Goal: Transaction & Acquisition: Purchase product/service

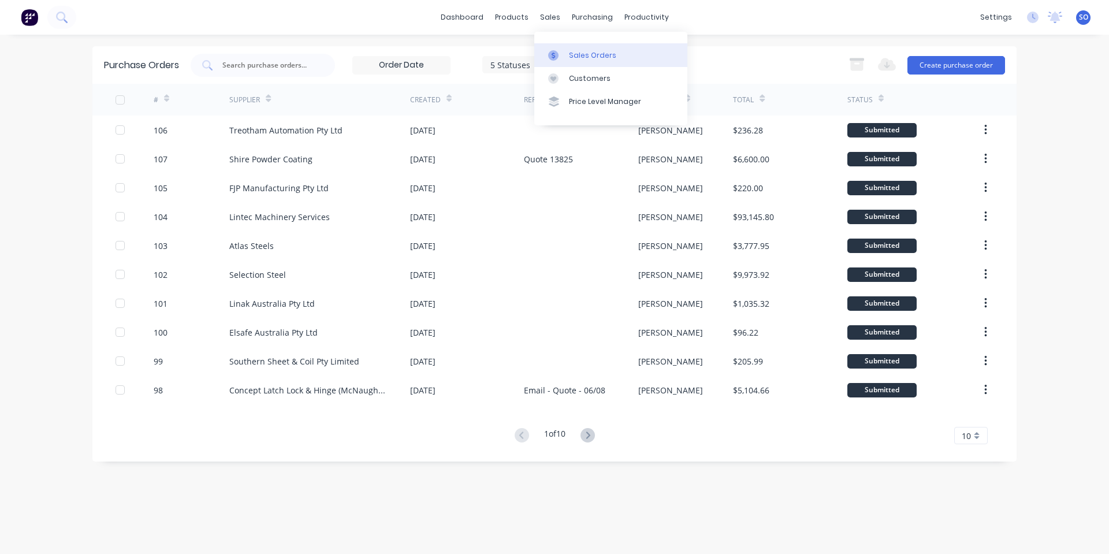
click at [570, 54] on div "Sales Orders" at bounding box center [592, 55] width 47 height 10
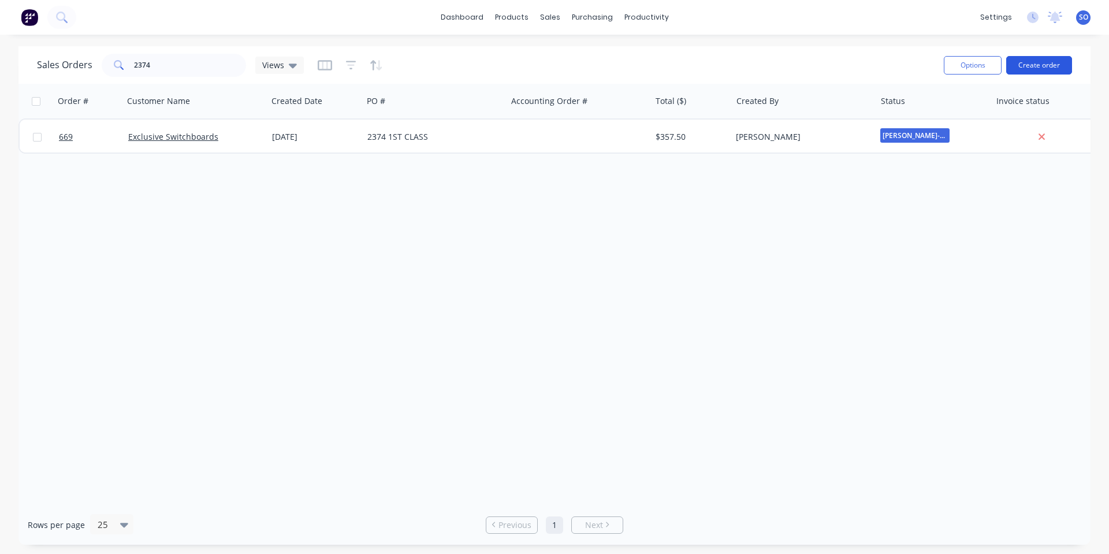
click at [1024, 68] on button "Create order" at bounding box center [1039, 65] width 66 height 18
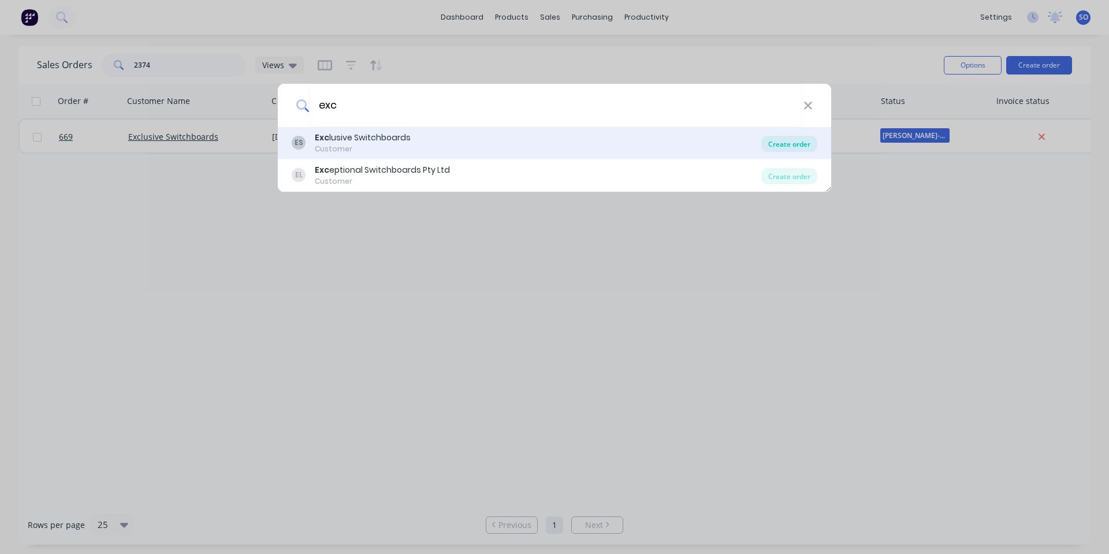
type input "exc"
click at [776, 142] on div "Create order" at bounding box center [789, 144] width 56 height 16
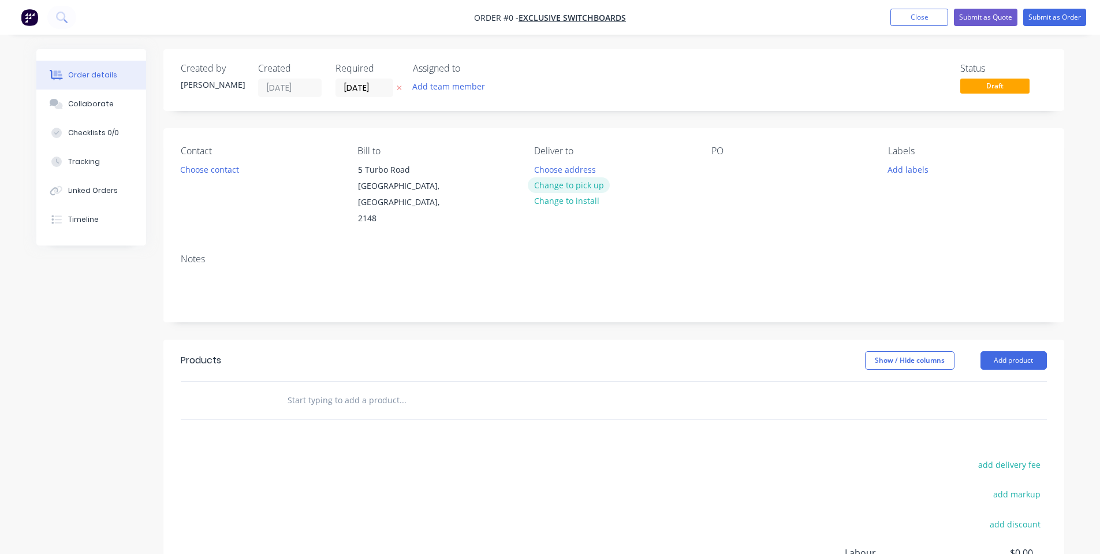
click at [550, 184] on button "Change to pick up" at bounding box center [569, 185] width 82 height 16
drag, startPoint x: 226, startPoint y: 174, endPoint x: 228, endPoint y: 182, distance: 8.4
click at [226, 177] on div "Contact Choose contact" at bounding box center [260, 186] width 158 height 81
click at [230, 174] on button "Choose contact" at bounding box center [209, 169] width 71 height 16
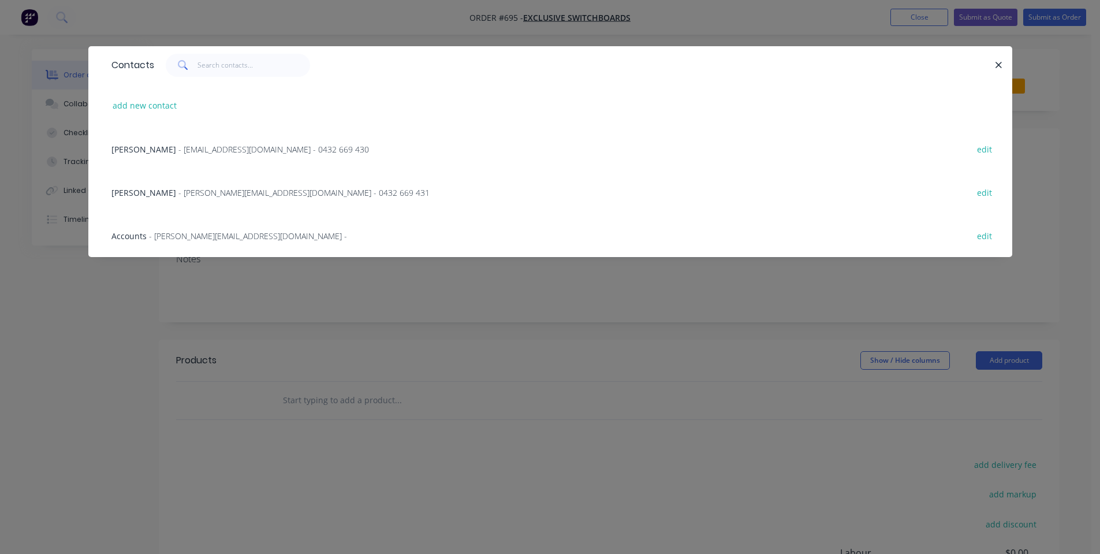
click at [189, 148] on span "- [EMAIL_ADDRESS][DOMAIN_NAME] - 0432 669 430" at bounding box center [273, 149] width 191 height 11
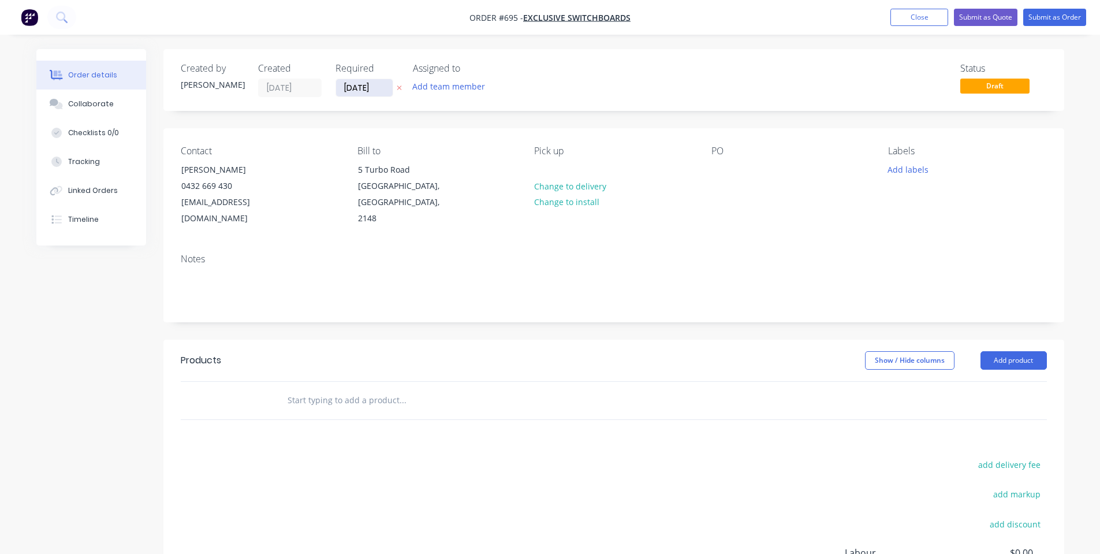
click at [377, 88] on input "[DATE]" at bounding box center [364, 87] width 57 height 17
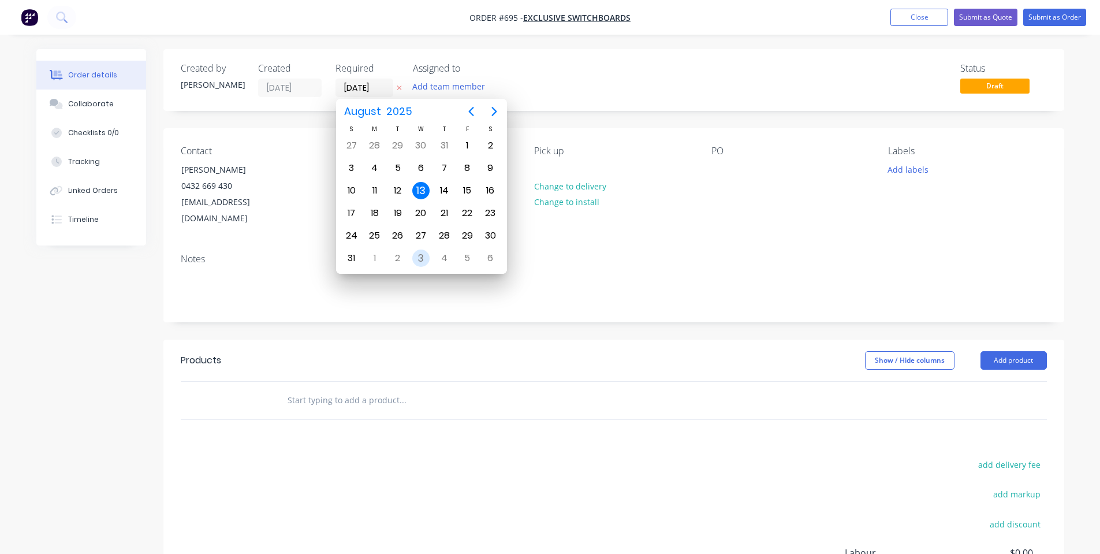
click at [421, 259] on div "3" at bounding box center [420, 258] width 17 height 17
type input "[DATE]"
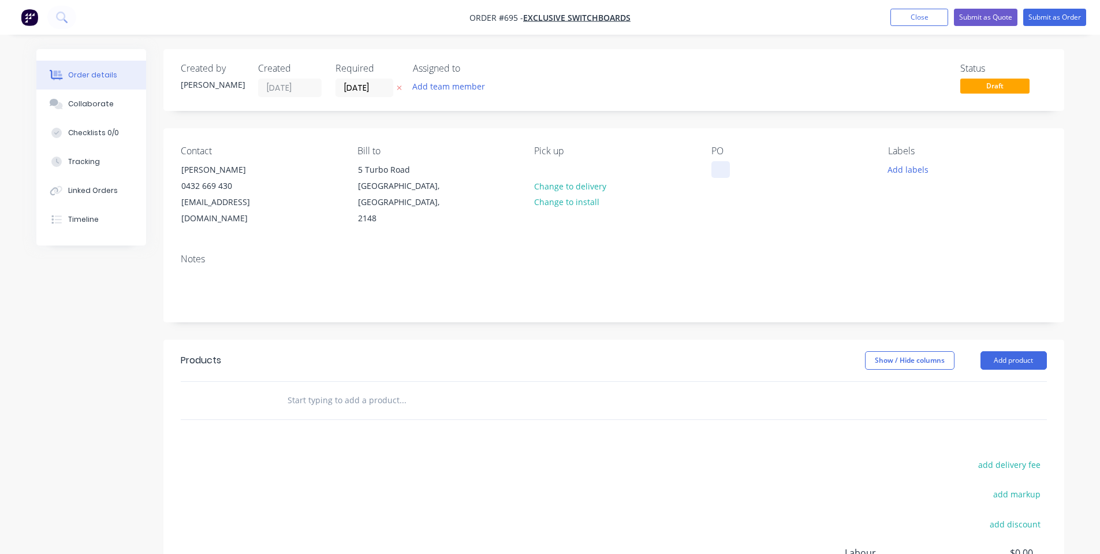
click at [720, 171] on div at bounding box center [721, 169] width 18 height 17
click at [912, 174] on button "Add labels" at bounding box center [908, 169] width 53 height 16
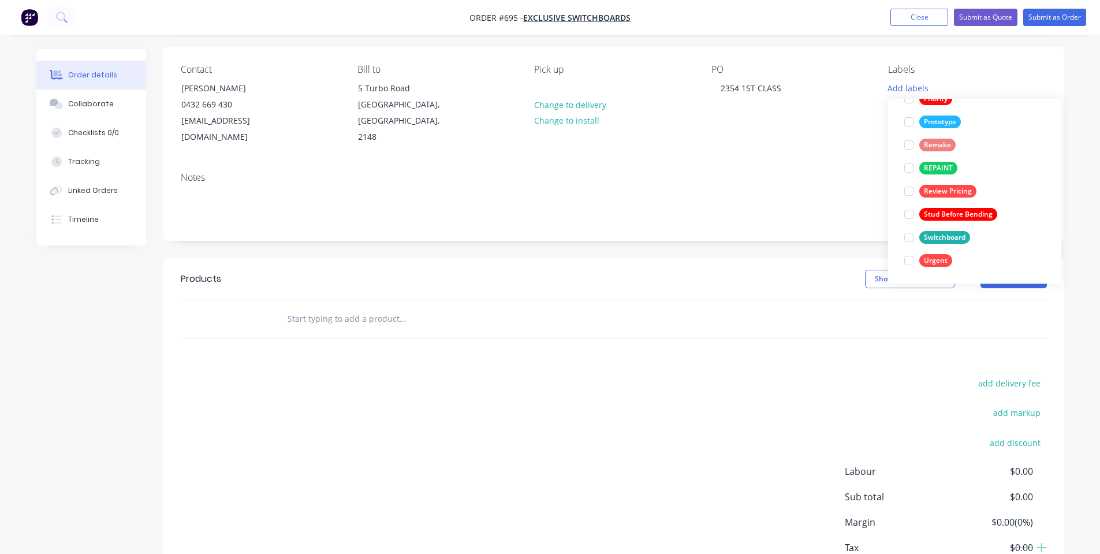
scroll to position [144, 0]
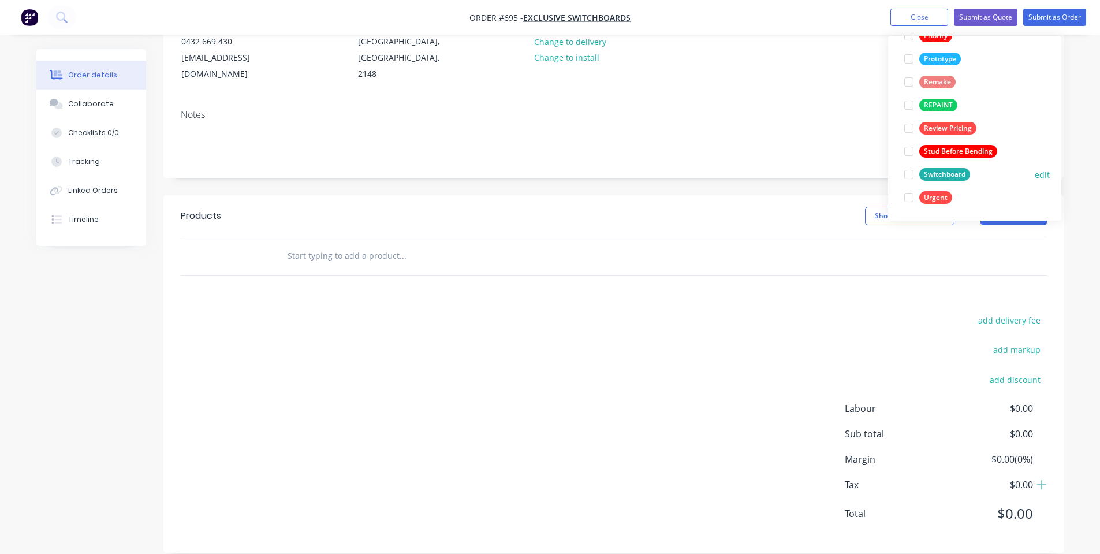
click at [957, 177] on div "Switchboard" at bounding box center [945, 174] width 51 height 13
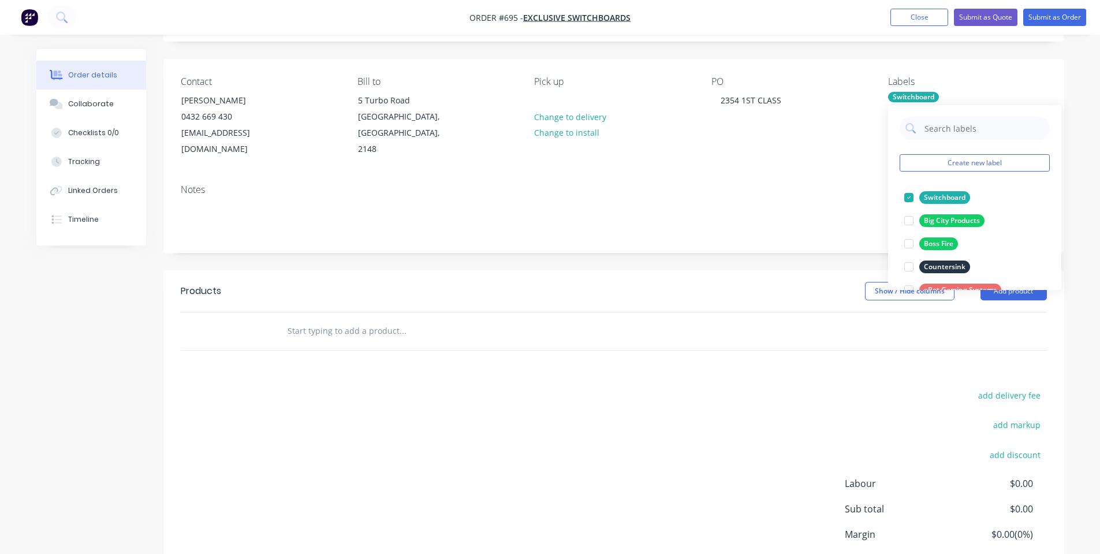
scroll to position [0, 0]
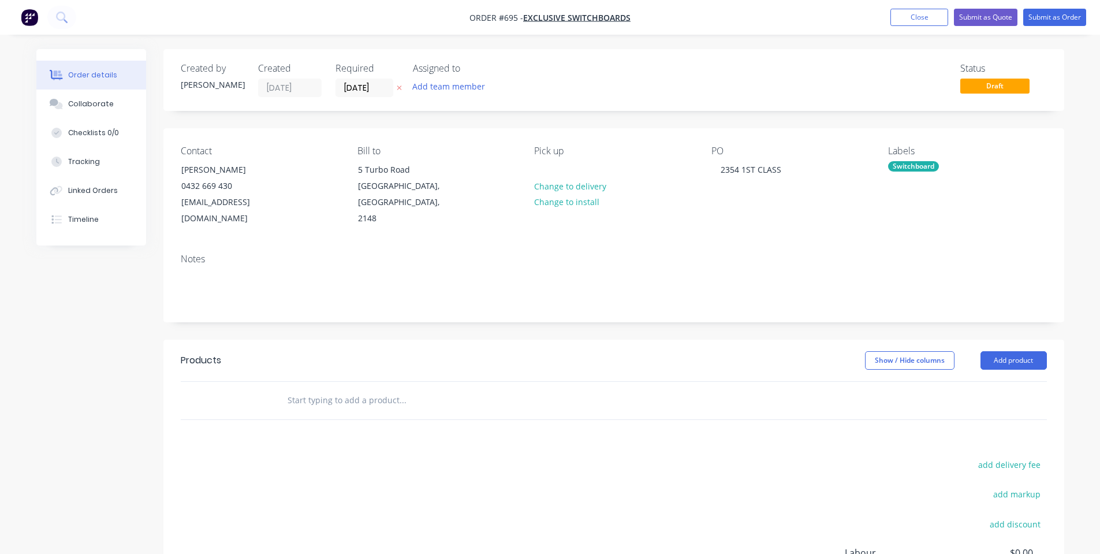
click at [838, 209] on div "PO 2354 1ST CLASS" at bounding box center [791, 186] width 158 height 81
click at [482, 389] on input "text" at bounding box center [402, 400] width 231 height 23
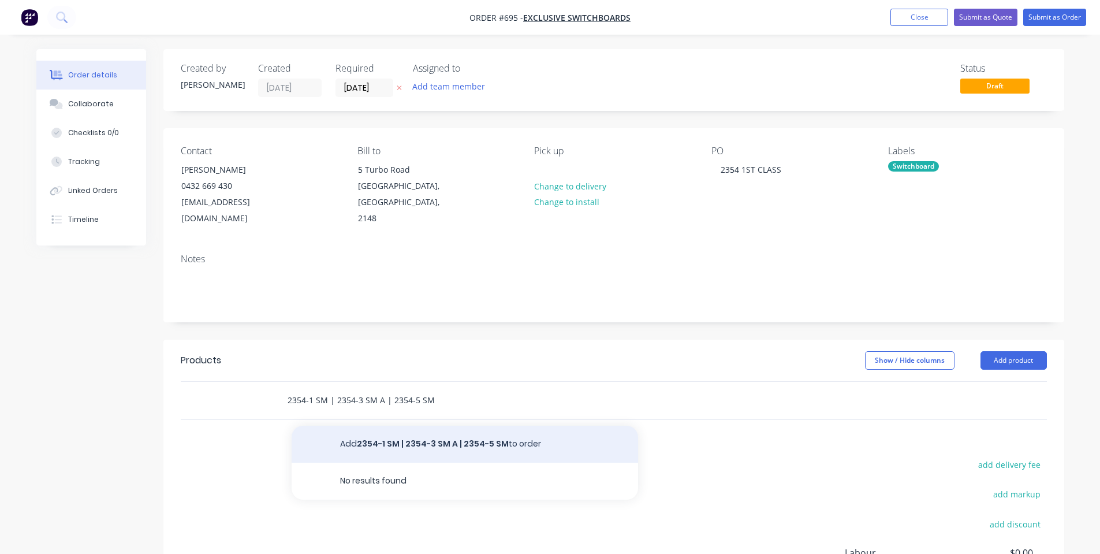
type input "2354-1 SM | 2354-3 SM A | 2354-5 SM"
click at [460, 426] on button "Add 2354-1 SM | 2354-3 SM A | 2354-5 SM to order" at bounding box center [465, 444] width 347 height 37
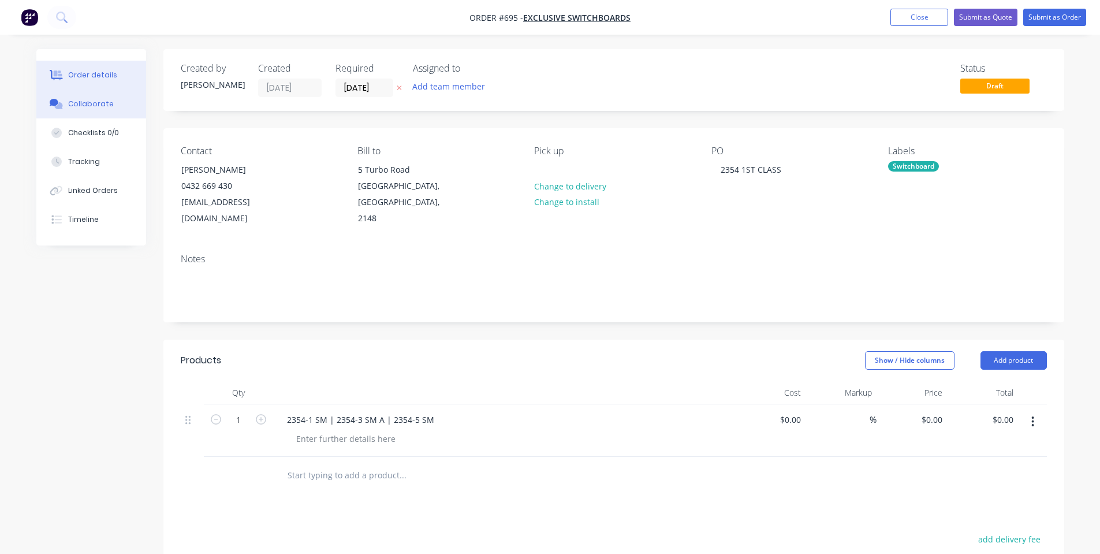
click at [88, 95] on button "Collaborate" at bounding box center [91, 104] width 110 height 29
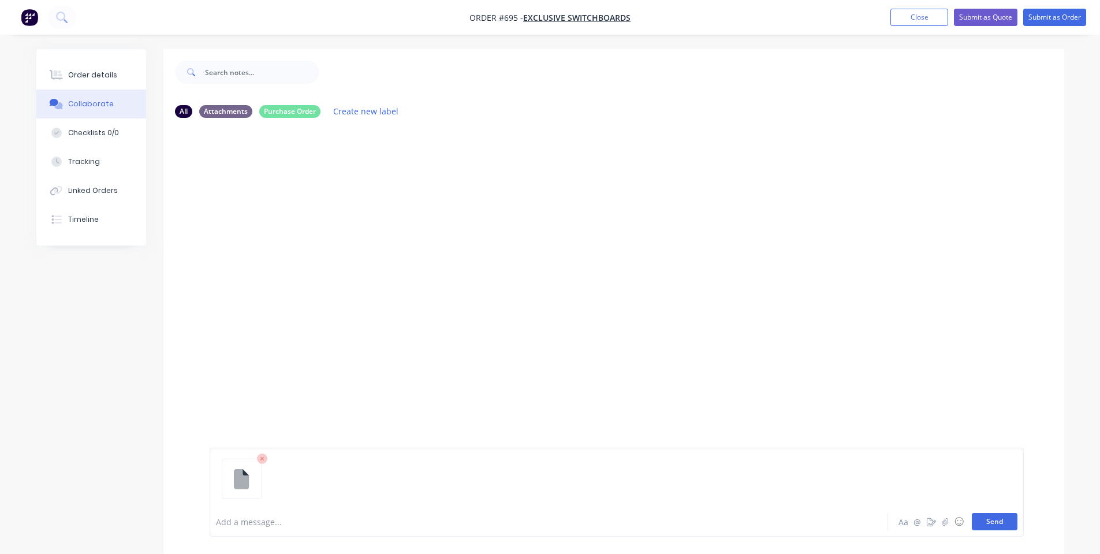
click at [996, 525] on button "Send" at bounding box center [995, 521] width 46 height 17
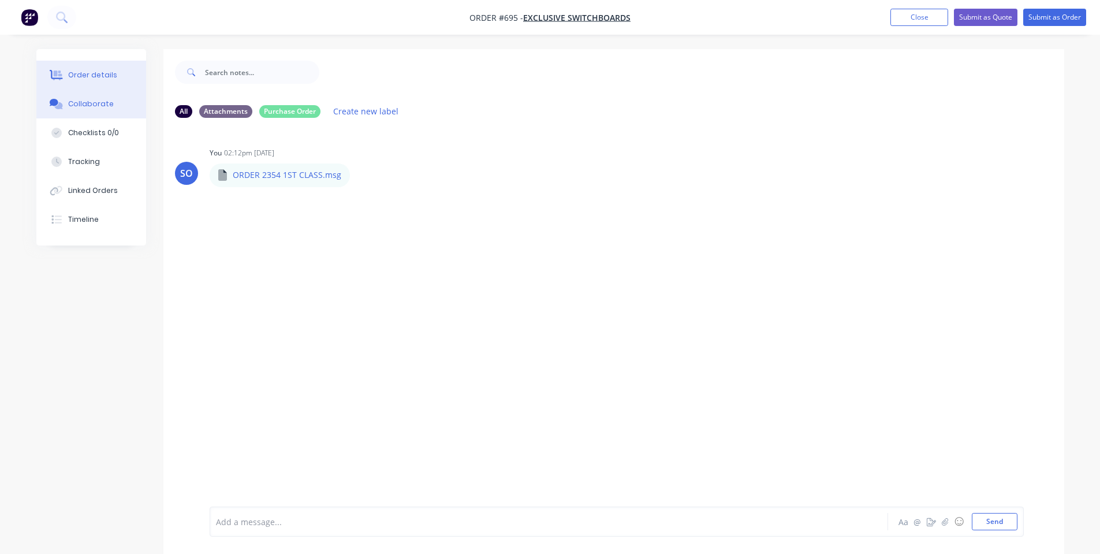
click at [80, 65] on button "Order details" at bounding box center [91, 75] width 110 height 29
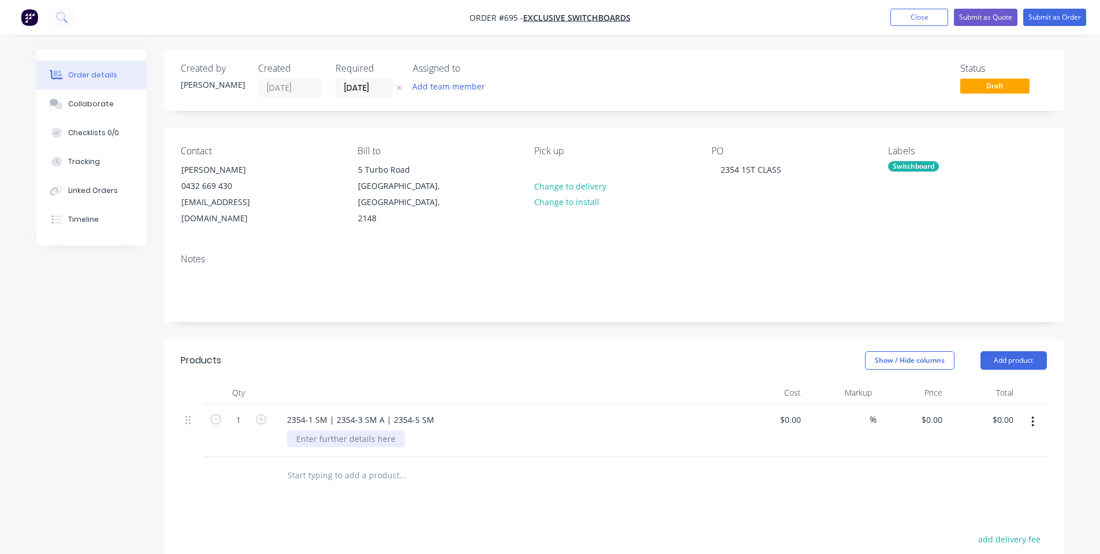
click at [355, 430] on div at bounding box center [346, 438] width 118 height 17
click at [1036, 351] on button "Add product" at bounding box center [1014, 360] width 66 height 18
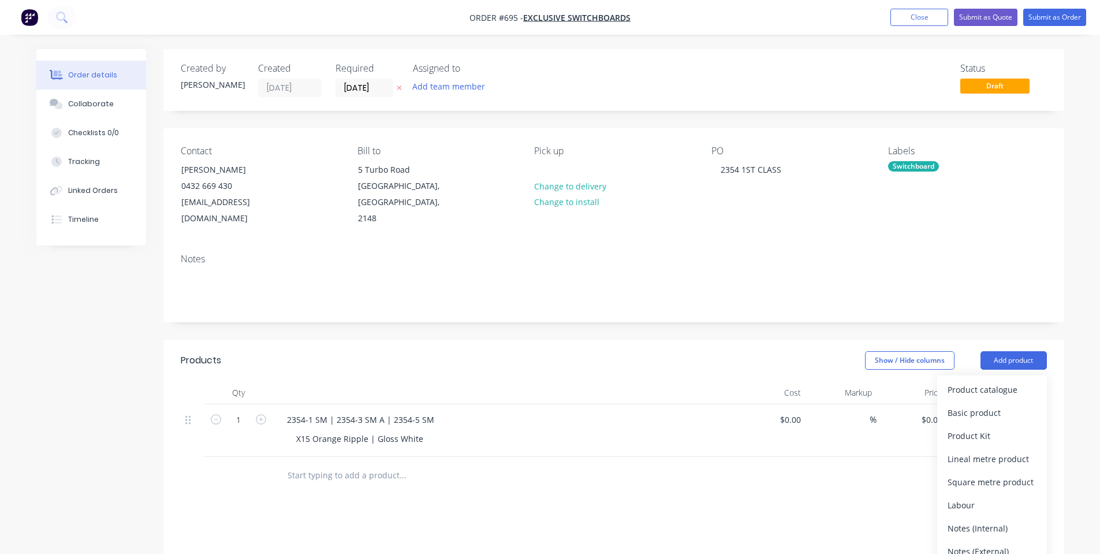
drag, startPoint x: 980, startPoint y: 509, endPoint x: 981, endPoint y: 502, distance: 7.1
click at [980, 520] on div "Notes (Internal)" at bounding box center [992, 528] width 89 height 17
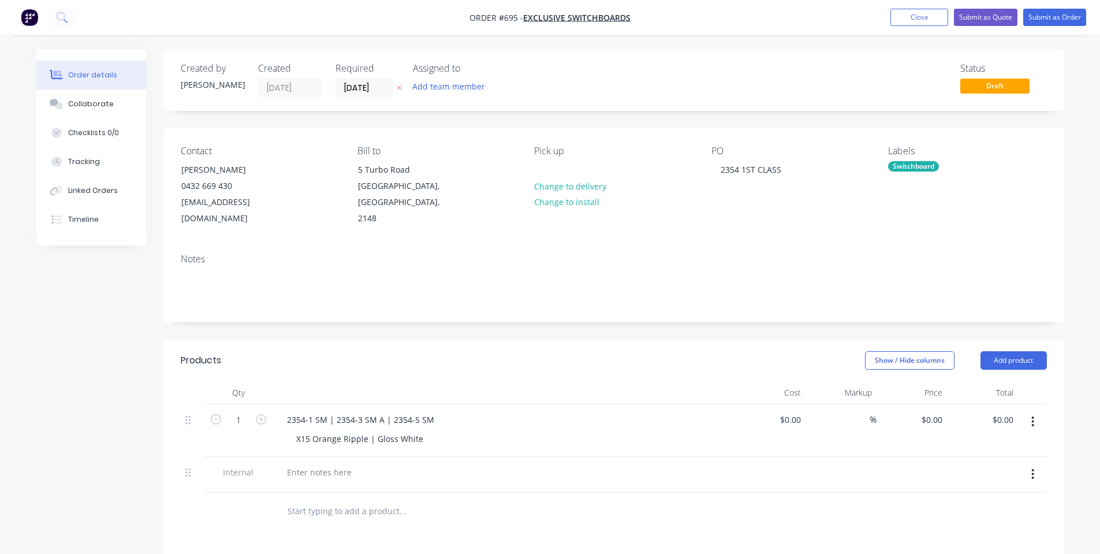
click at [921, 140] on div "Contact [PERSON_NAME] [PHONE_NUMBER] [EMAIL_ADDRESS][DOMAIN_NAME] Bill to [STRE…" at bounding box center [613, 186] width 901 height 116
drag, startPoint x: 929, startPoint y: 161, endPoint x: 931, endPoint y: 170, distance: 9.3
click at [930, 163] on div "Labels Switchboard" at bounding box center [967, 186] width 158 height 81
click at [930, 172] on div "Labels Switchboard" at bounding box center [967, 186] width 158 height 81
click at [925, 168] on div "Switchboard" at bounding box center [913, 166] width 51 height 10
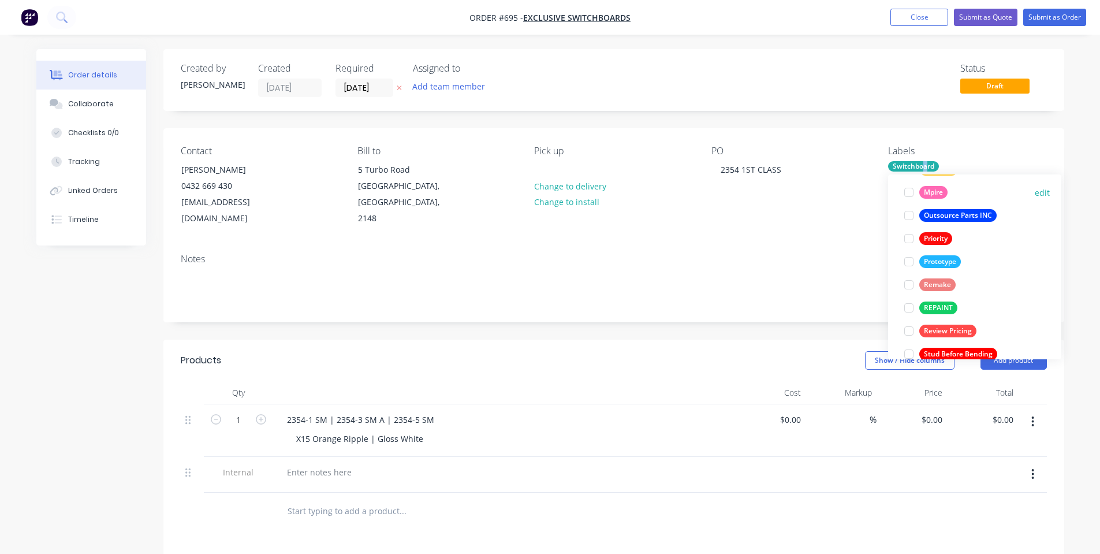
scroll to position [300, 0]
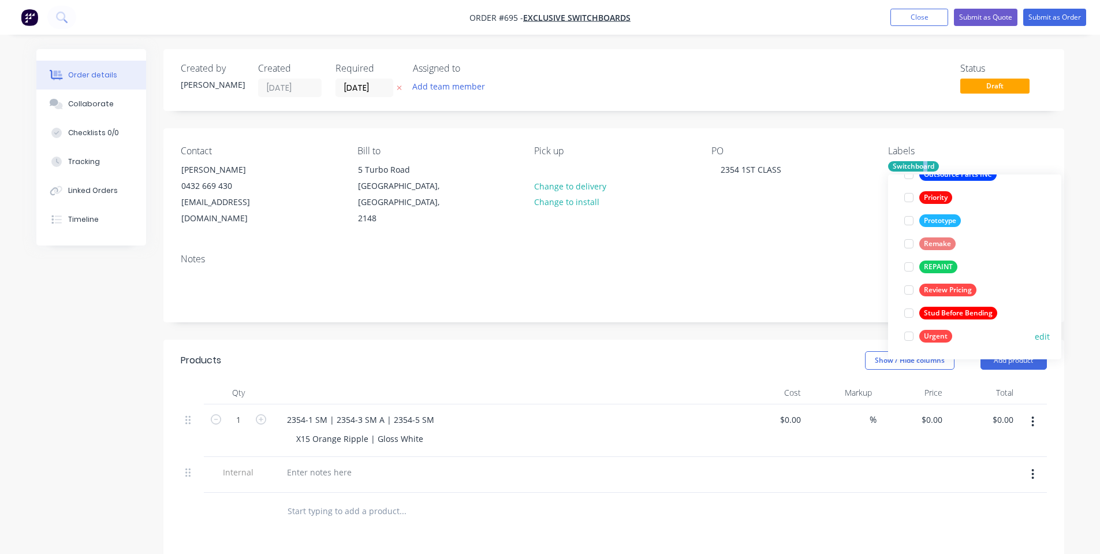
click at [928, 336] on div "Urgent" at bounding box center [936, 336] width 33 height 13
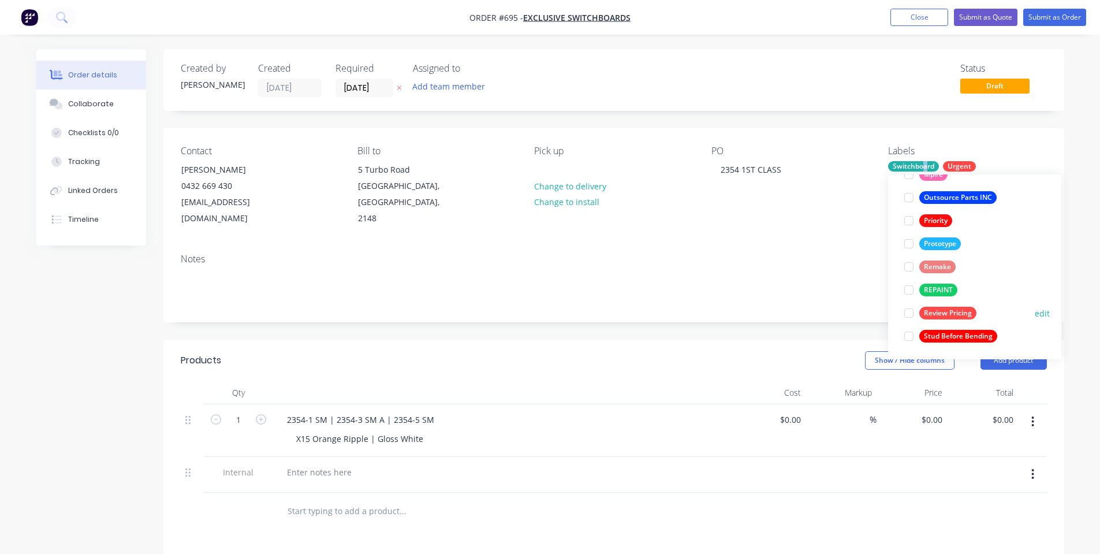
click at [934, 316] on div "Review Pricing" at bounding box center [948, 313] width 57 height 13
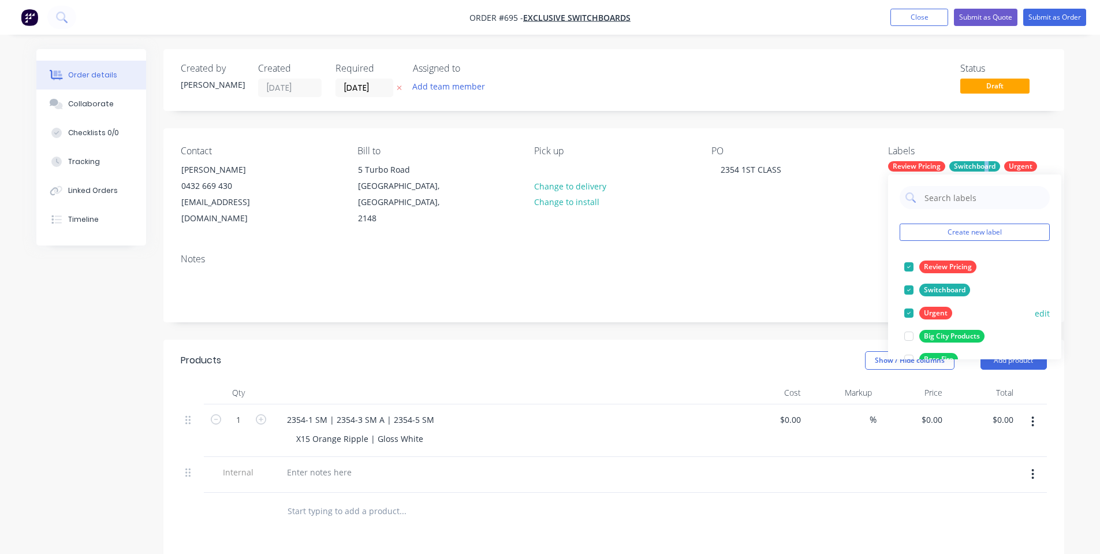
click at [936, 314] on div "Urgent" at bounding box center [936, 313] width 33 height 13
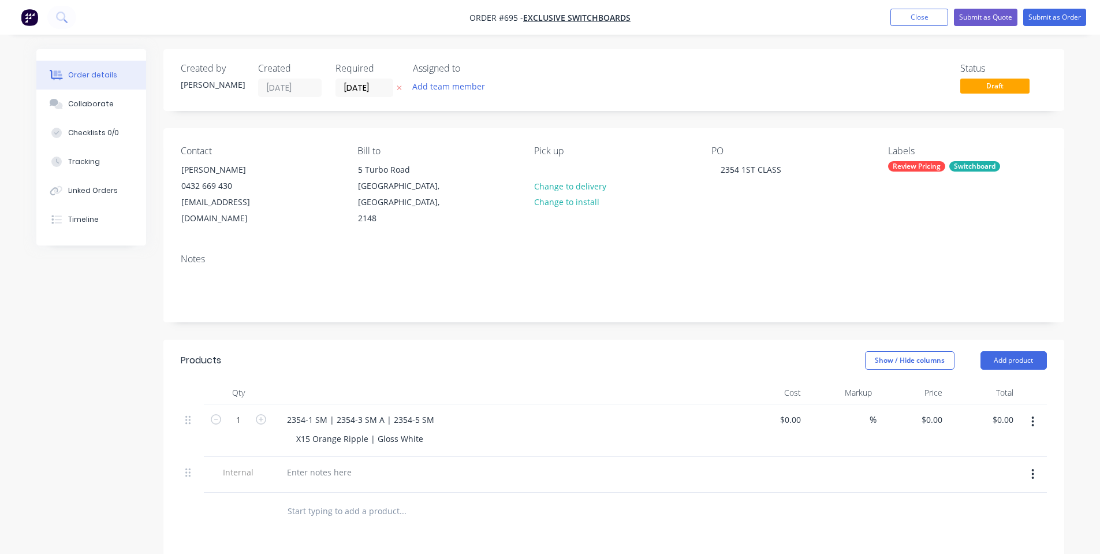
drag, startPoint x: 569, startPoint y: 229, endPoint x: 455, endPoint y: 431, distance: 231.8
click at [570, 244] on div "Notes" at bounding box center [613, 282] width 901 height 77
click at [337, 464] on div at bounding box center [319, 472] width 83 height 17
click at [507, 351] on div "Show / Hide columns Add product" at bounding box center [706, 360] width 682 height 18
click at [1058, 15] on button "Submit as Order" at bounding box center [1055, 17] width 63 height 17
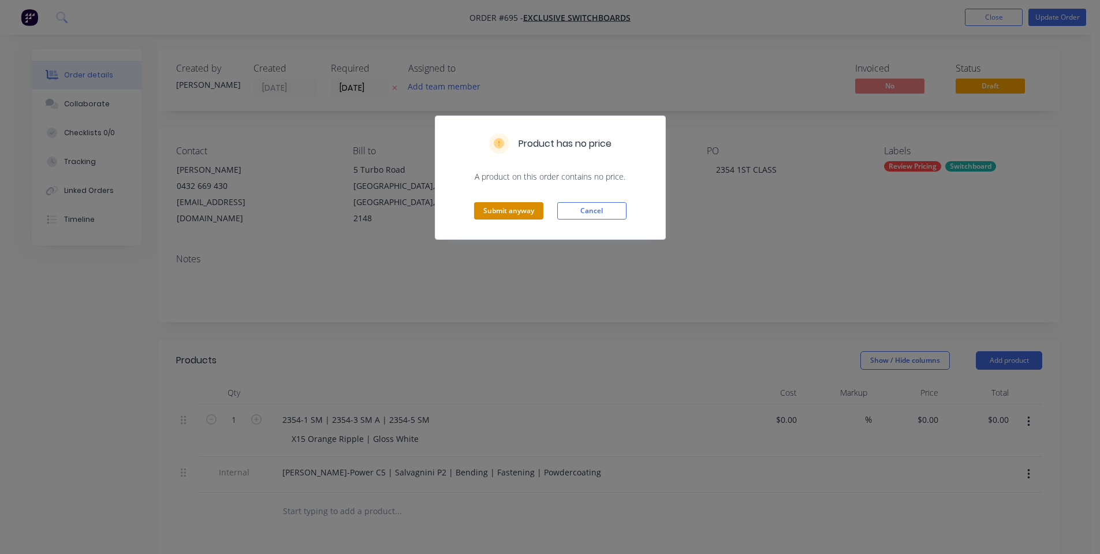
click at [505, 206] on button "Submit anyway" at bounding box center [508, 210] width 69 height 17
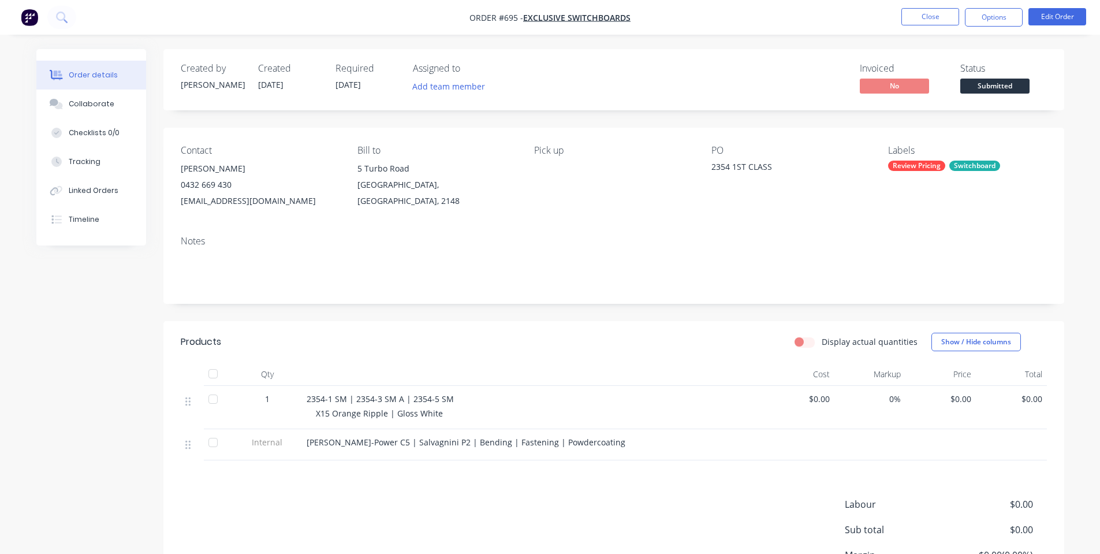
click at [995, 30] on nav "Order #695 - Exclusive Switchboards Close Options Edit Order" at bounding box center [550, 17] width 1100 height 35
click at [993, 22] on button "Options" at bounding box center [994, 17] width 58 height 18
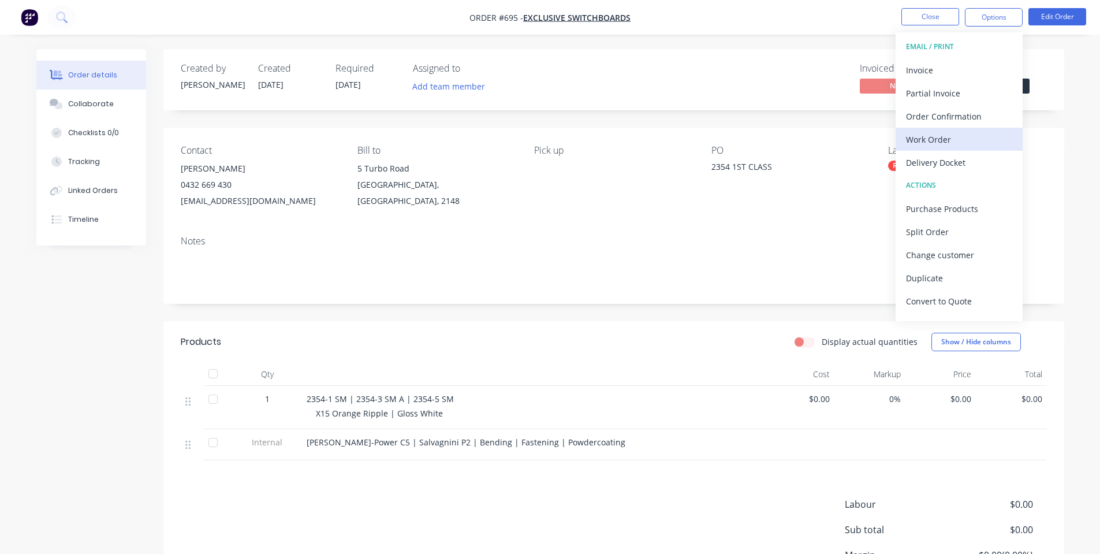
click at [955, 139] on div "Work Order" at bounding box center [959, 139] width 106 height 17
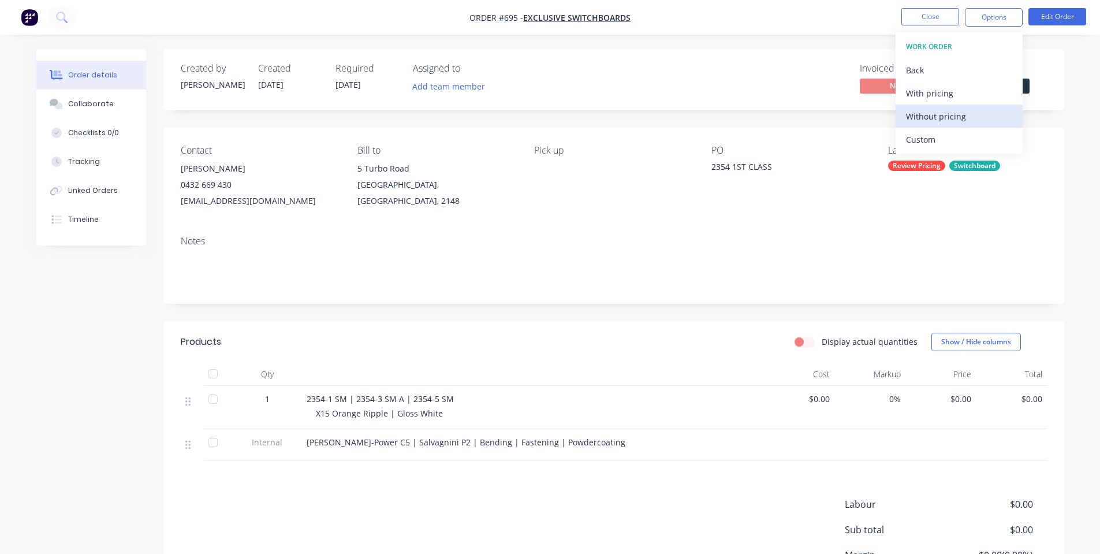
click at [954, 116] on div "Without pricing" at bounding box center [959, 116] width 106 height 17
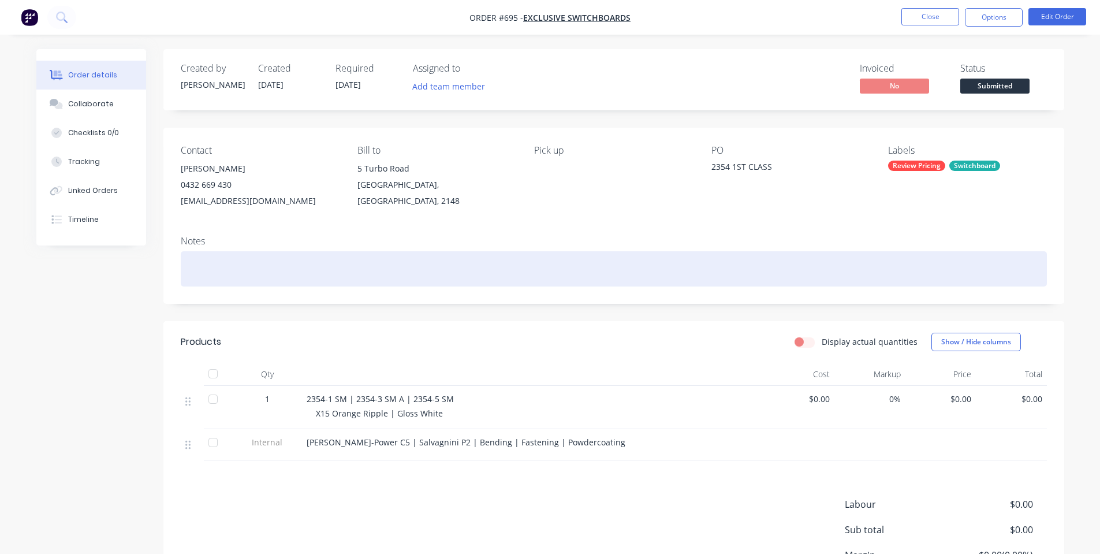
click at [711, 273] on div at bounding box center [614, 268] width 867 height 35
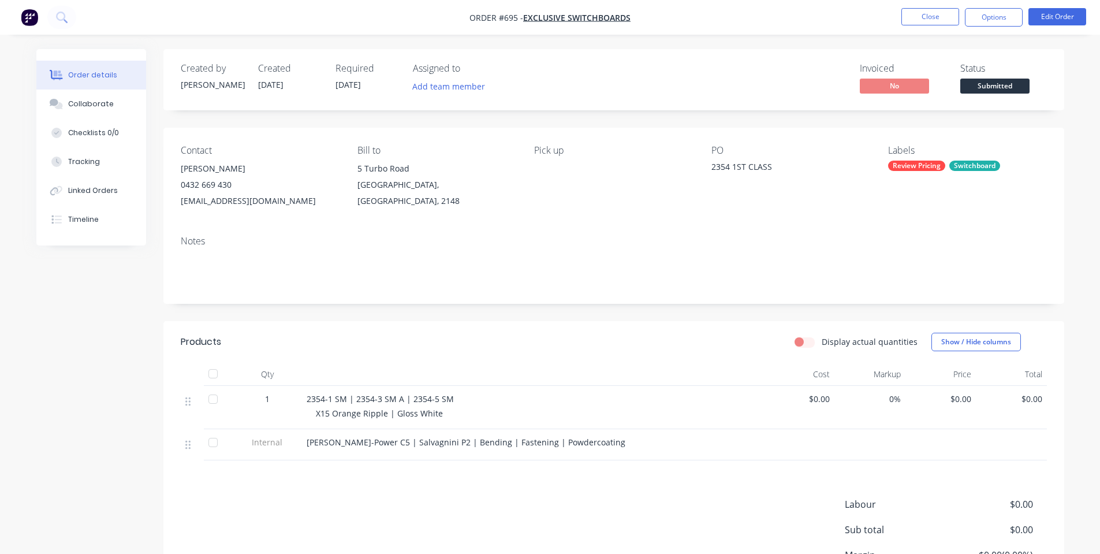
click at [1006, 88] on span "Submitted" at bounding box center [995, 86] width 69 height 14
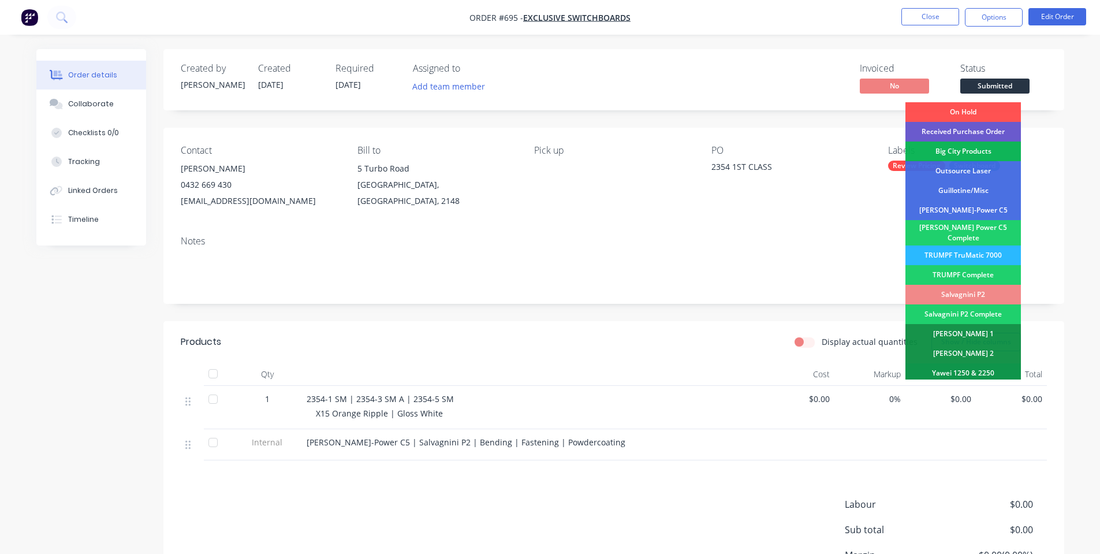
click at [993, 132] on div "Received Purchase Order" at bounding box center [964, 132] width 116 height 20
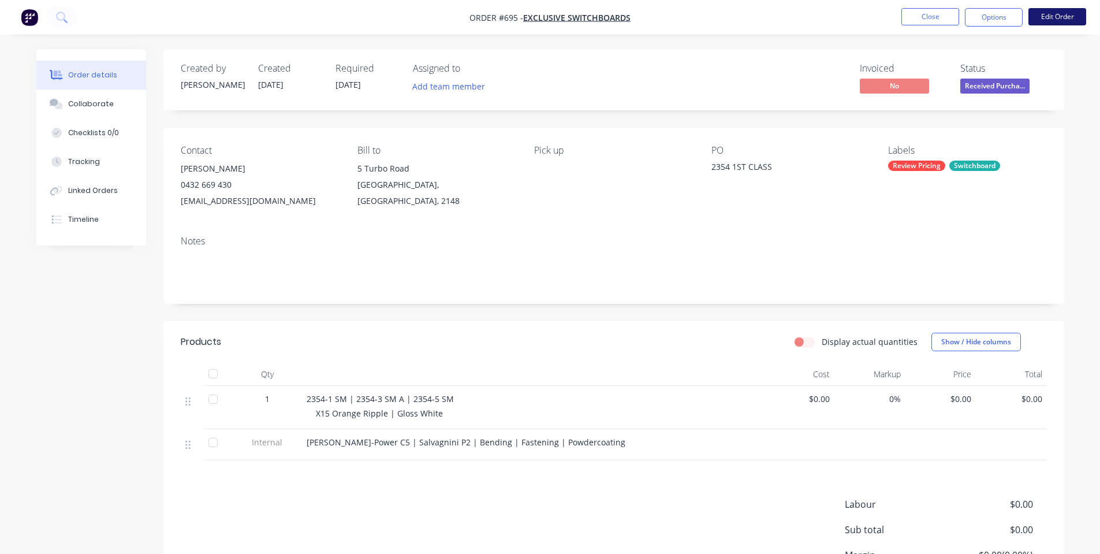
click at [1047, 21] on button "Edit Order" at bounding box center [1058, 16] width 58 height 17
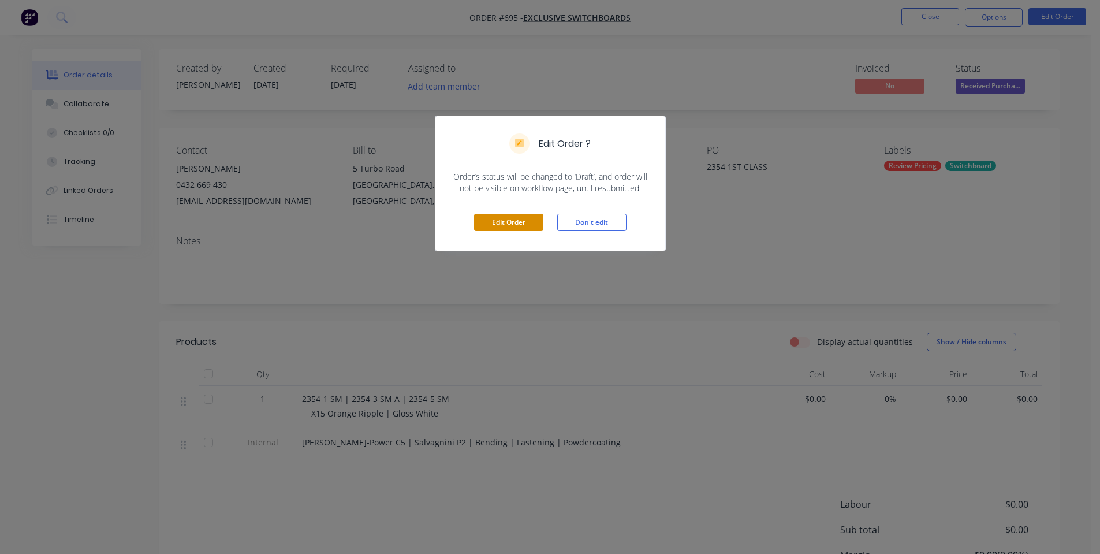
click at [533, 231] on button "Edit Order" at bounding box center [508, 222] width 69 height 17
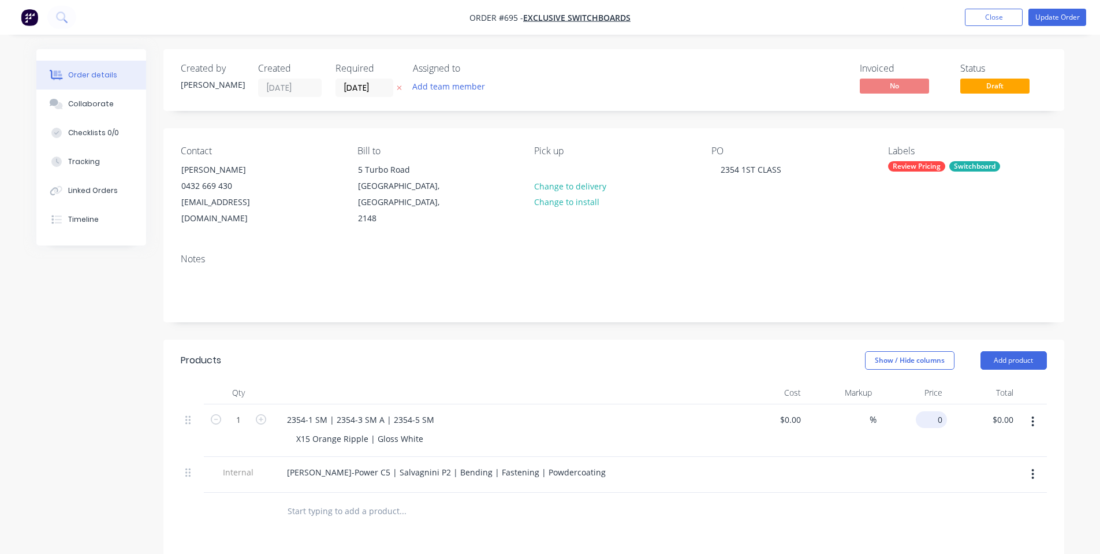
click at [944, 411] on input "0" at bounding box center [934, 419] width 27 height 17
type input "$2,955.00"
click at [903, 433] on div "$2,955.00 2955" at bounding box center [912, 430] width 71 height 53
type input "2955"
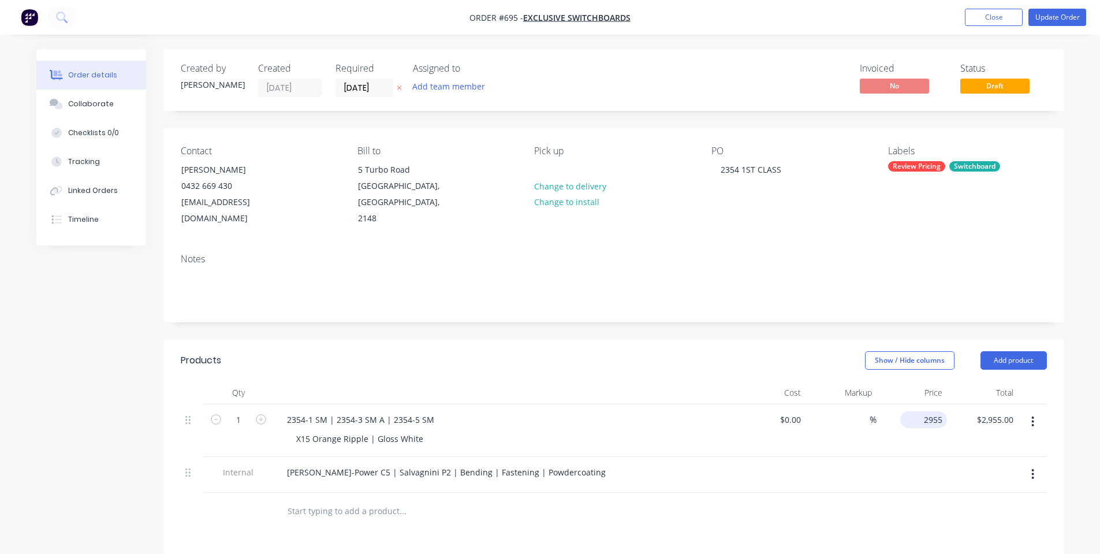
click at [925, 411] on input "2955" at bounding box center [926, 419] width 42 height 17
click at [90, 110] on button "Collaborate" at bounding box center [91, 104] width 110 height 29
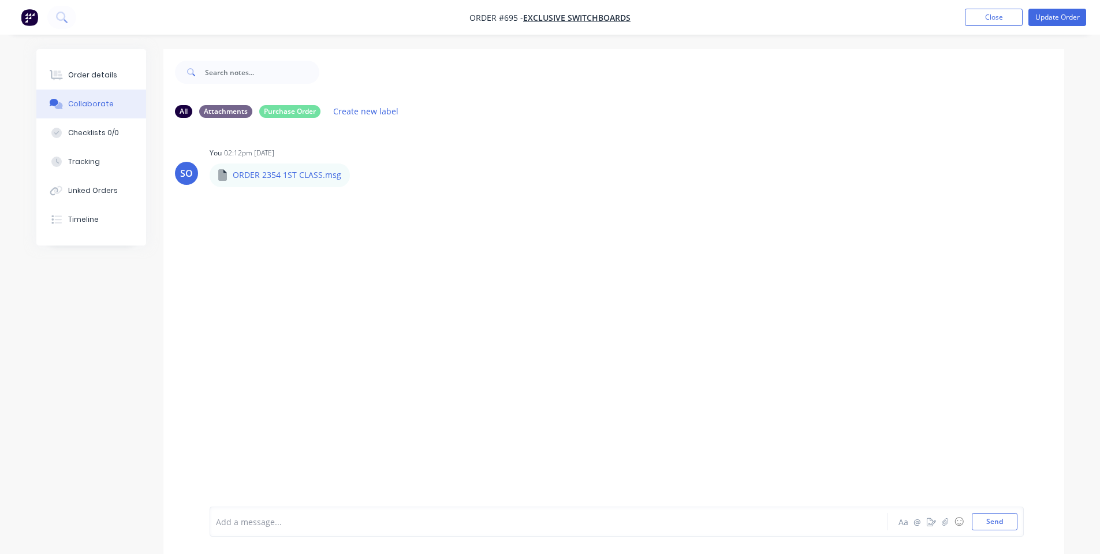
click at [334, 519] on div at bounding box center [517, 522] width 601 height 12
paste div
click at [71, 74] on div "Order details" at bounding box center [92, 75] width 49 height 10
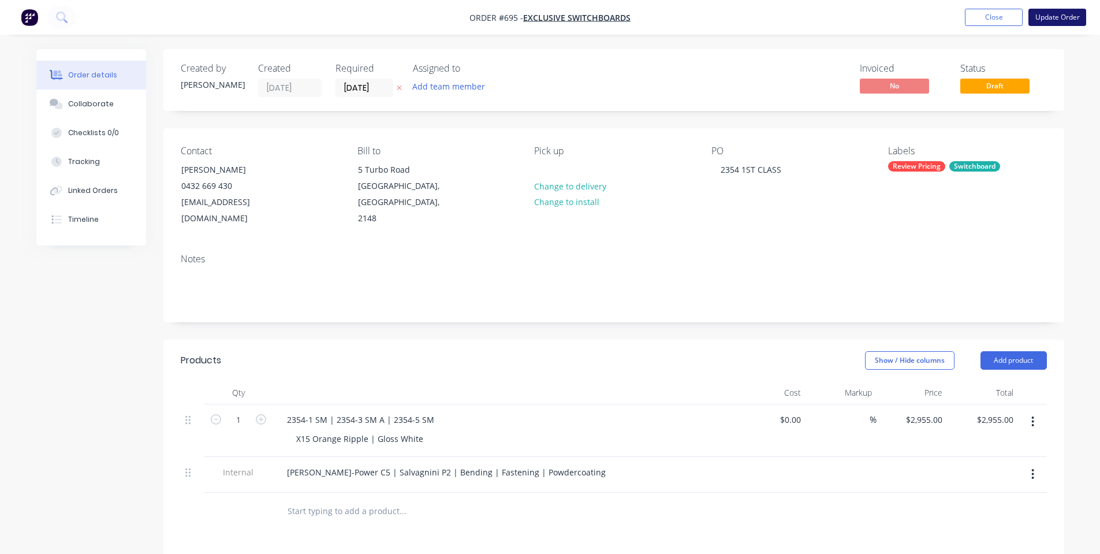
click at [1047, 16] on button "Update Order" at bounding box center [1058, 17] width 58 height 17
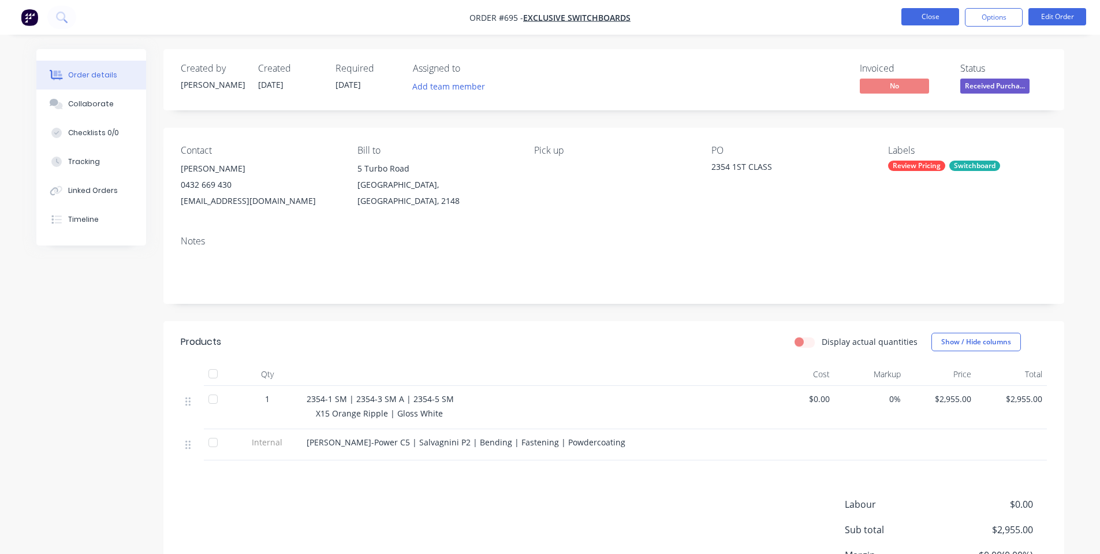
click at [943, 16] on button "Close" at bounding box center [931, 16] width 58 height 17
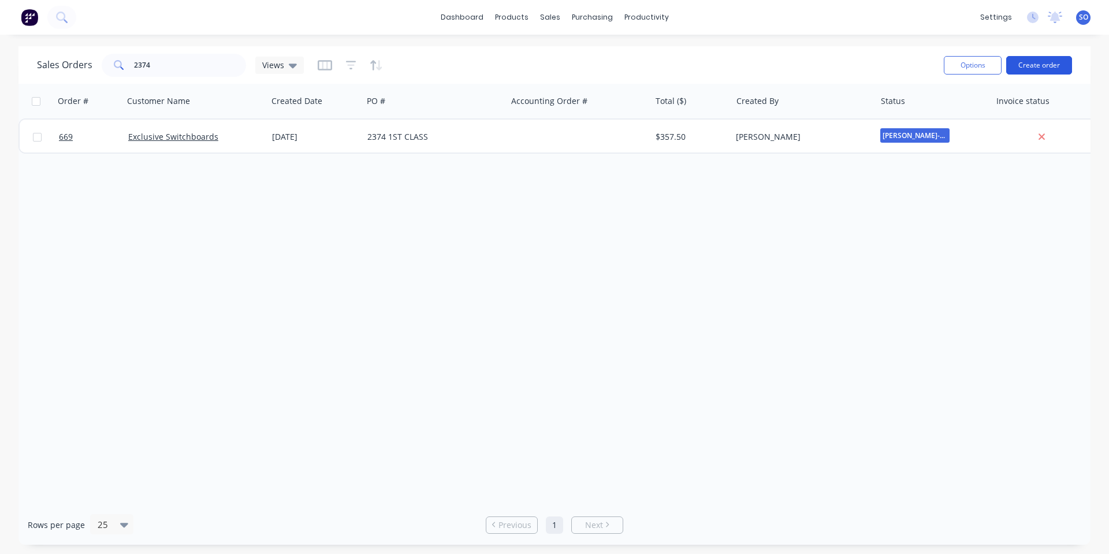
click at [1033, 70] on button "Create order" at bounding box center [1039, 65] width 66 height 18
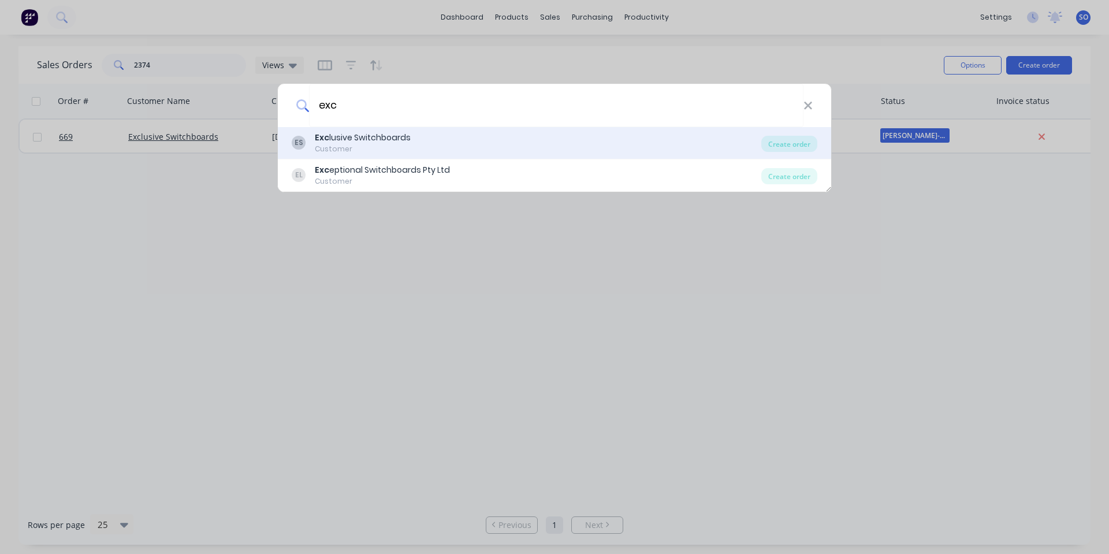
type input "exc"
click at [322, 144] on div "Customer" at bounding box center [363, 149] width 96 height 10
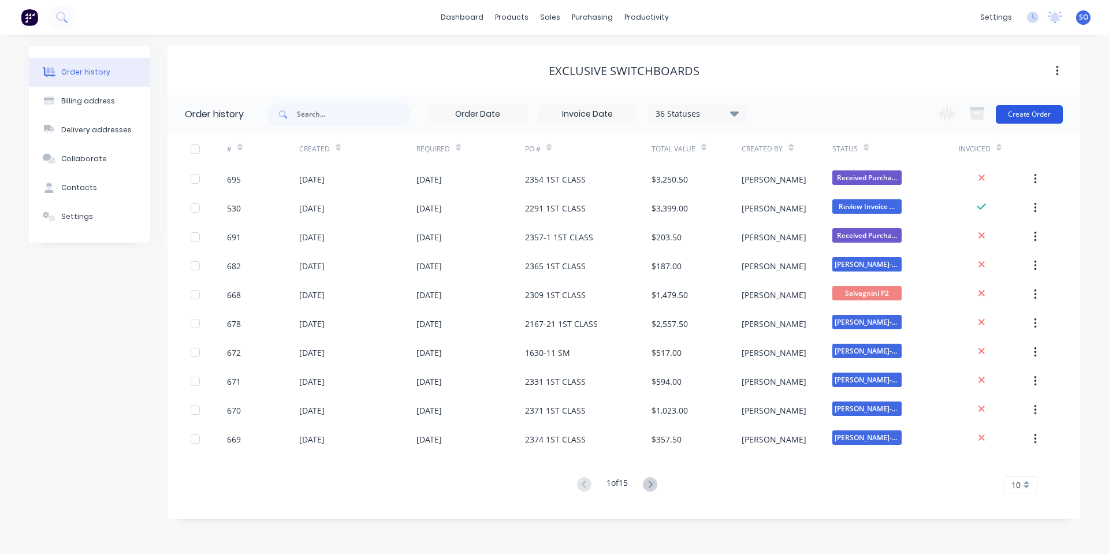
click at [1040, 116] on button "Create Order" at bounding box center [1029, 114] width 67 height 18
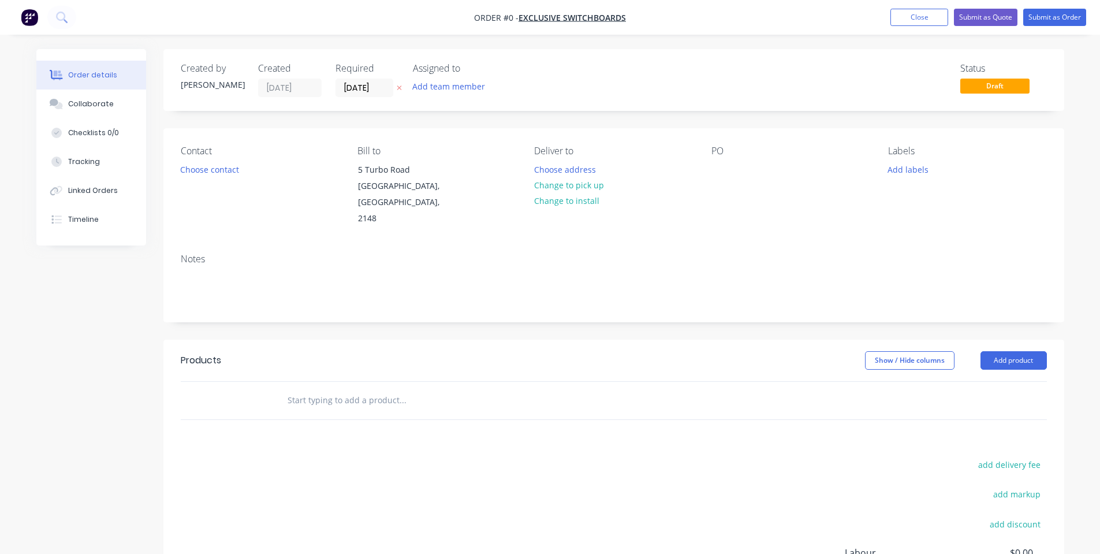
click at [400, 392] on input "text" at bounding box center [402, 400] width 231 height 23
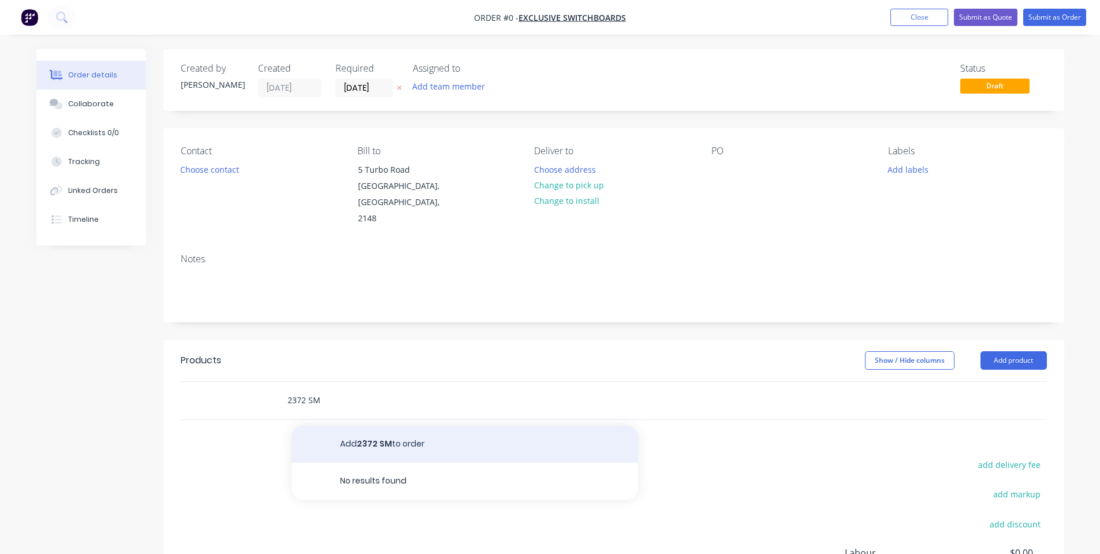
type input "2372 SM"
click at [430, 445] on button "Add 2372 SM to order" at bounding box center [465, 444] width 347 height 37
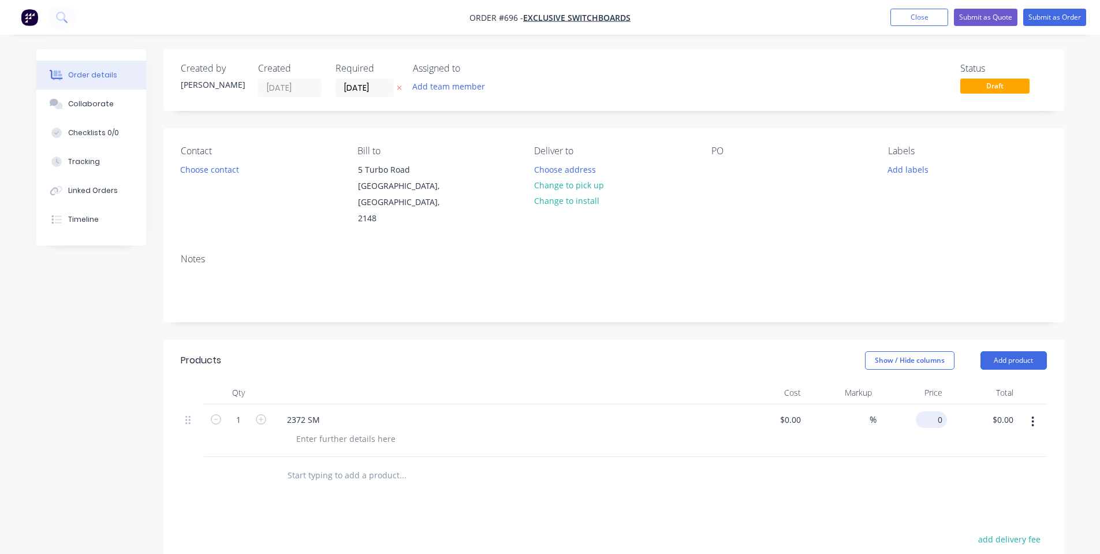
click at [942, 411] on input "0" at bounding box center [934, 419] width 27 height 17
type input "$95.00"
click at [819, 381] on div "Markup" at bounding box center [841, 392] width 71 height 23
click at [317, 430] on div at bounding box center [346, 438] width 118 height 17
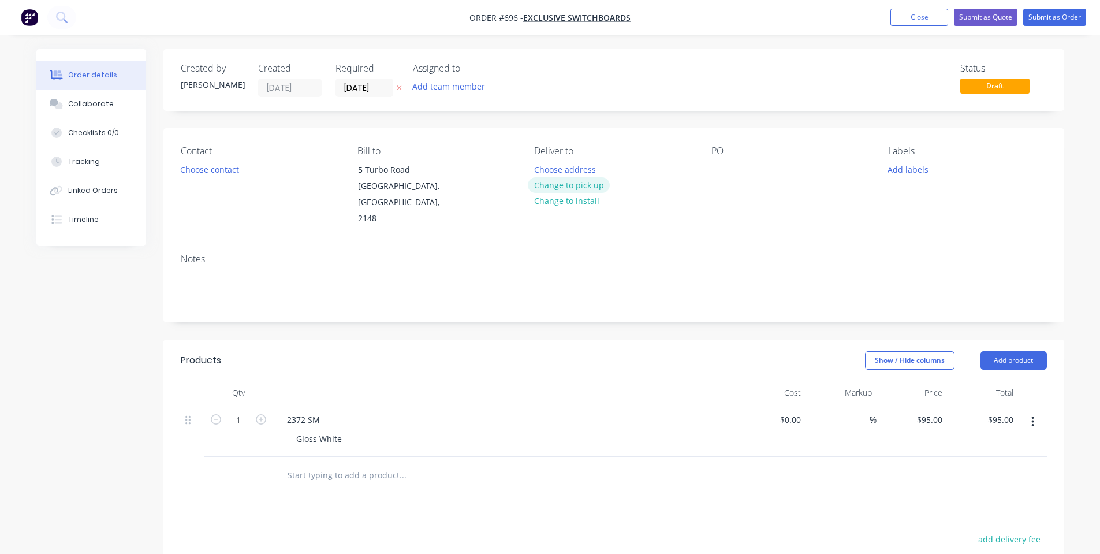
click at [566, 183] on button "Change to pick up" at bounding box center [569, 185] width 82 height 16
click at [728, 164] on div at bounding box center [721, 169] width 18 height 17
click at [926, 169] on button "Add labels" at bounding box center [908, 169] width 53 height 16
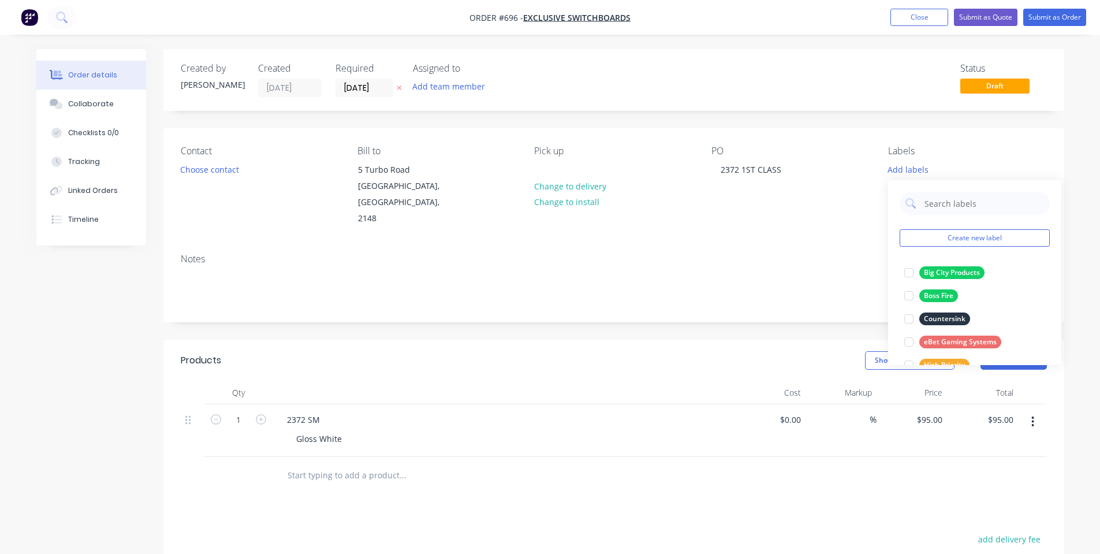
scroll to position [300, 0]
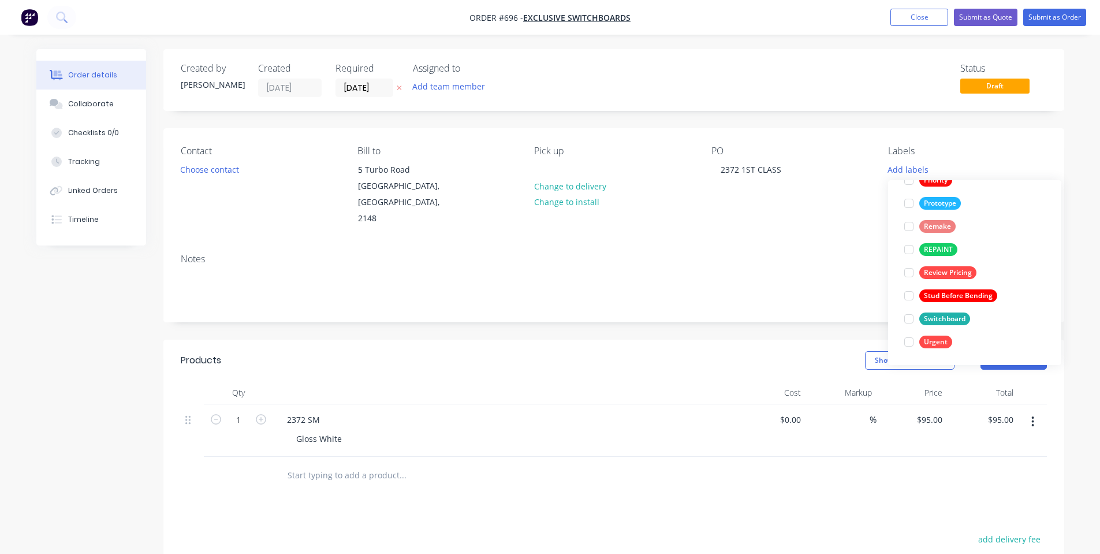
click at [941, 320] on div "Switchboard" at bounding box center [945, 319] width 51 height 13
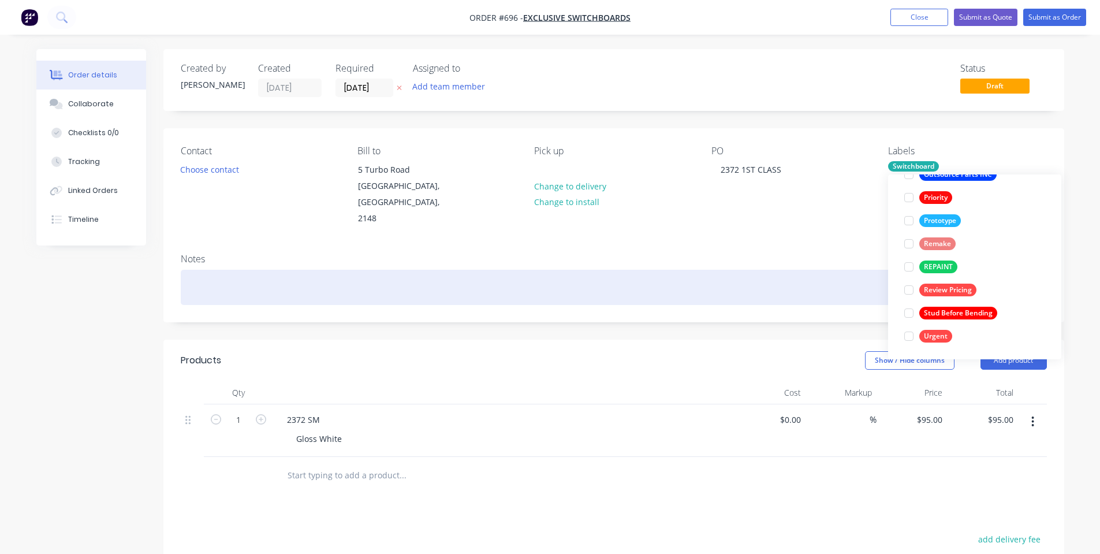
scroll to position [0, 0]
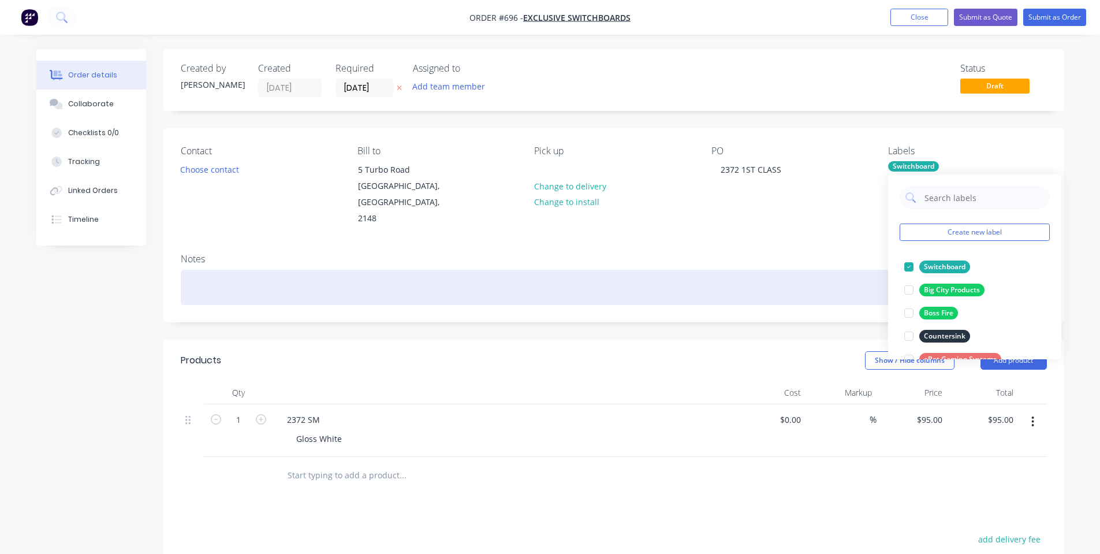
click at [653, 270] on div at bounding box center [614, 287] width 867 height 35
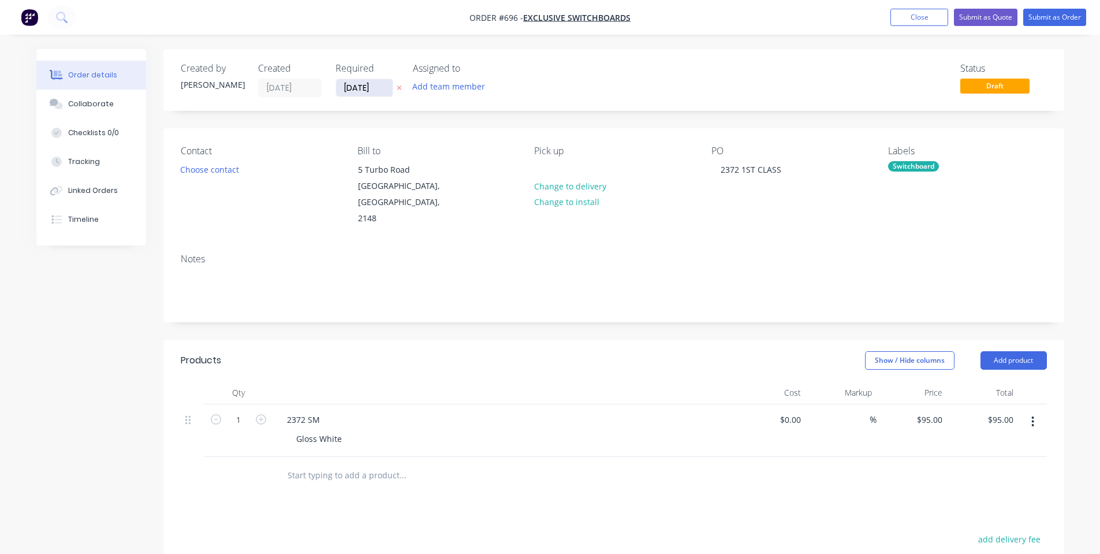
click at [359, 88] on input "[DATE]" at bounding box center [364, 87] width 57 height 17
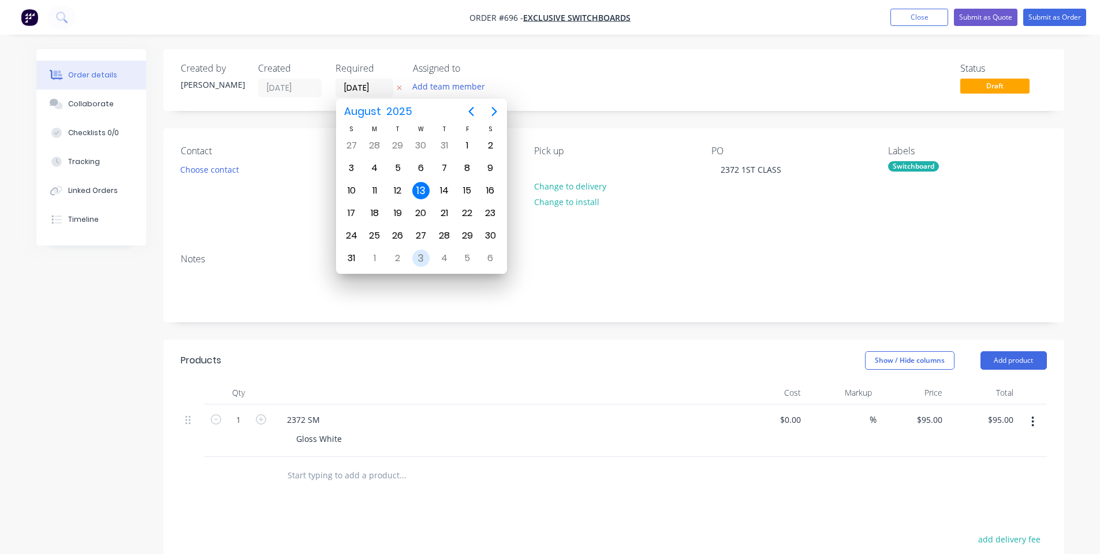
click at [425, 259] on div "3" at bounding box center [420, 258] width 17 height 17
type input "[DATE]"
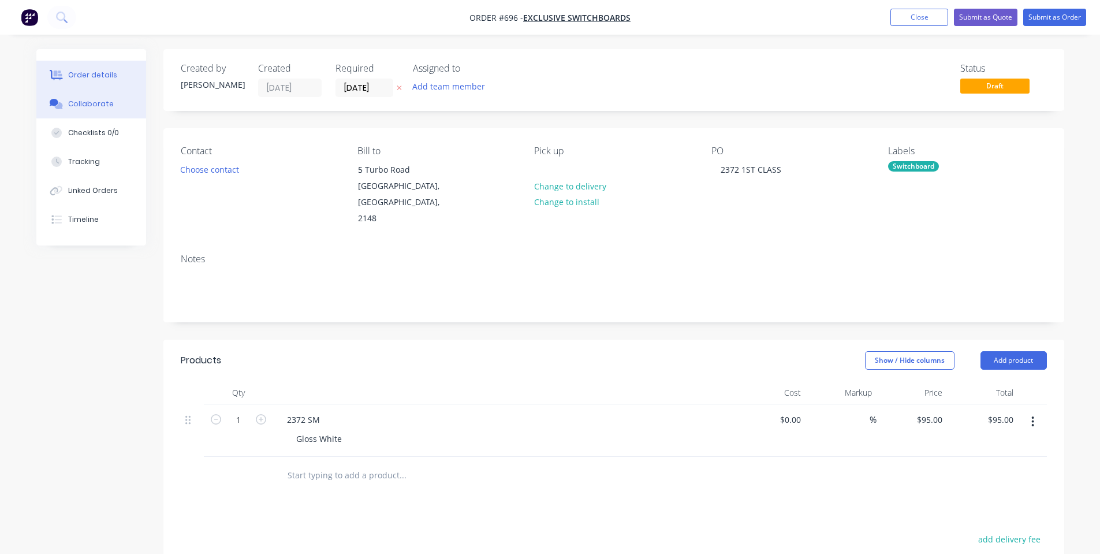
drag, startPoint x: 117, startPoint y: 107, endPoint x: 142, endPoint y: 127, distance: 31.2
click at [119, 110] on button "Collaborate" at bounding box center [91, 104] width 110 height 29
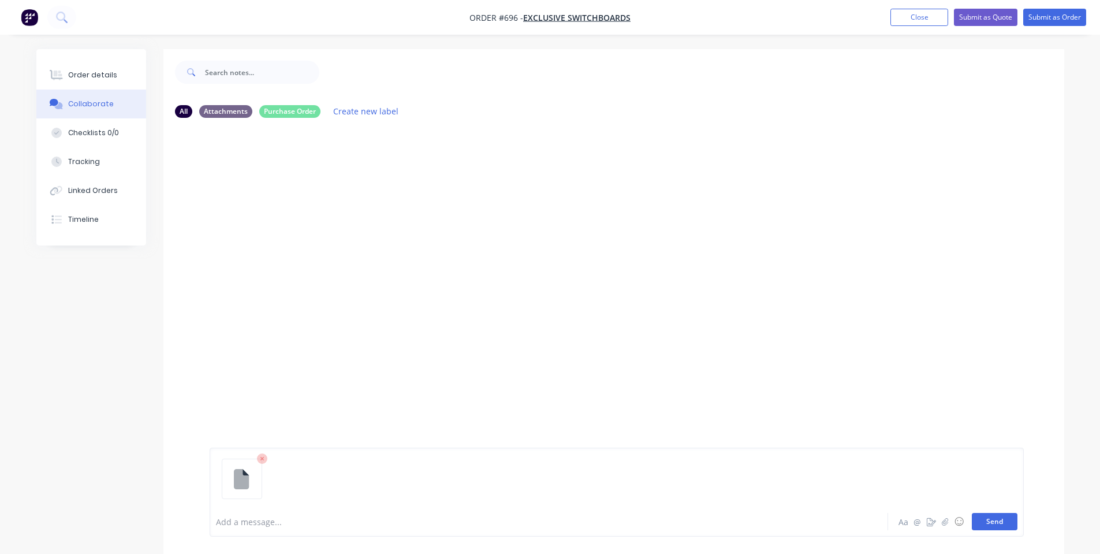
click at [999, 521] on button "Send" at bounding box center [995, 521] width 46 height 17
drag, startPoint x: 354, startPoint y: 525, endPoint x: 356, endPoint y: 519, distance: 6.2
click at [354, 525] on div at bounding box center [517, 522] width 601 height 12
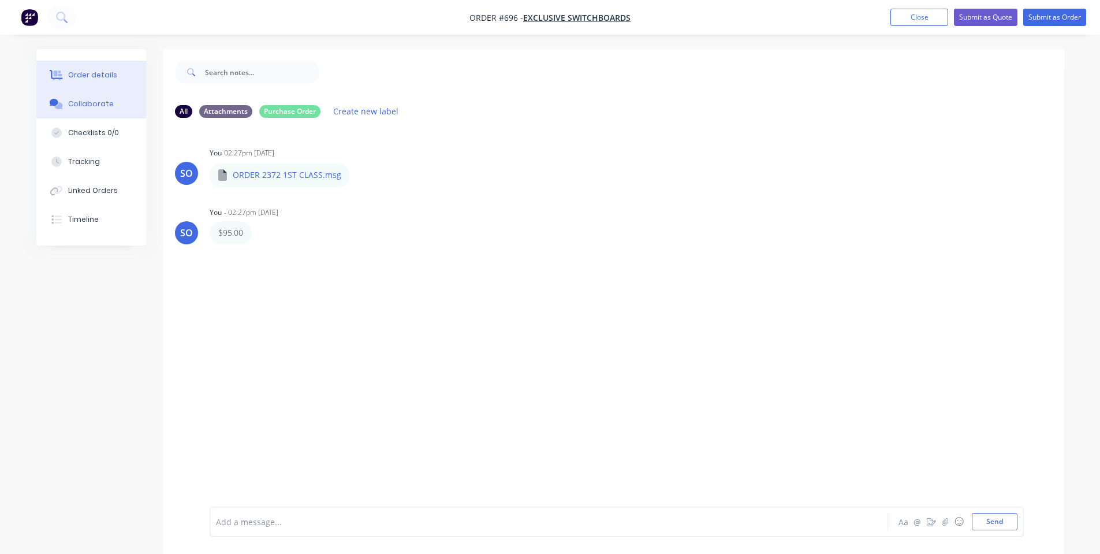
click at [136, 70] on button "Order details" at bounding box center [91, 75] width 110 height 29
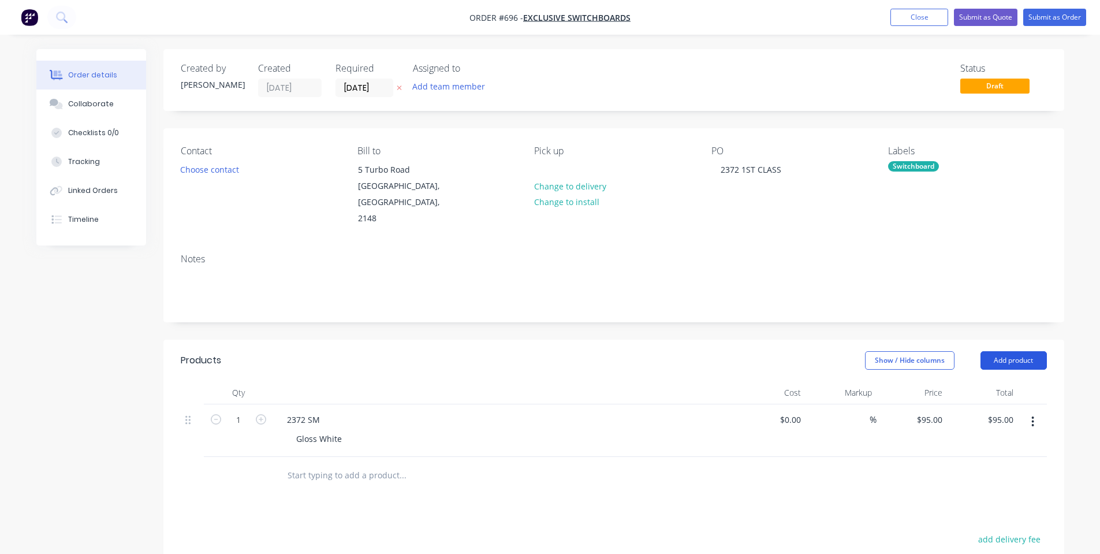
click at [1013, 351] on button "Add product" at bounding box center [1014, 360] width 66 height 18
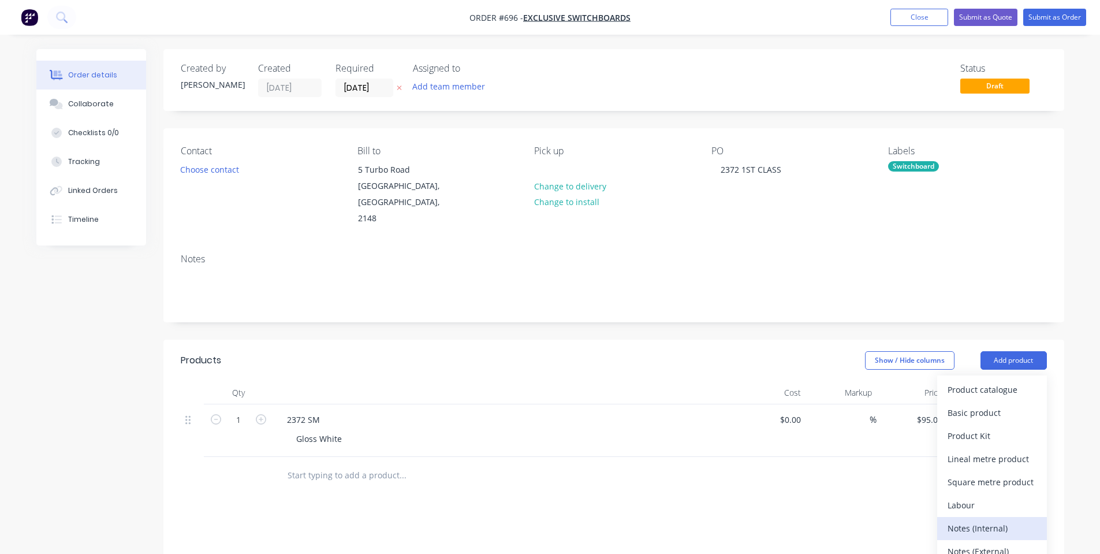
click at [985, 520] on div "Notes (Internal)" at bounding box center [992, 528] width 89 height 17
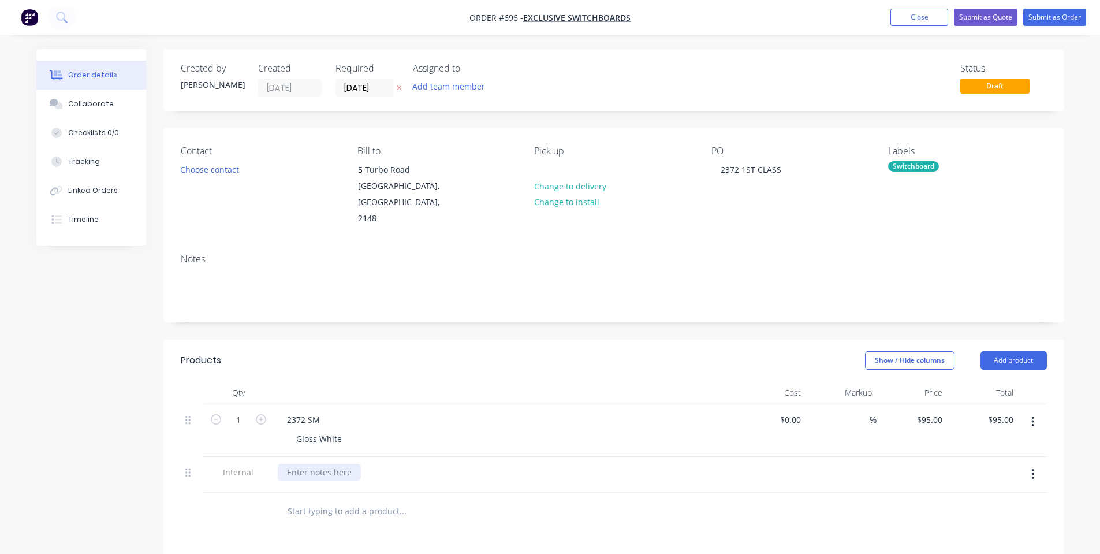
click at [337, 464] on div at bounding box center [319, 472] width 83 height 17
click at [321, 340] on header "Products Show / Hide columns Add product" at bounding box center [613, 361] width 901 height 42
click at [194, 172] on button "Choose contact" at bounding box center [209, 169] width 71 height 16
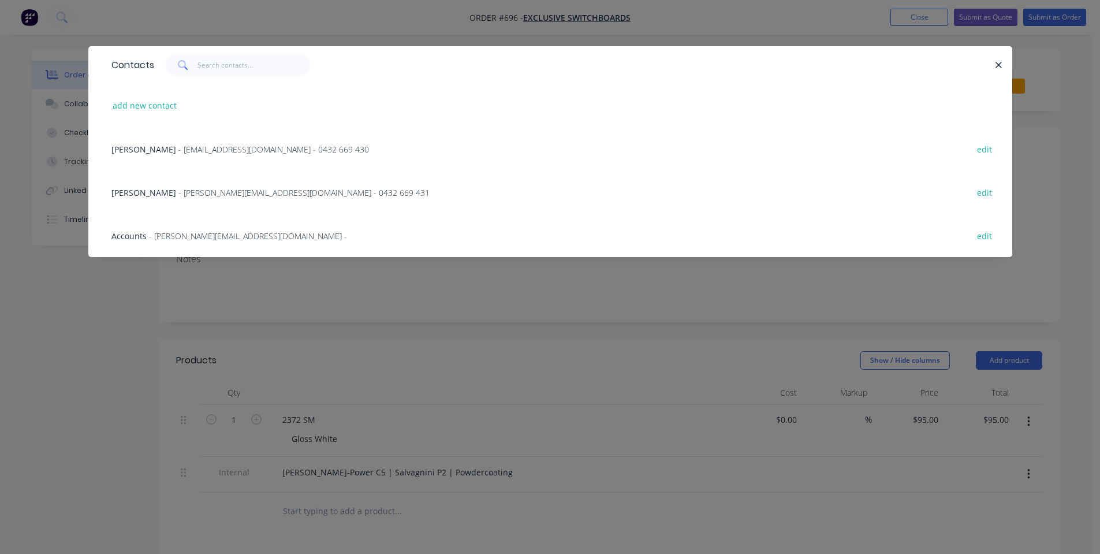
click at [191, 155] on div "[PERSON_NAME] - [EMAIL_ADDRESS][DOMAIN_NAME] - 0432 669 430" at bounding box center [240, 149] width 258 height 12
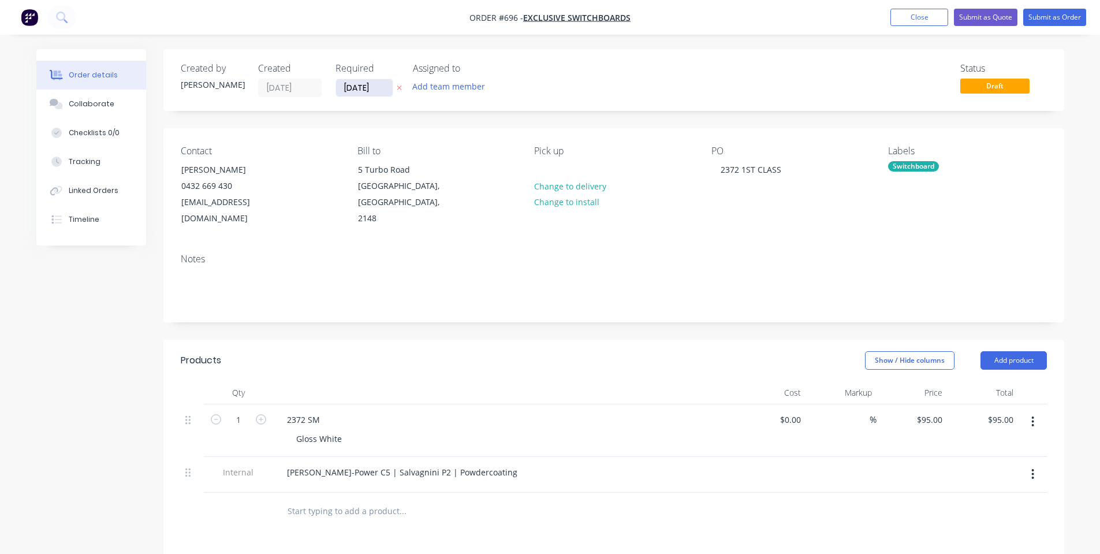
click at [369, 95] on input "[DATE]" at bounding box center [364, 87] width 57 height 17
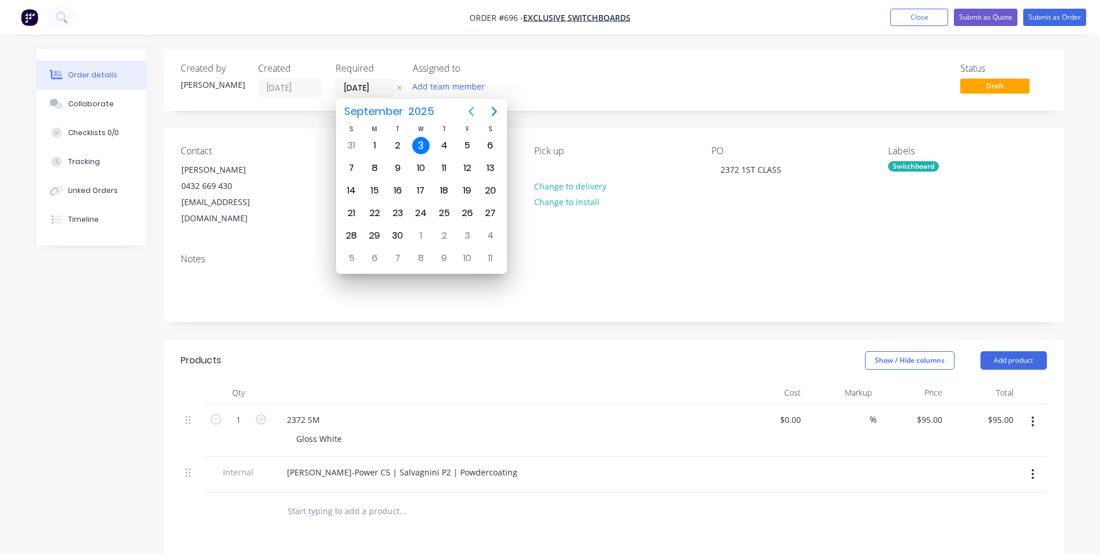
click at [467, 113] on icon "Previous page" at bounding box center [471, 112] width 14 height 14
click at [568, 340] on header "Products Show / Hide columns Add product" at bounding box center [613, 361] width 901 height 42
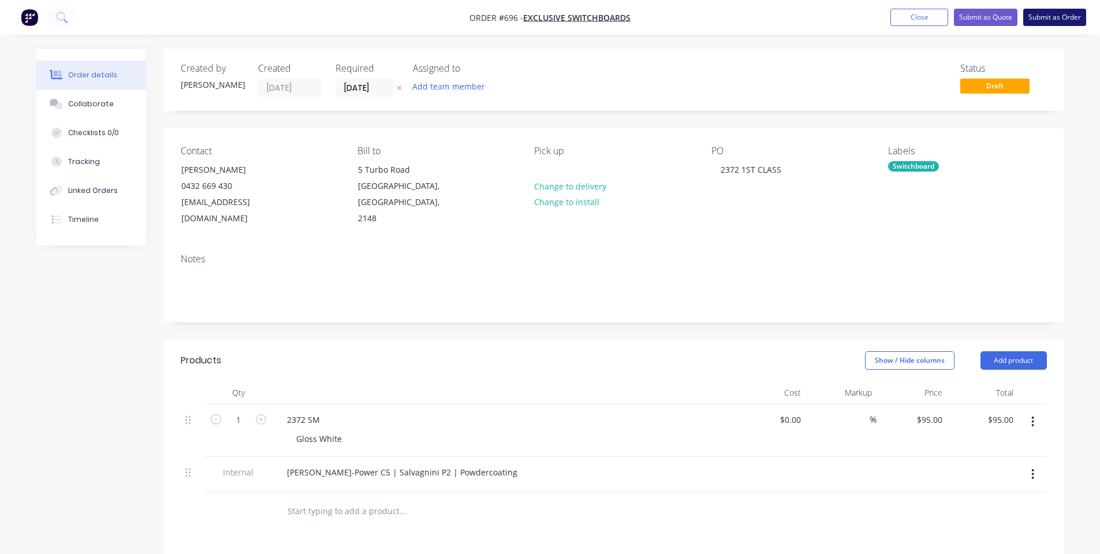
click at [1045, 20] on button "Submit as Order" at bounding box center [1055, 17] width 63 height 17
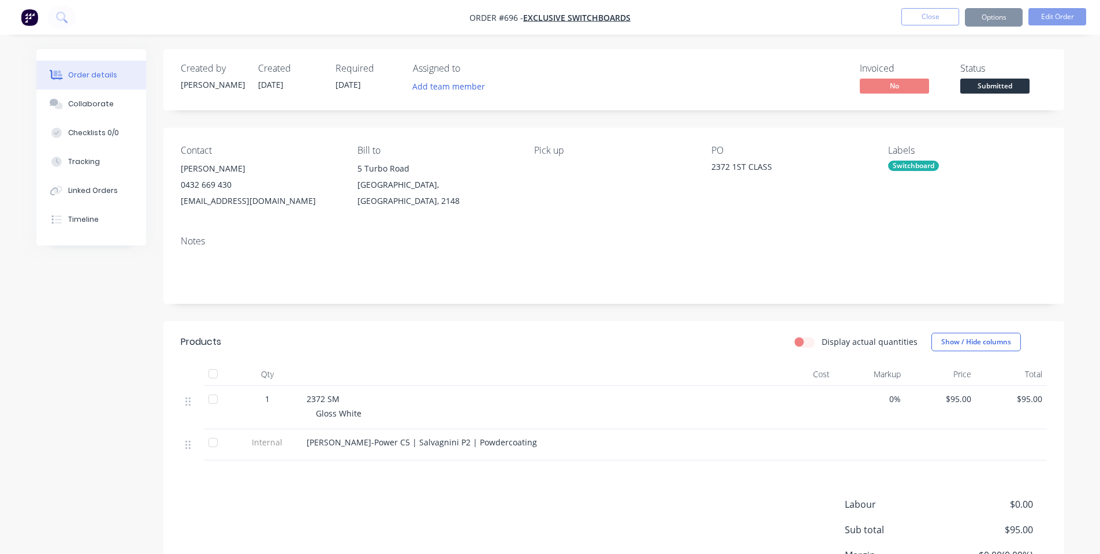
click at [1007, 85] on span "Submitted" at bounding box center [995, 86] width 69 height 14
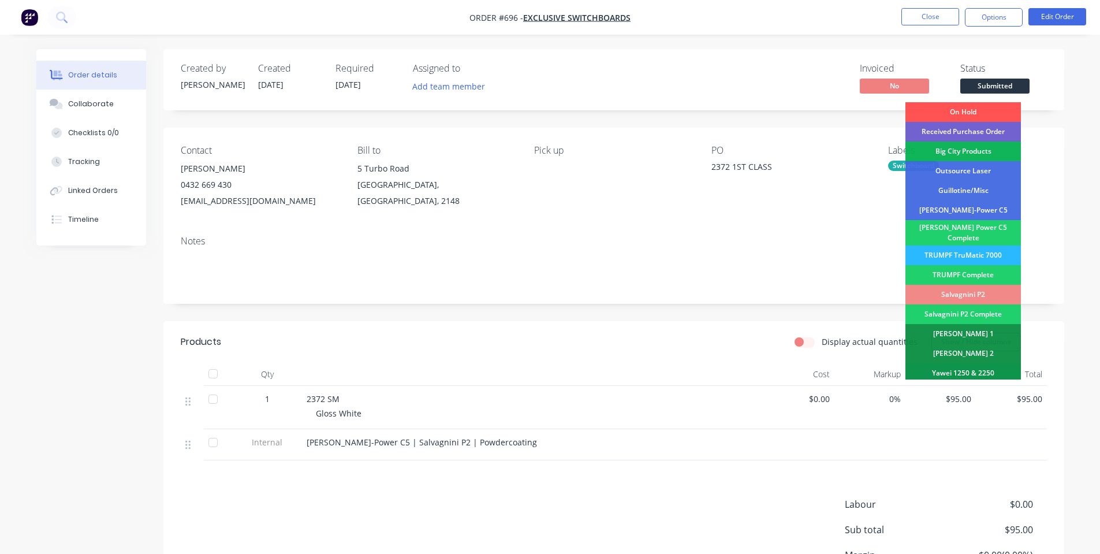
drag, startPoint x: 995, startPoint y: 138, endPoint x: 994, endPoint y: 110, distance: 28.3
click at [992, 135] on div "Received Purchase Order" at bounding box center [964, 132] width 116 height 20
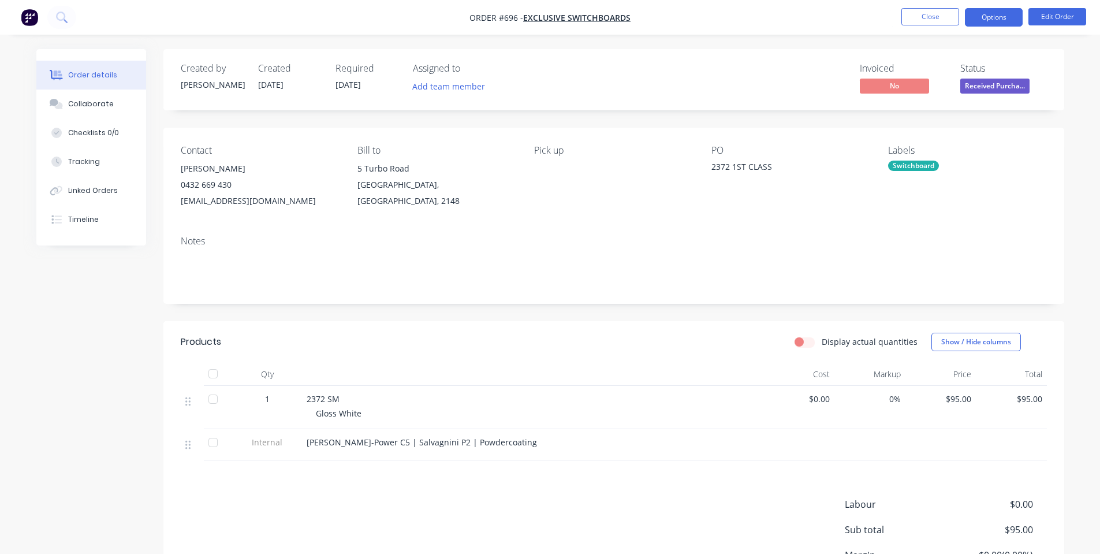
click at [995, 23] on button "Options" at bounding box center [994, 17] width 58 height 18
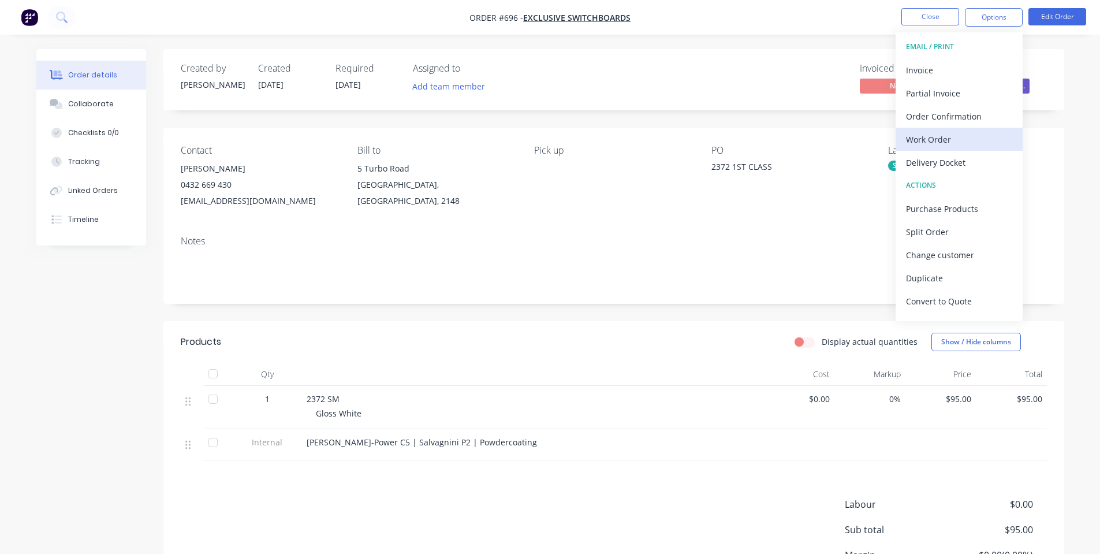
click at [976, 137] on div "Work Order" at bounding box center [959, 139] width 106 height 17
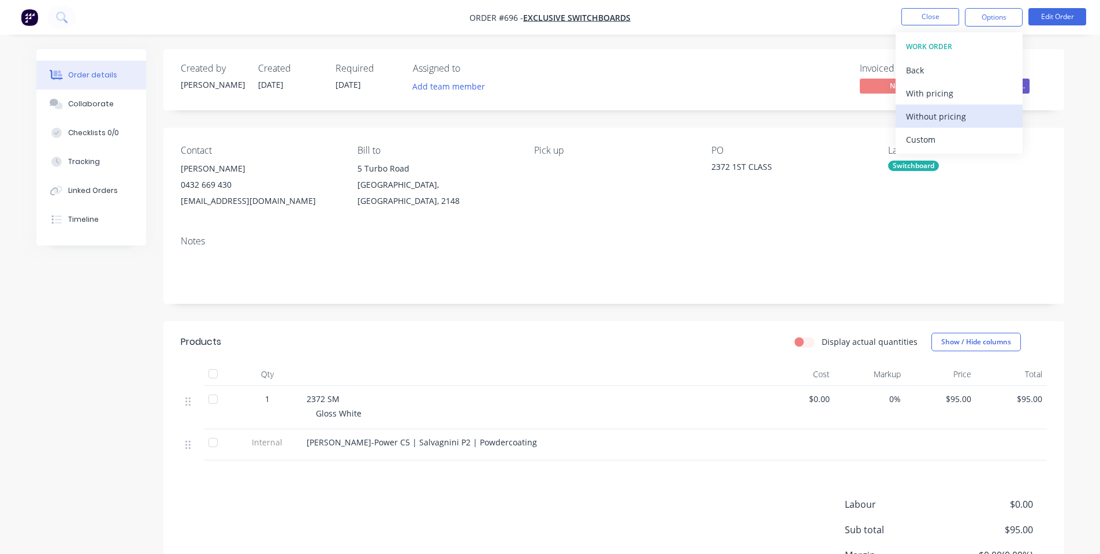
click at [951, 112] on div "Without pricing" at bounding box center [959, 116] width 106 height 17
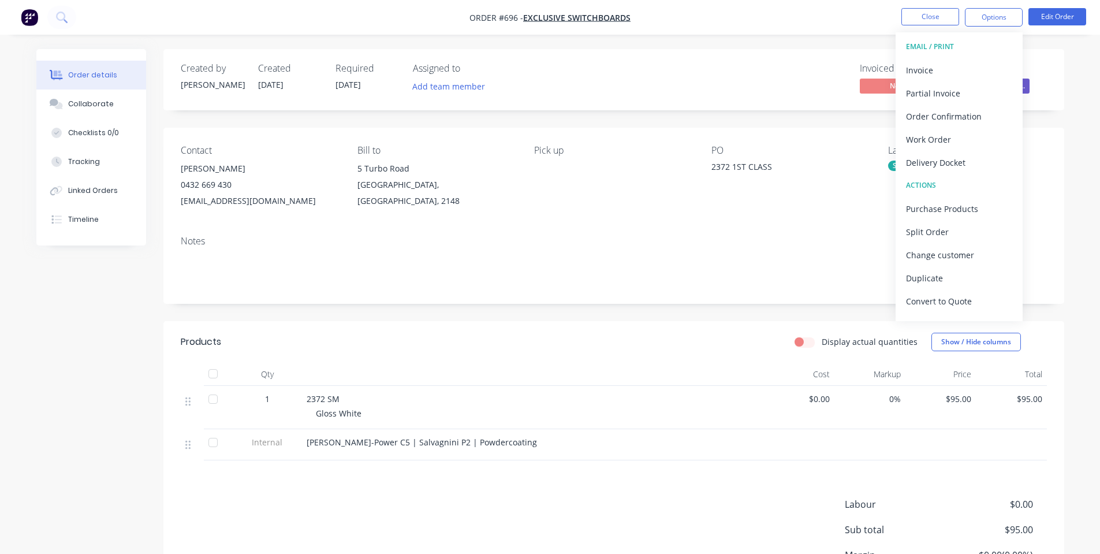
click at [954, 7] on nav "Order #696 - Exclusive Switchboards Close Options EMAIL / PRINT Invoice Partial…" at bounding box center [550, 17] width 1100 height 35
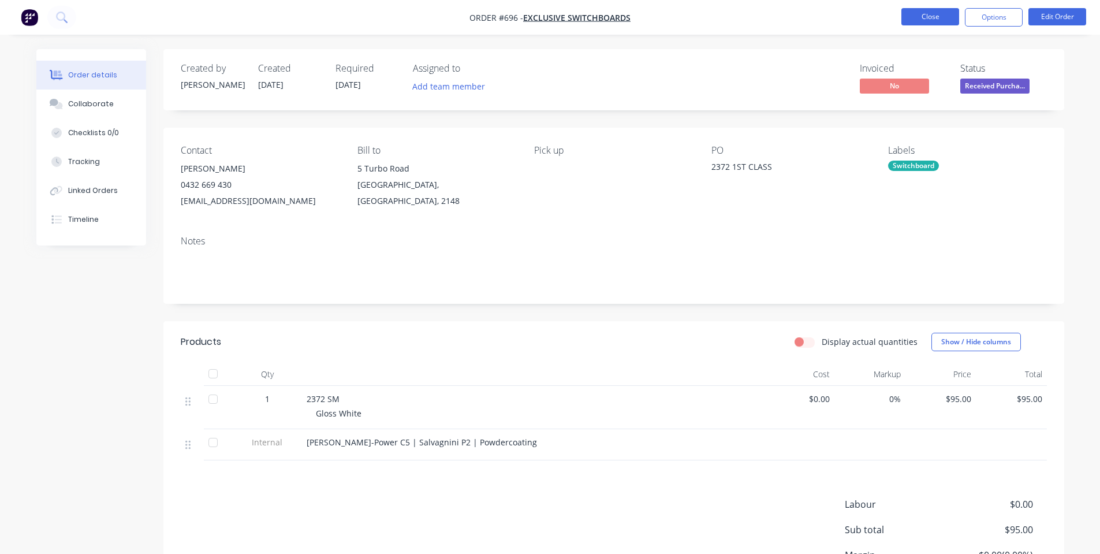
click at [948, 13] on button "Close" at bounding box center [931, 16] width 58 height 17
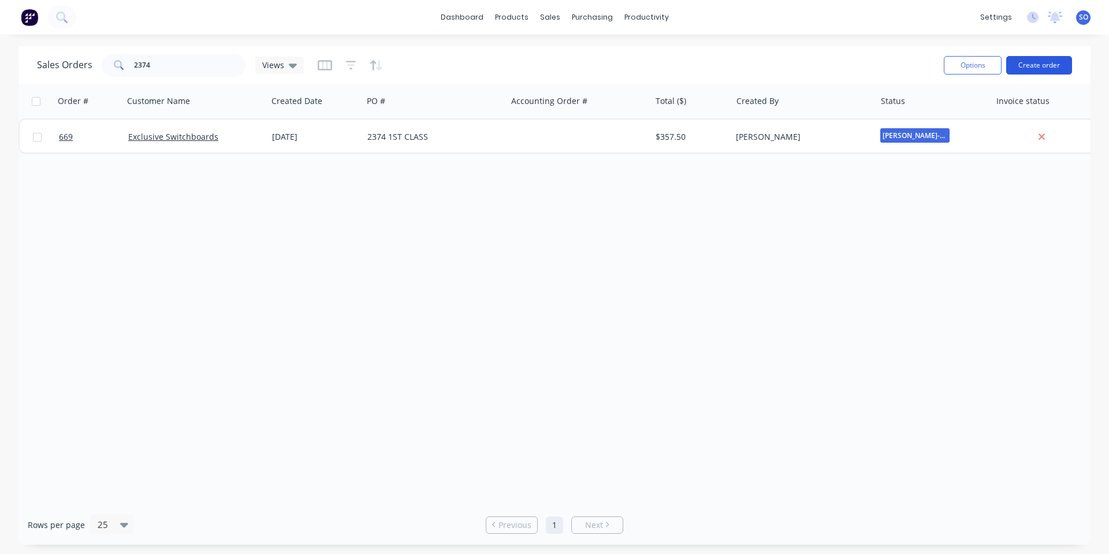
click at [1043, 59] on button "Create order" at bounding box center [1039, 65] width 66 height 18
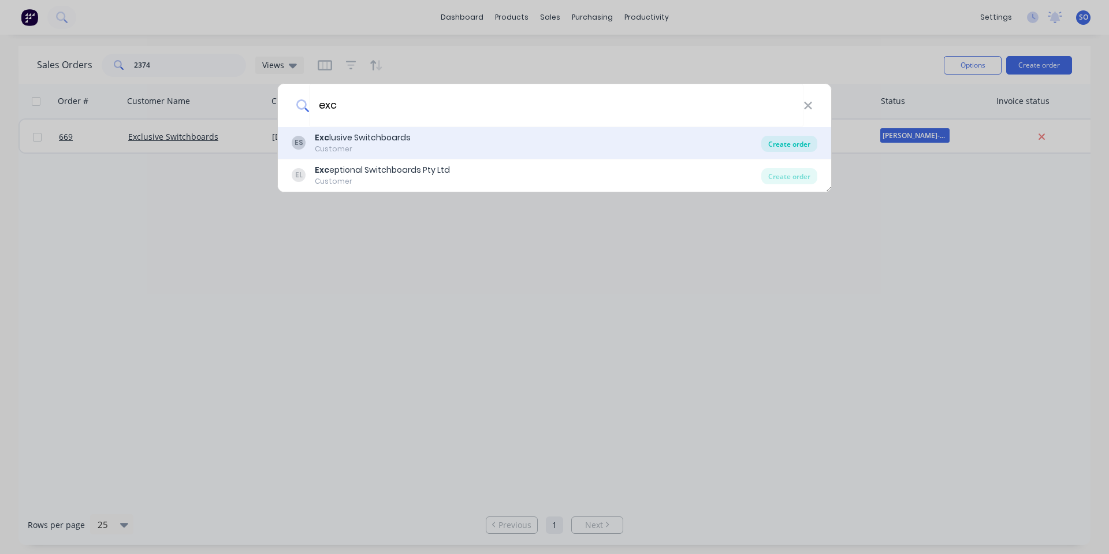
type input "exc"
click at [807, 142] on div "Create order" at bounding box center [789, 144] width 56 height 16
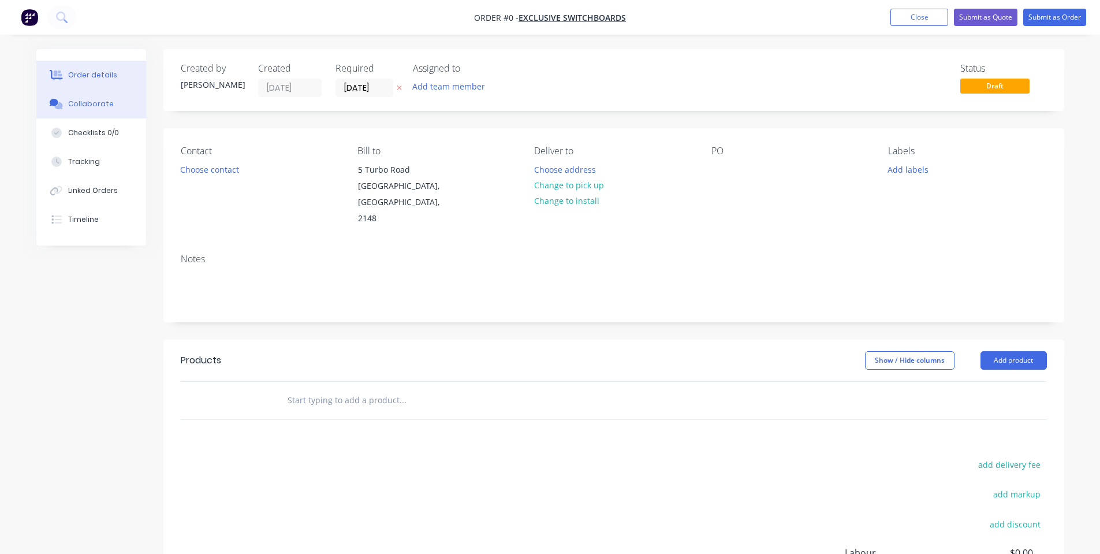
click at [105, 107] on div "Collaborate" at bounding box center [91, 104] width 46 height 10
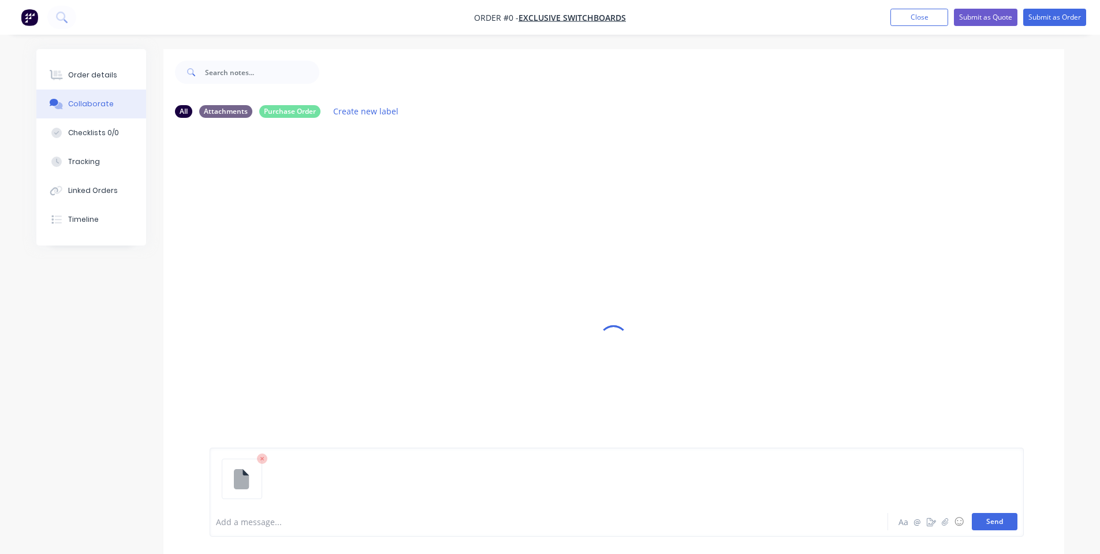
click at [998, 522] on button "Send" at bounding box center [995, 521] width 46 height 17
drag, startPoint x: 77, startPoint y: 77, endPoint x: 81, endPoint y: 103, distance: 25.8
click at [77, 77] on div "Order details" at bounding box center [92, 75] width 49 height 10
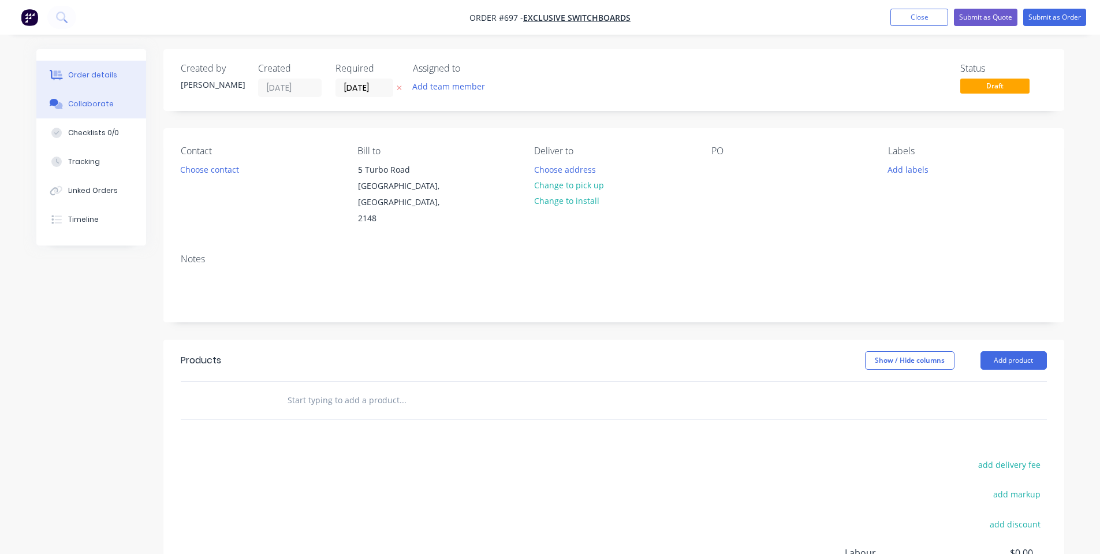
click at [82, 103] on div "Collaborate" at bounding box center [91, 104] width 46 height 10
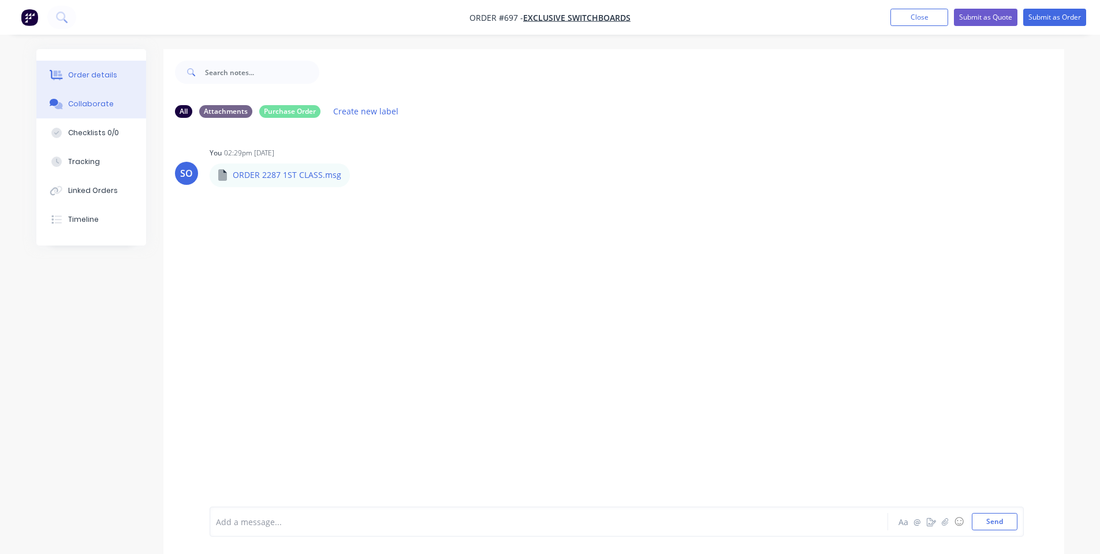
click at [88, 70] on div "Order details" at bounding box center [92, 75] width 49 height 10
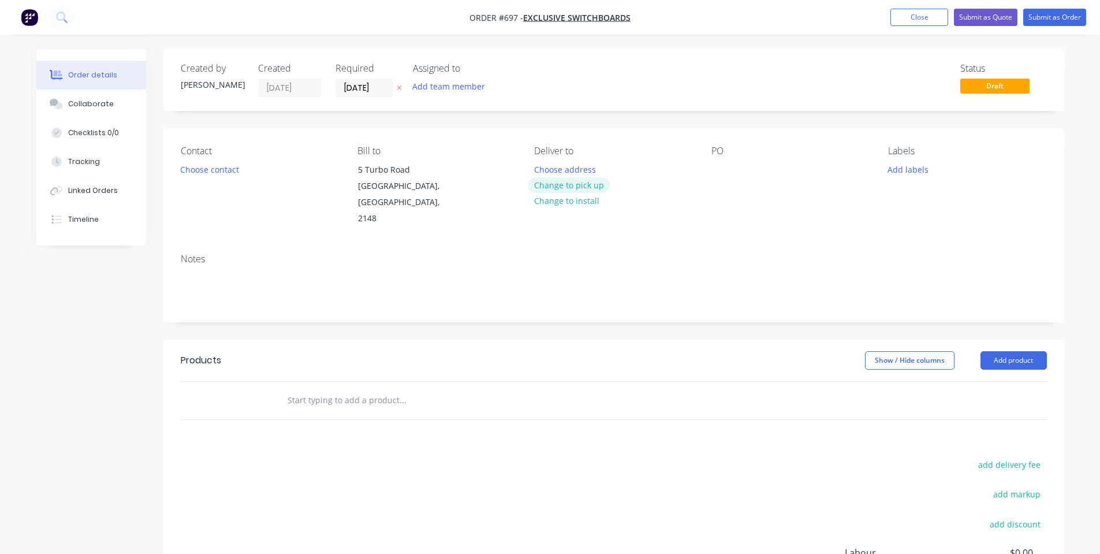
click at [553, 185] on button "Change to pick up" at bounding box center [569, 185] width 82 height 16
click at [229, 164] on button "Choose contact" at bounding box center [209, 169] width 71 height 16
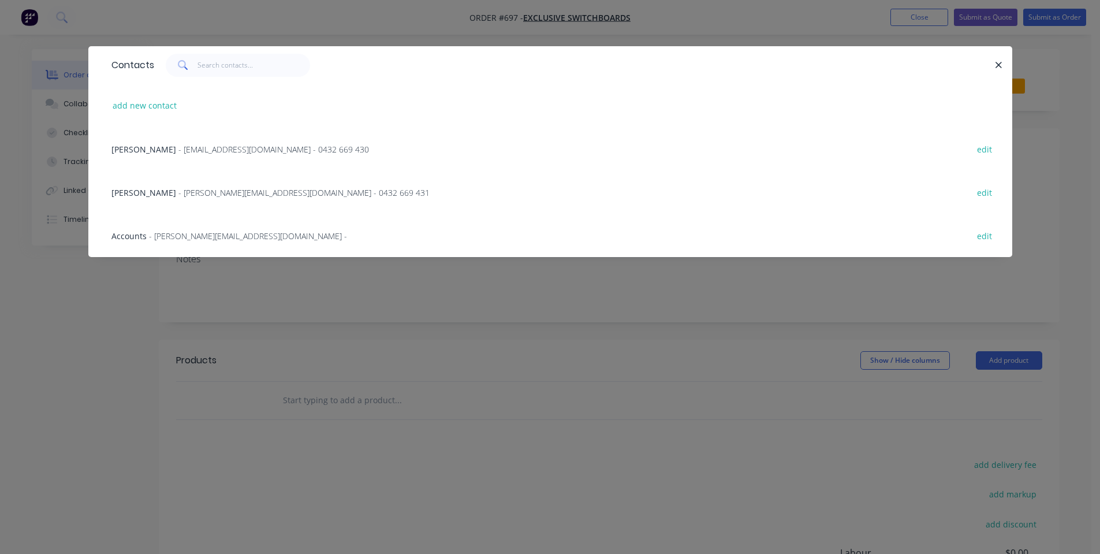
click at [233, 150] on span "- [EMAIL_ADDRESS][DOMAIN_NAME] - 0432 669 430" at bounding box center [273, 149] width 191 height 11
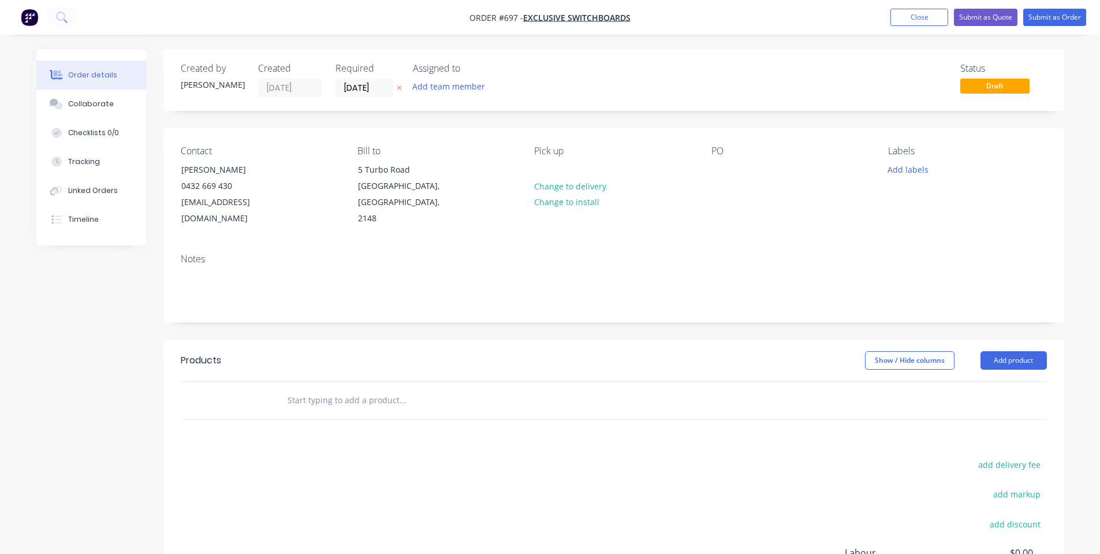
drag, startPoint x: 375, startPoint y: 87, endPoint x: 376, endPoint y: 117, distance: 29.5
click at [375, 90] on input "[DATE]" at bounding box center [364, 87] width 57 height 17
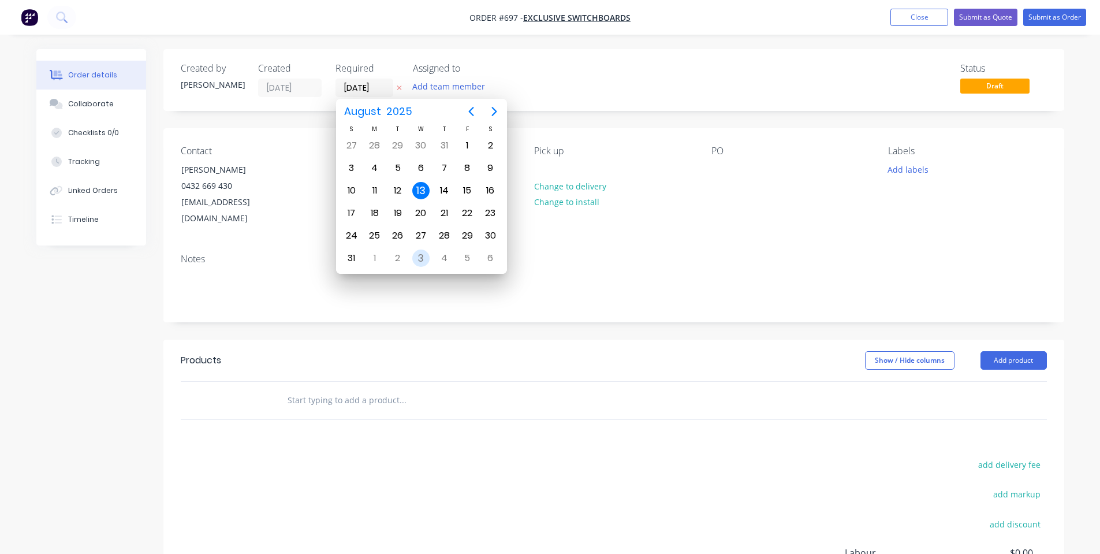
click at [422, 250] on div "3" at bounding box center [421, 258] width 23 height 22
type input "[DATE]"
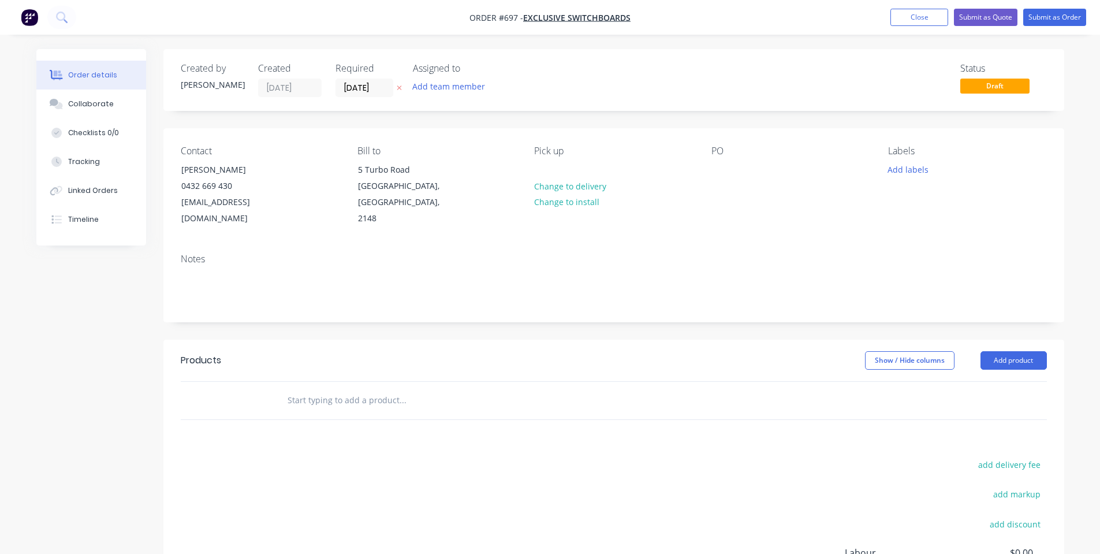
click at [732, 168] on div "PO" at bounding box center [791, 186] width 158 height 81
drag, startPoint x: 720, startPoint y: 165, endPoint x: 850, endPoint y: 173, distance: 130.3
click at [721, 166] on div at bounding box center [721, 169] width 18 height 17
click at [899, 171] on button "Add labels" at bounding box center [908, 169] width 53 height 16
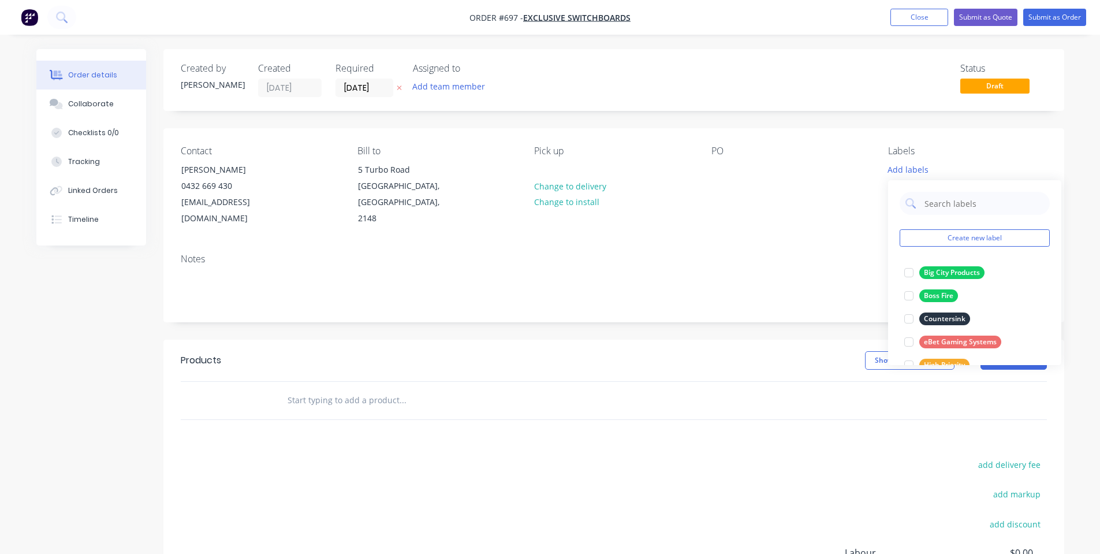
click at [772, 254] on div "Notes" at bounding box center [614, 259] width 867 height 11
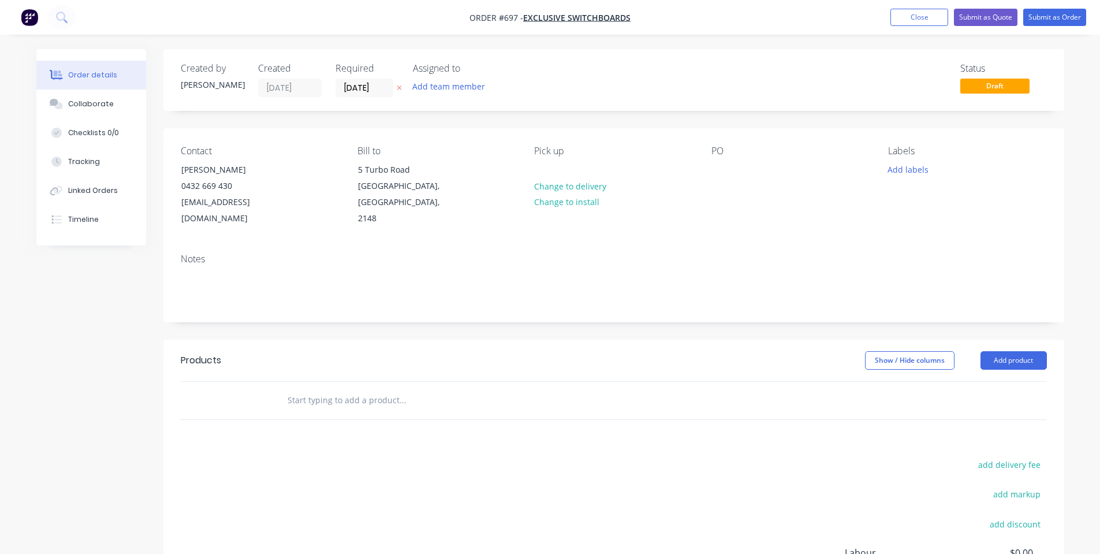
click at [877, 180] on div "Contact [PERSON_NAME] [PHONE_NUMBER] [EMAIL_ADDRESS][DOMAIN_NAME] Bill to [STRE…" at bounding box center [613, 186] width 901 height 116
click at [883, 172] on button "Add labels" at bounding box center [908, 169] width 53 height 16
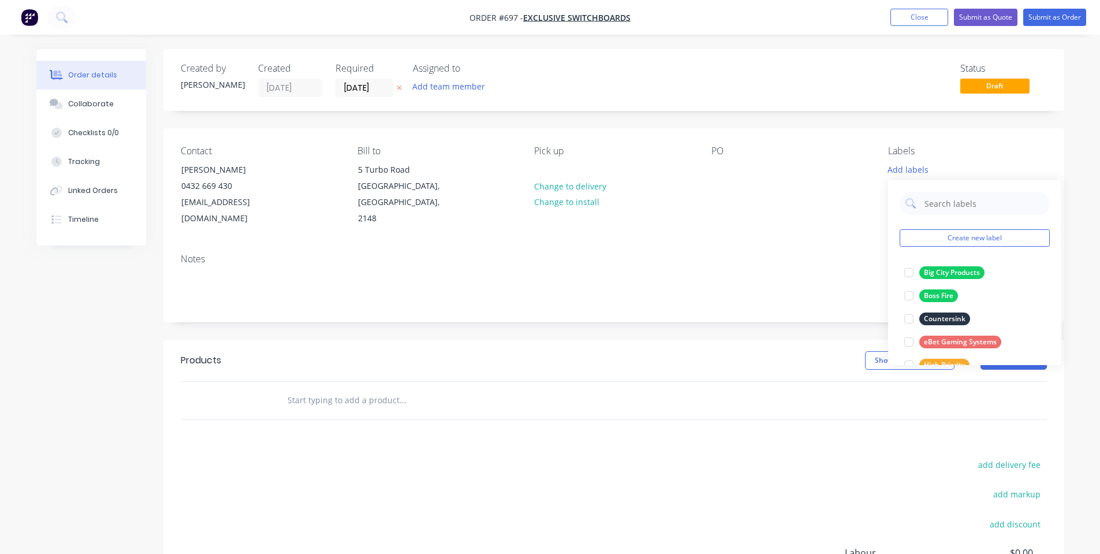
scroll to position [300, 0]
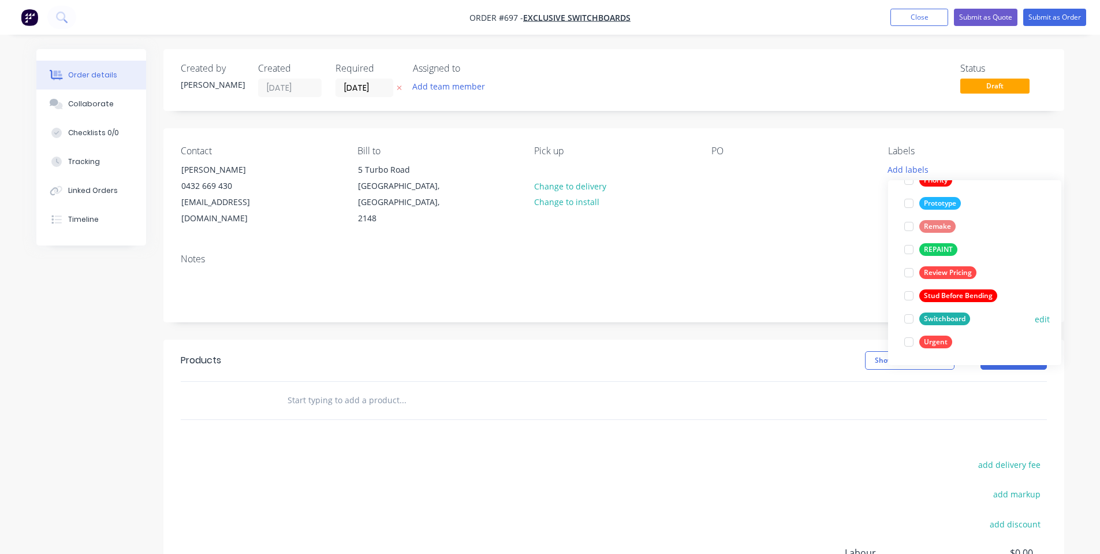
click at [964, 322] on div "Switchboard" at bounding box center [945, 319] width 51 height 13
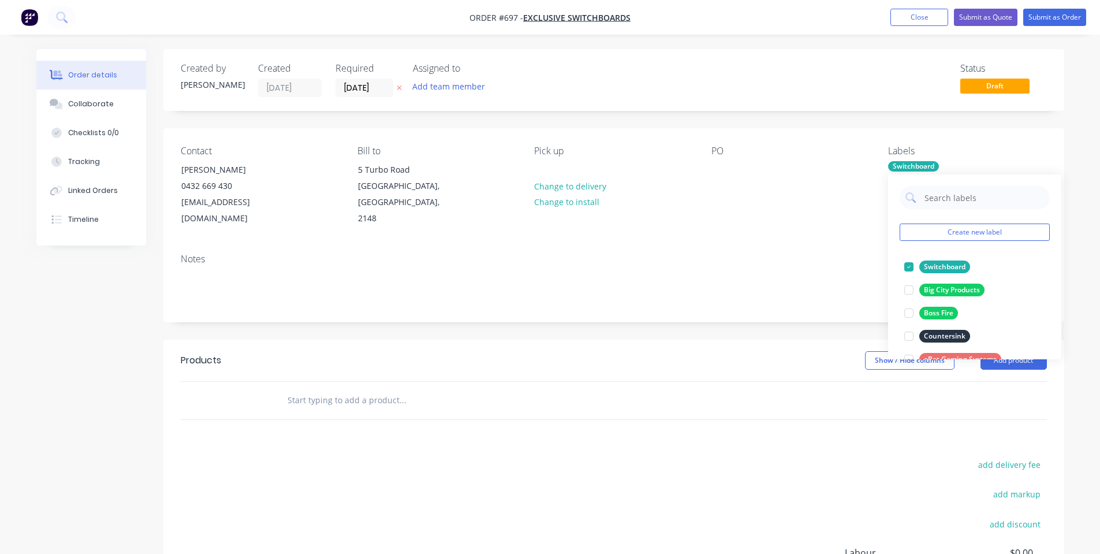
click at [780, 244] on div "Notes" at bounding box center [613, 282] width 901 height 77
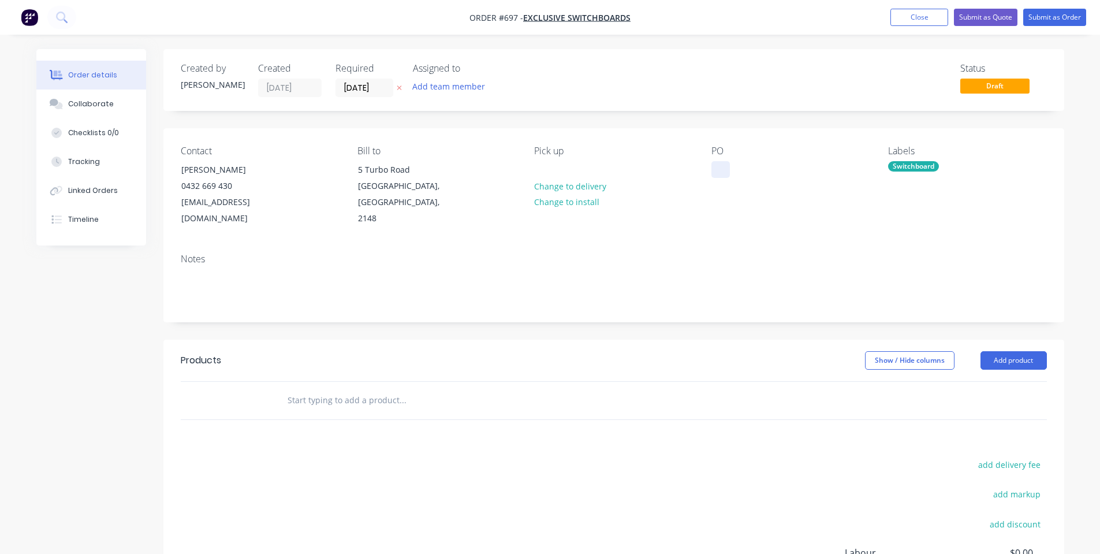
click at [725, 163] on div at bounding box center [721, 169] width 18 height 17
drag, startPoint x: 738, startPoint y: 172, endPoint x: 566, endPoint y: 189, distance: 172.5
click at [571, 187] on div "Contact [PERSON_NAME] [PHONE_NUMBER] [EMAIL_ADDRESS][DOMAIN_NAME] Bill to [STRE…" at bounding box center [613, 186] width 901 height 116
copy div "2287"
click at [433, 389] on input "text" at bounding box center [402, 400] width 231 height 23
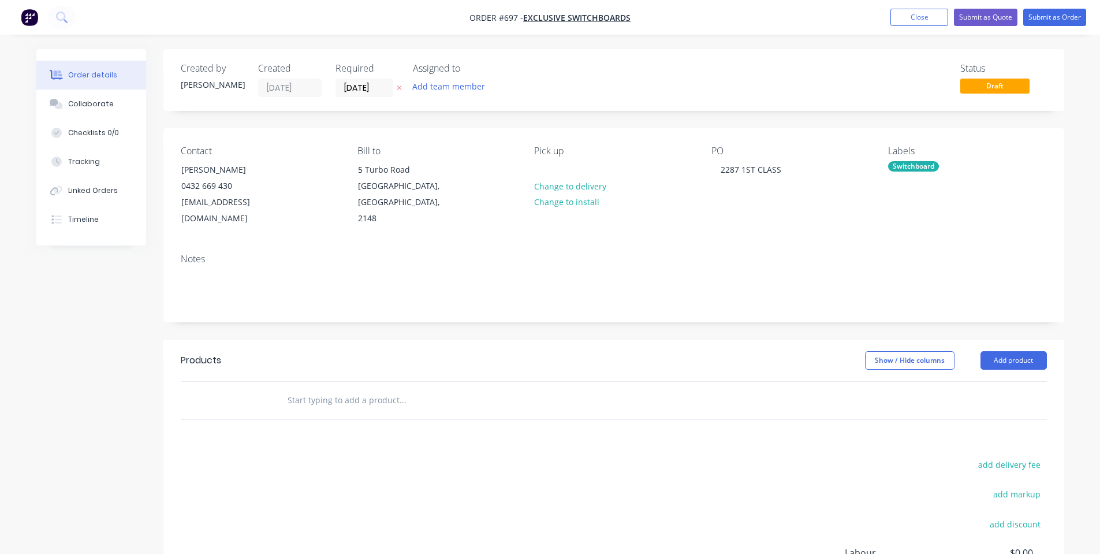
paste input "2287"
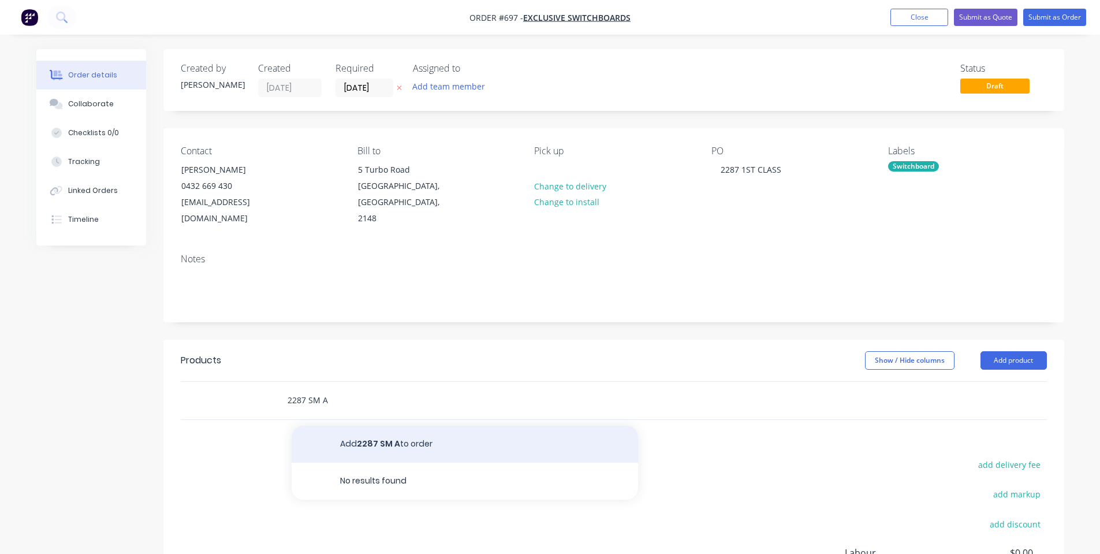
type input "2287 SM A"
click at [462, 426] on button "Add 2287 SM A to order" at bounding box center [465, 444] width 347 height 37
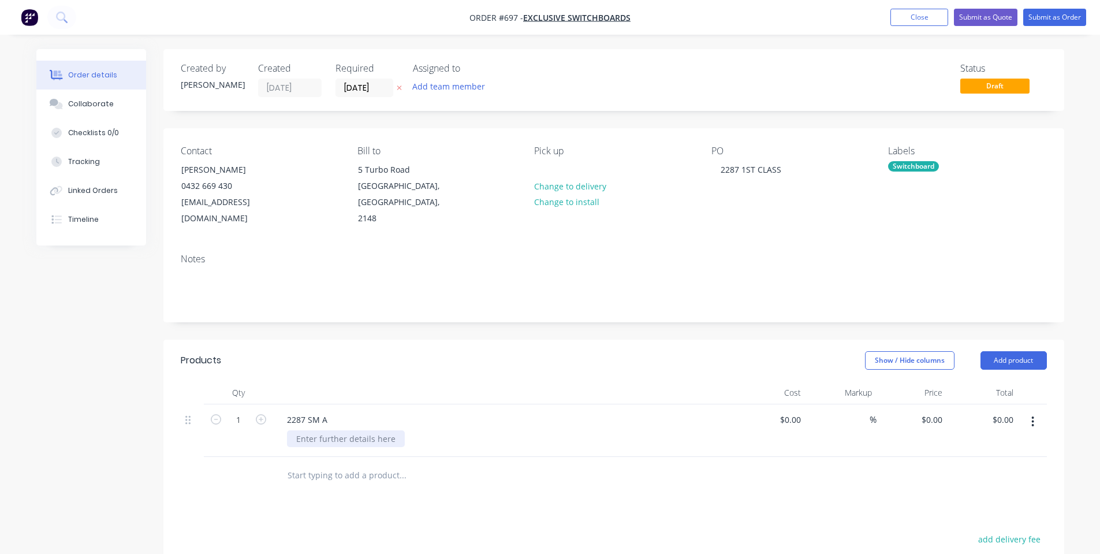
click at [298, 430] on div at bounding box center [346, 438] width 118 height 17
drag, startPoint x: 591, startPoint y: 364, endPoint x: 917, endPoint y: 339, distance: 327.4
click at [614, 354] on header "Products Show / Hide columns Add product" at bounding box center [613, 361] width 901 height 42
drag, startPoint x: 1004, startPoint y: 342, endPoint x: 1003, endPoint y: 351, distance: 9.3
click at [1005, 351] on button "Add product" at bounding box center [1014, 360] width 66 height 18
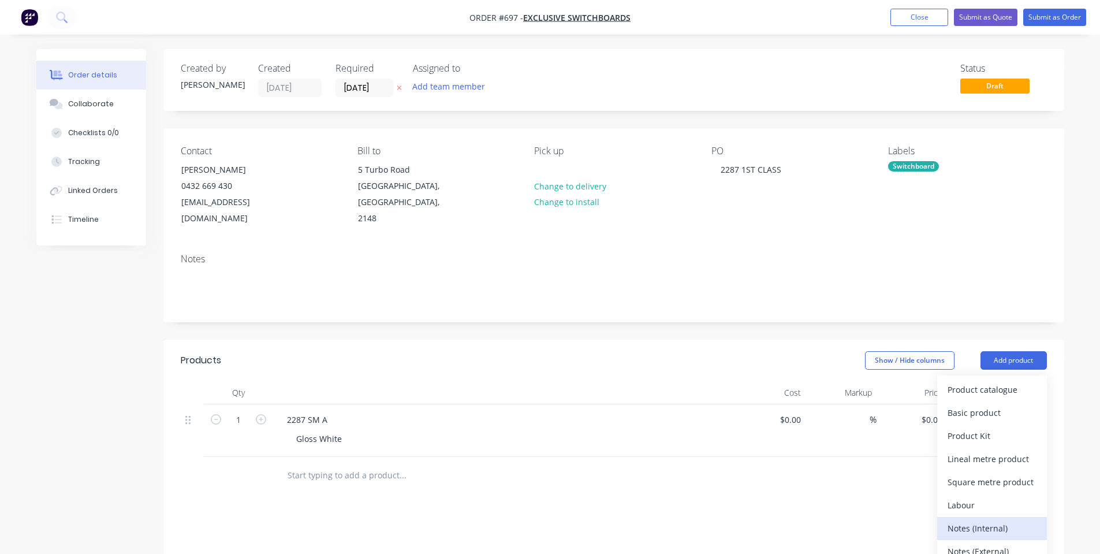
click at [1035, 520] on div "Notes (Internal)" at bounding box center [992, 528] width 89 height 17
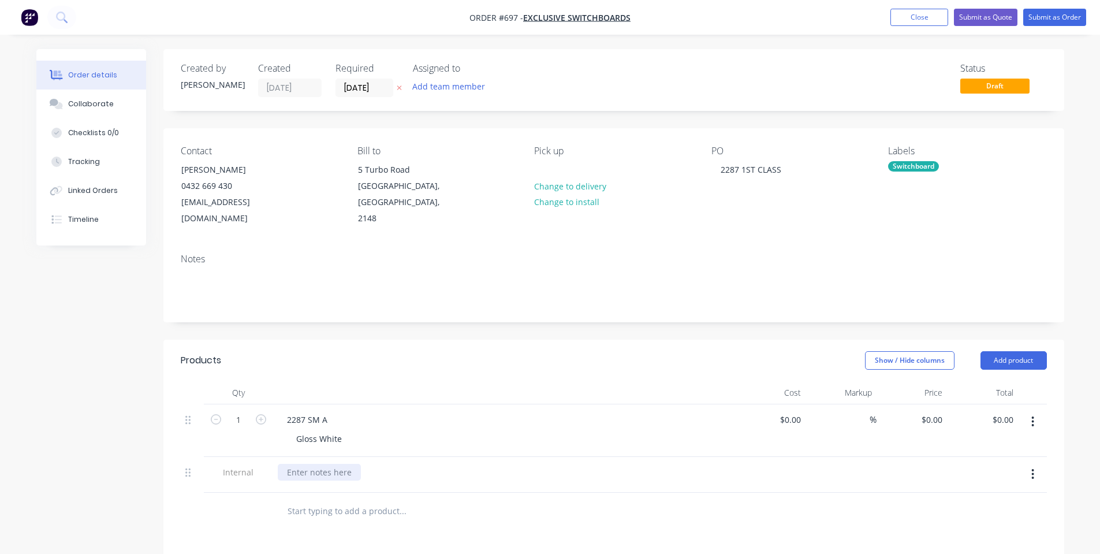
click at [351, 464] on div at bounding box center [319, 472] width 83 height 17
click at [422, 340] on header "Products Show / Hide columns Add product" at bounding box center [613, 361] width 901 height 42
click at [422, 351] on div "Show / Hide columns Add product" at bounding box center [706, 360] width 682 height 18
click at [1044, 17] on button "Submit as Order" at bounding box center [1055, 17] width 63 height 17
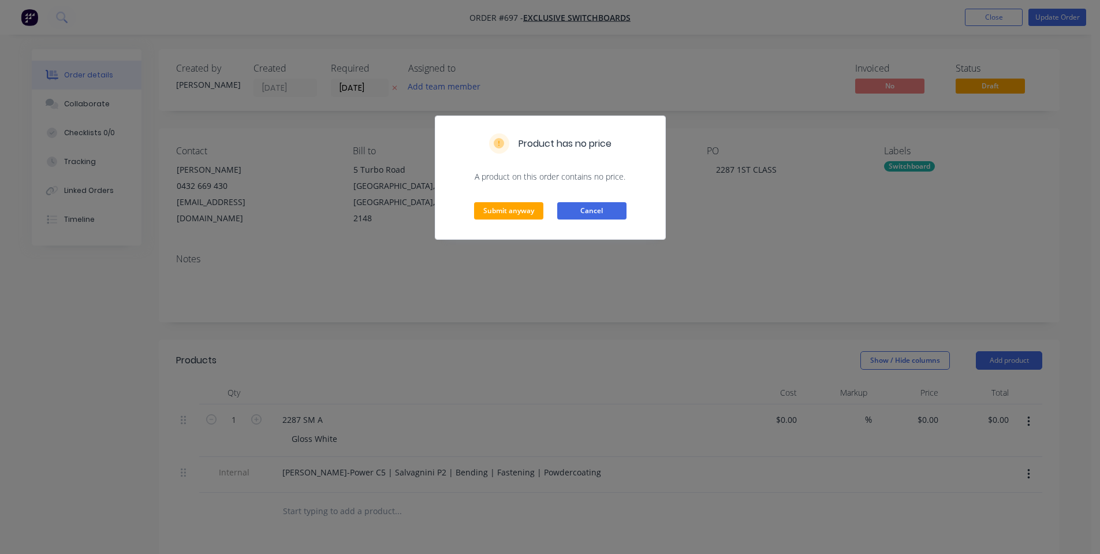
click at [594, 211] on button "Cancel" at bounding box center [591, 210] width 69 height 17
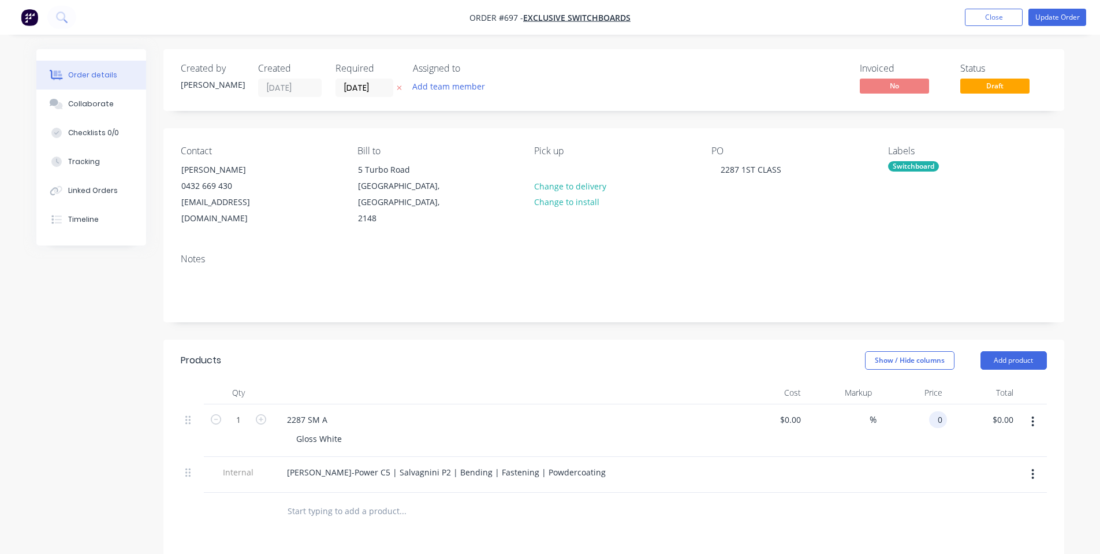
click at [934, 411] on div "0 0" at bounding box center [938, 419] width 18 height 17
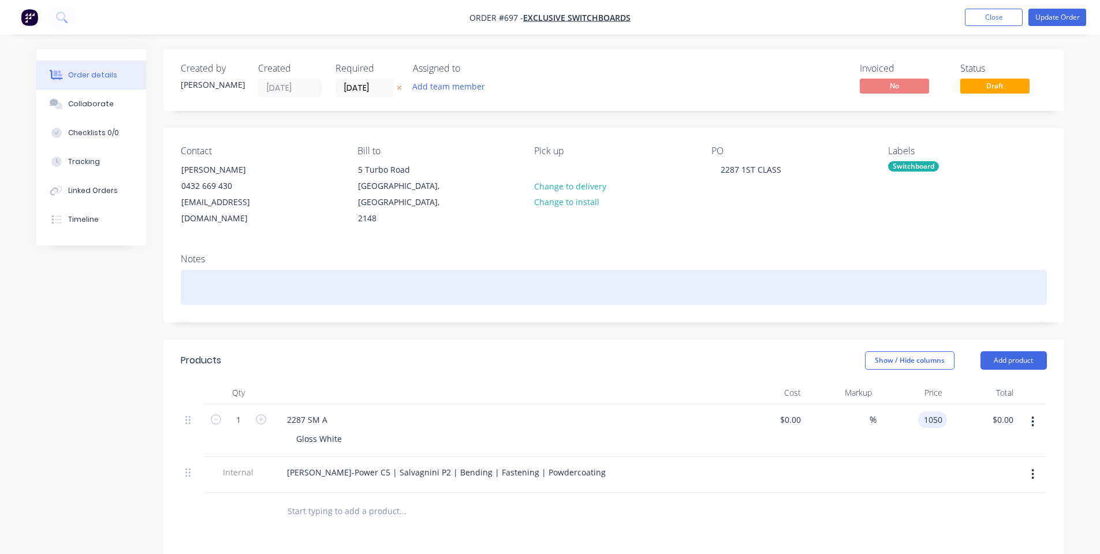
type input "$1,050.00"
click at [815, 270] on div at bounding box center [614, 287] width 867 height 35
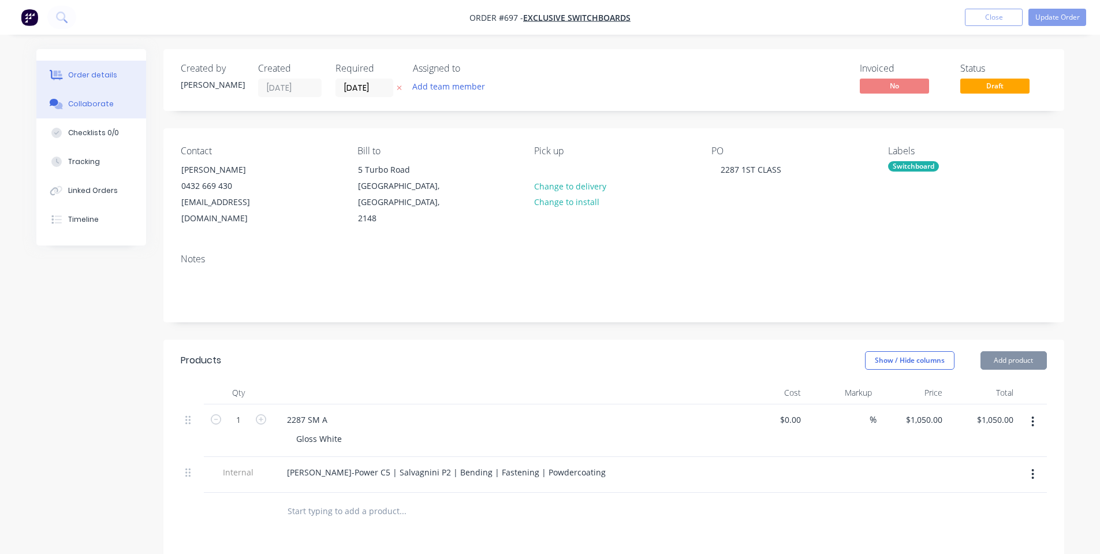
click at [132, 92] on button "Collaborate" at bounding box center [91, 104] width 110 height 29
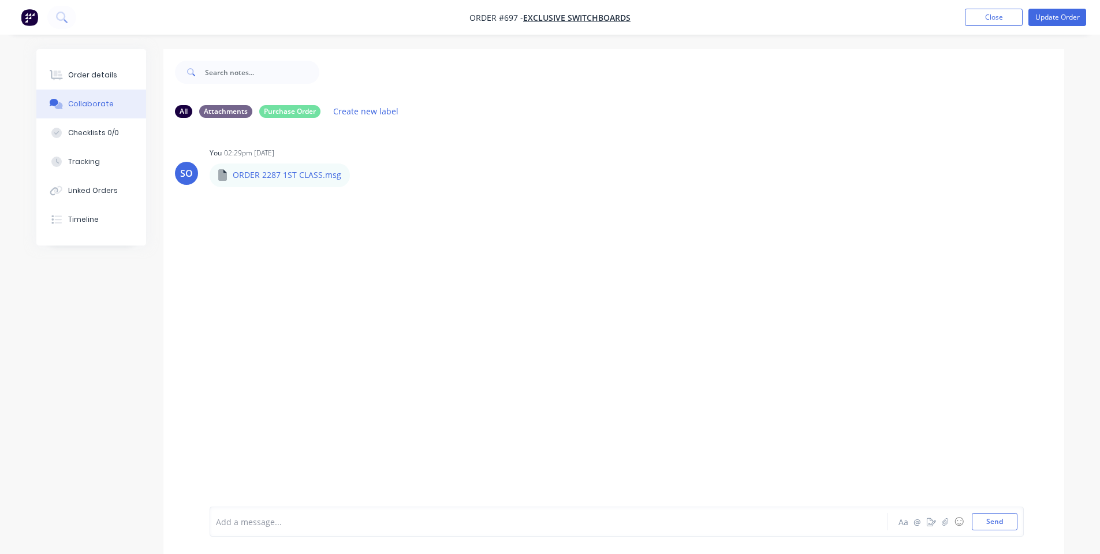
click at [295, 530] on div "Add a message..." at bounding box center [516, 521] width 601 height 17
click at [89, 88] on button "Order details" at bounding box center [91, 75] width 110 height 29
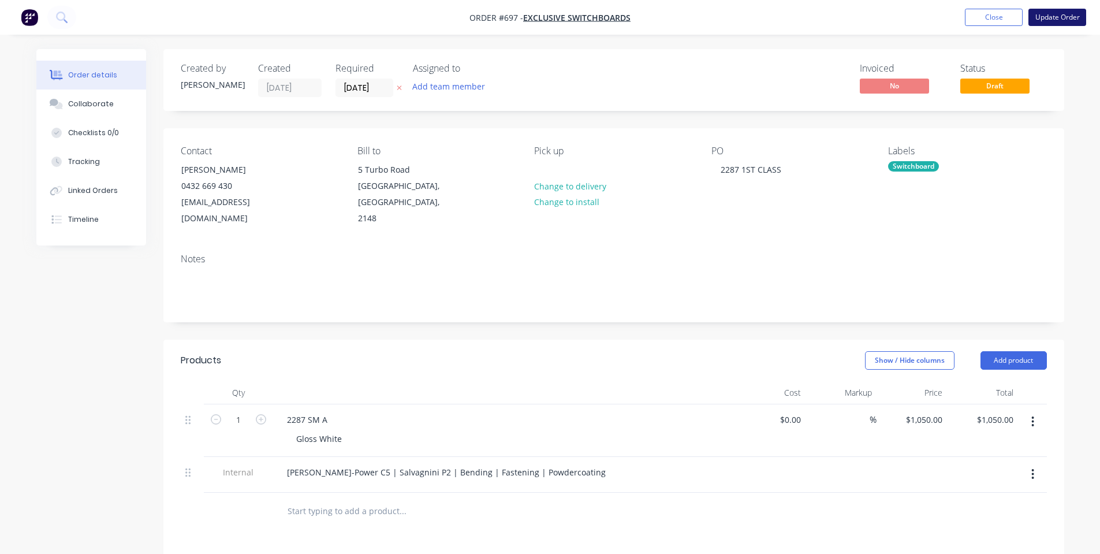
click at [1062, 10] on button "Update Order" at bounding box center [1058, 17] width 58 height 17
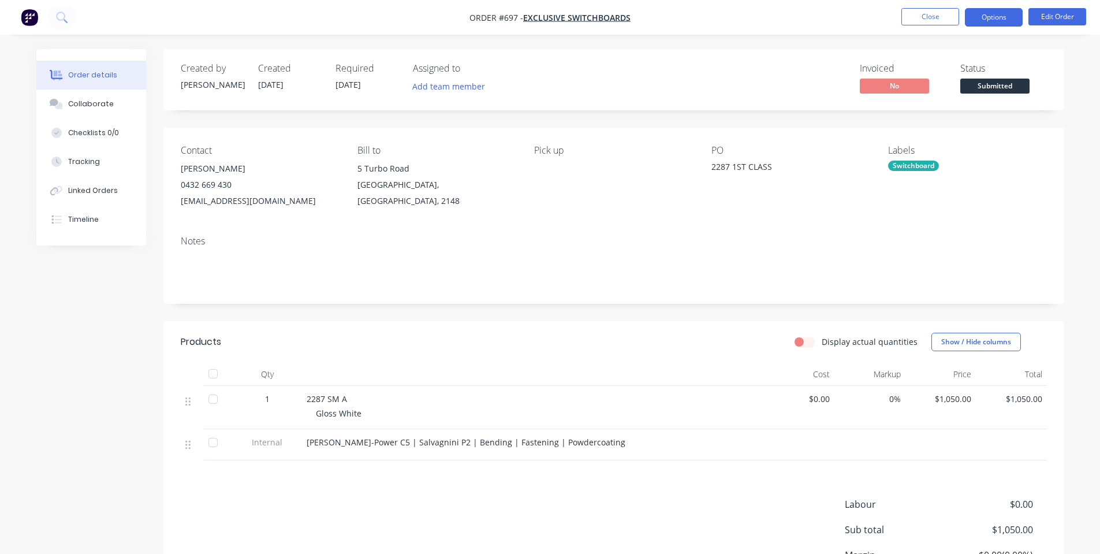
drag, startPoint x: 1009, startPoint y: 17, endPoint x: 1008, endPoint y: 25, distance: 8.1
click at [1009, 19] on button "Options" at bounding box center [994, 17] width 58 height 18
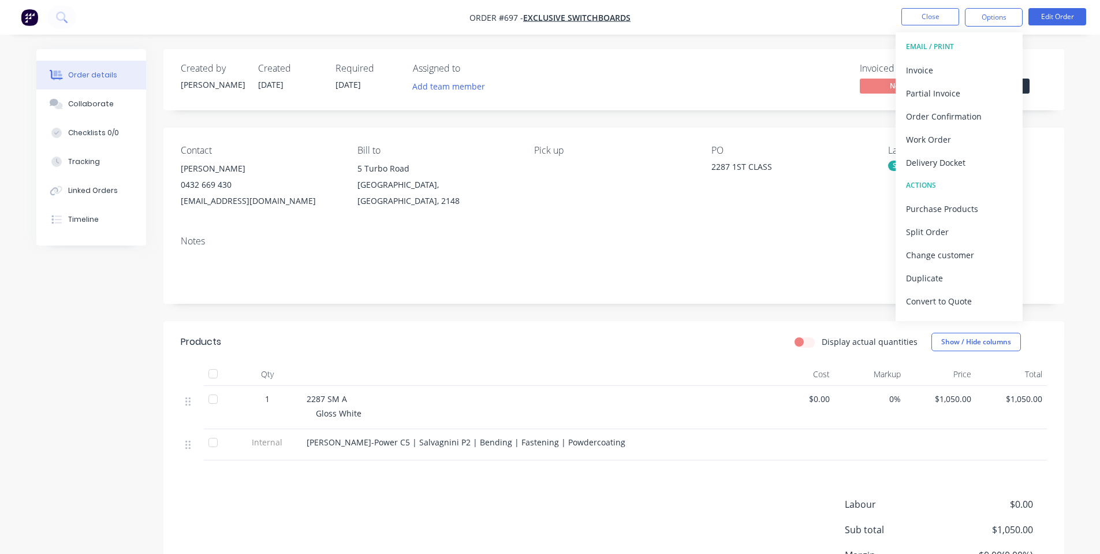
click at [1050, 73] on div "Created by [PERSON_NAME] Created [DATE] Required [DATE] Assigned to Add team me…" at bounding box center [613, 79] width 901 height 61
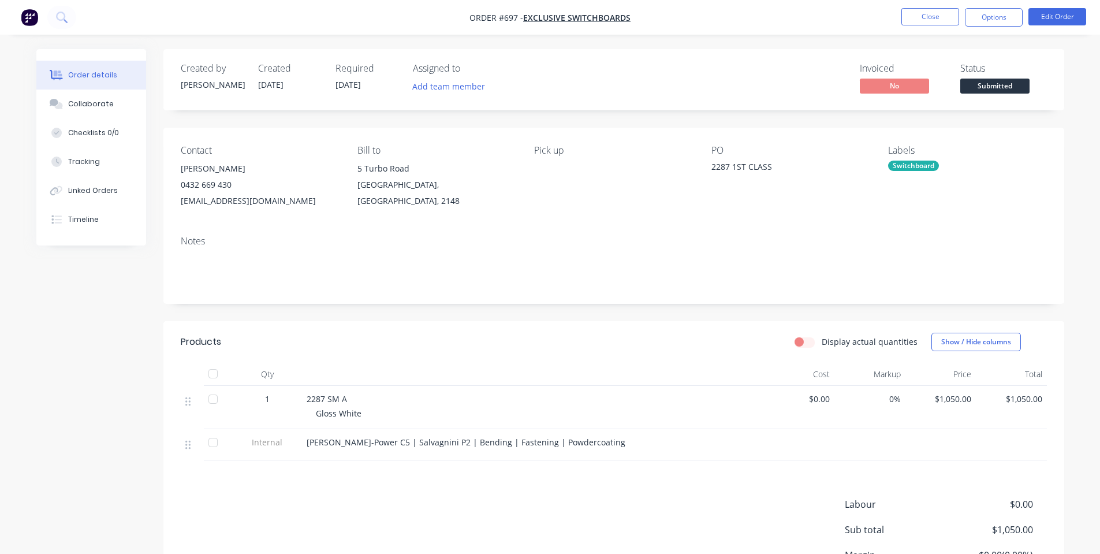
click at [1025, 83] on span "Submitted" at bounding box center [995, 86] width 69 height 14
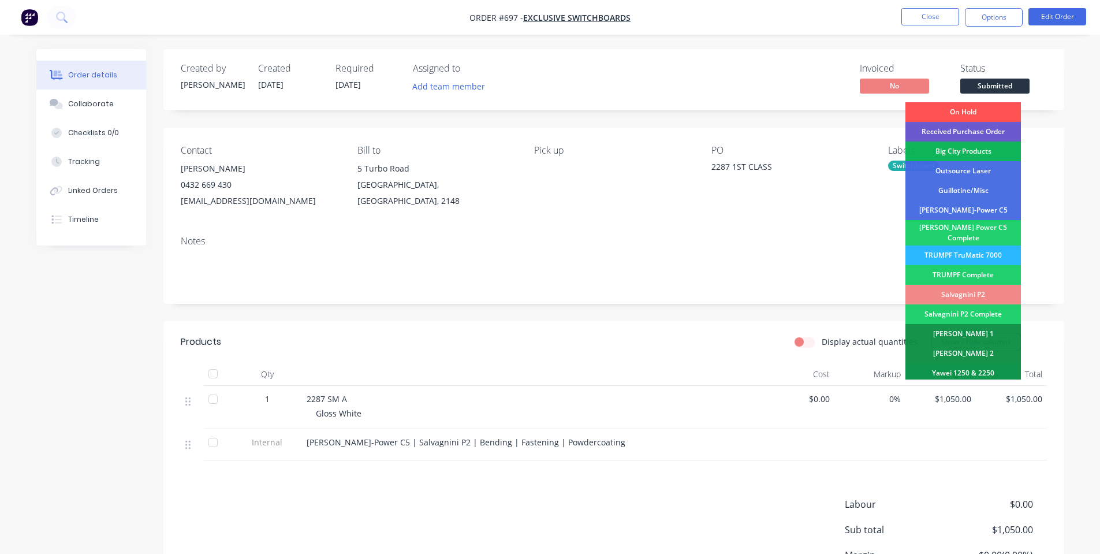
click at [986, 129] on div "Received Purchase Order" at bounding box center [964, 132] width 116 height 20
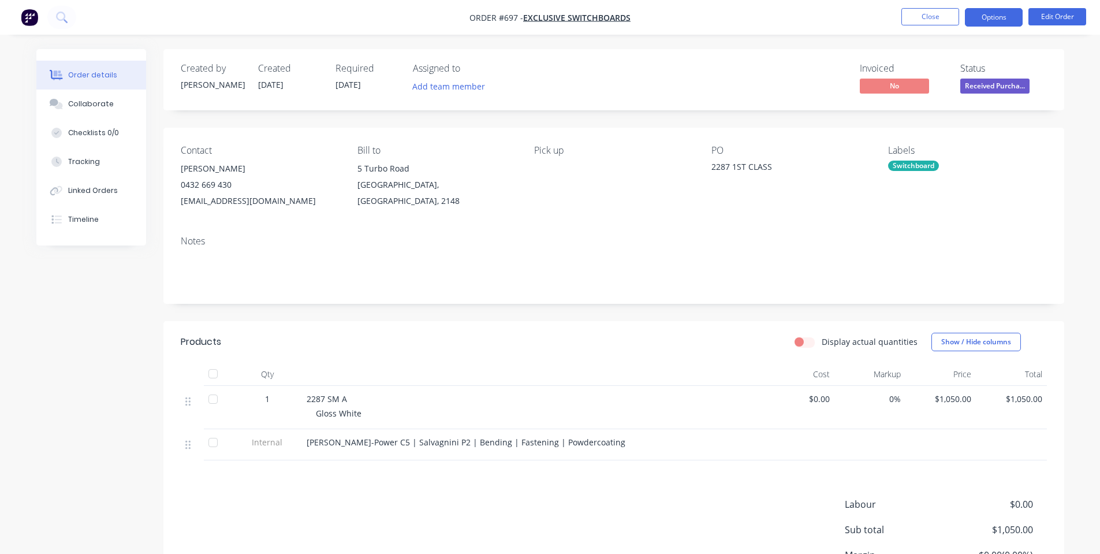
click at [992, 13] on button "Options" at bounding box center [994, 17] width 58 height 18
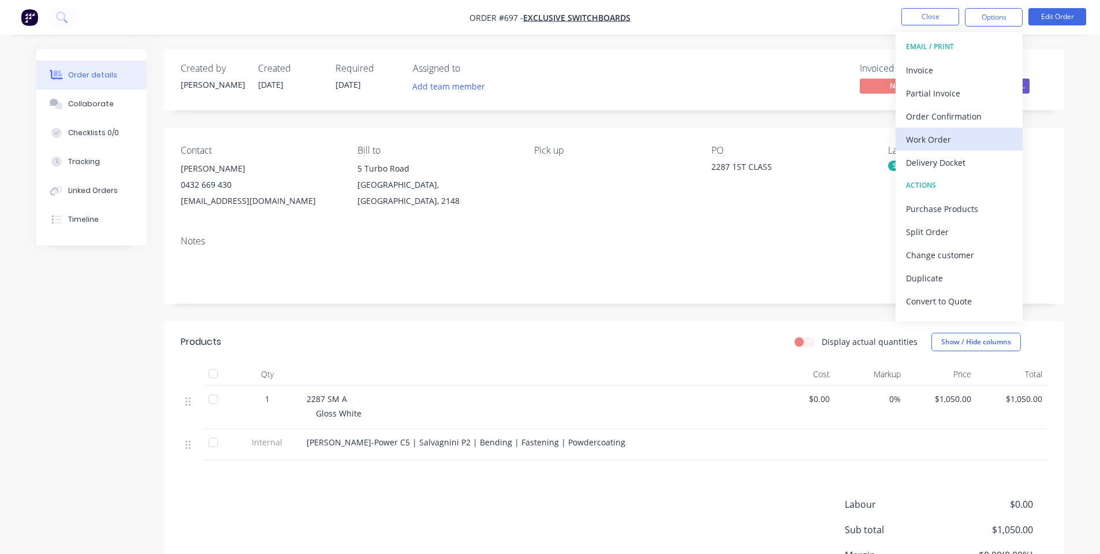
click at [972, 132] on div "Work Order" at bounding box center [959, 139] width 106 height 17
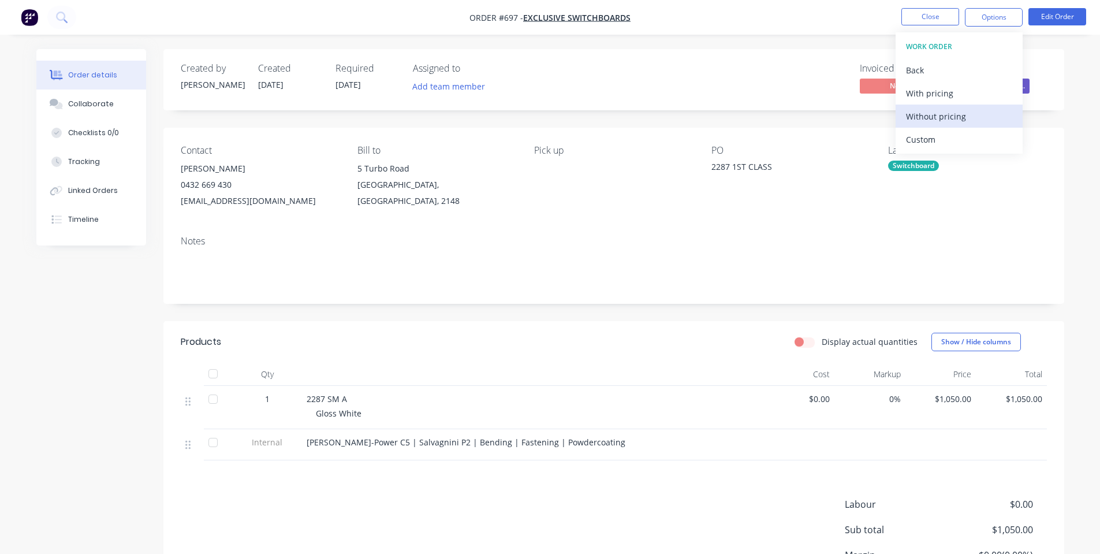
click at [955, 122] on div "Without pricing" at bounding box center [959, 116] width 106 height 17
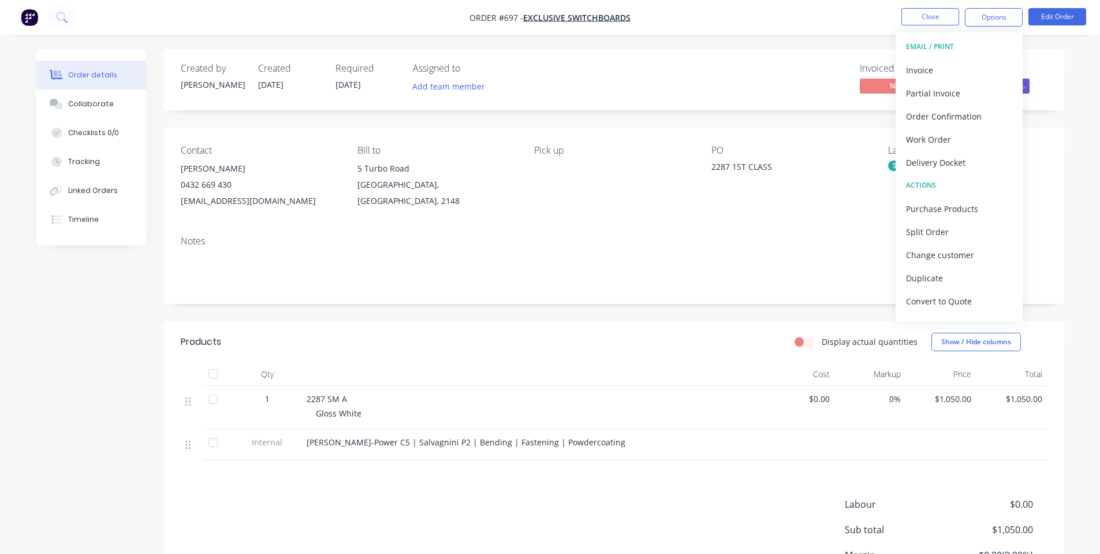
click at [246, 96] on div "Created by [PERSON_NAME] Created [DATE] Required [DATE] Assigned to Add team me…" at bounding box center [613, 79] width 901 height 61
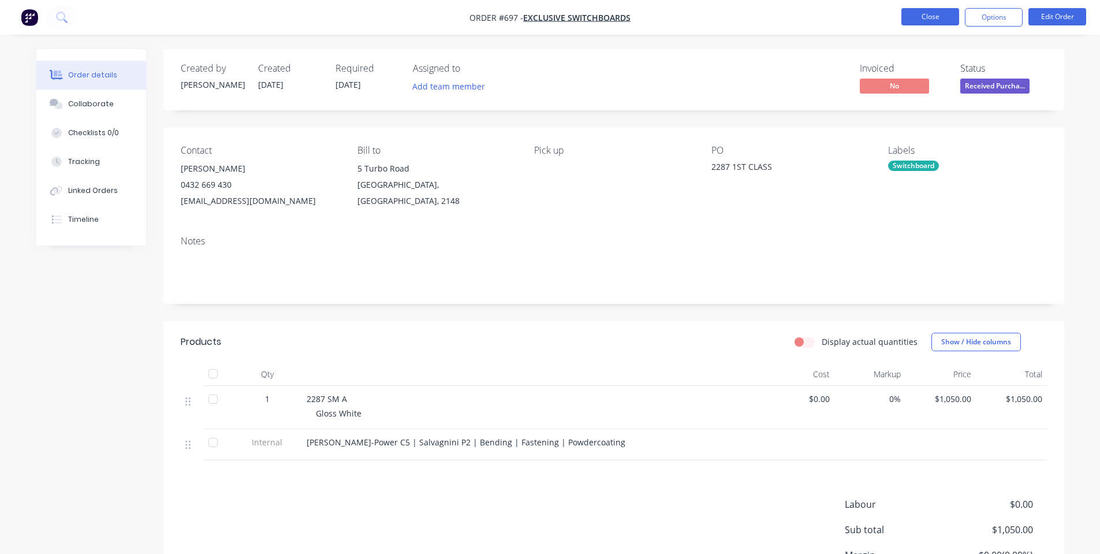
click at [958, 16] on button "Close" at bounding box center [931, 16] width 58 height 17
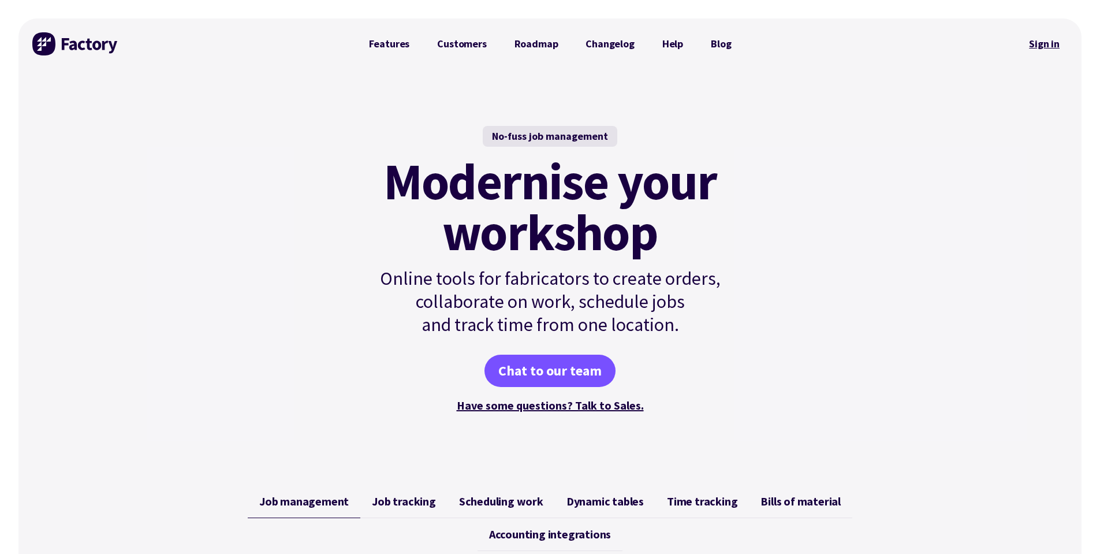
click at [1040, 39] on link "Sign in" at bounding box center [1044, 44] width 47 height 27
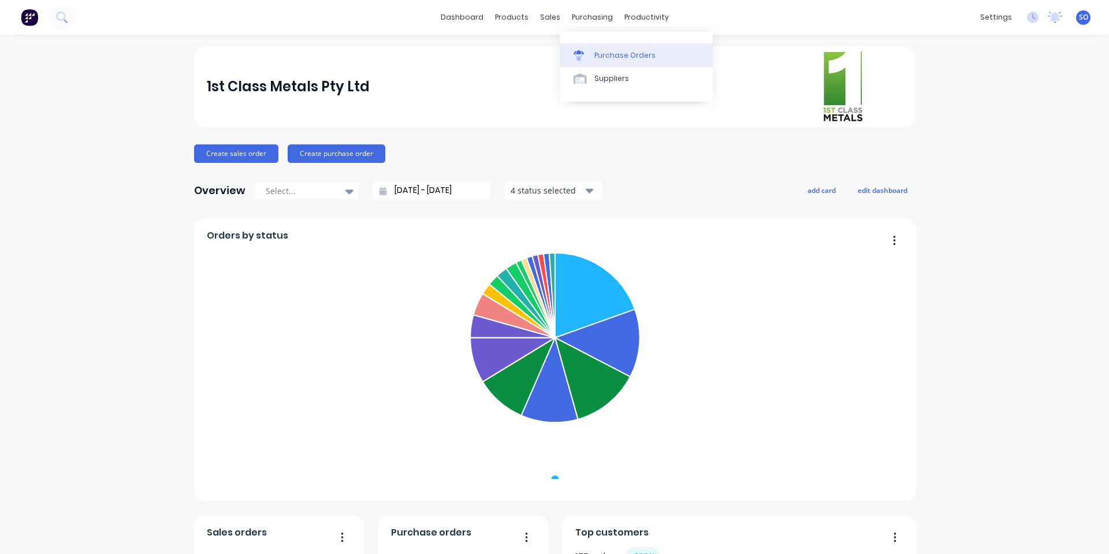
click at [609, 54] on div "Purchase Orders" at bounding box center [624, 55] width 61 height 10
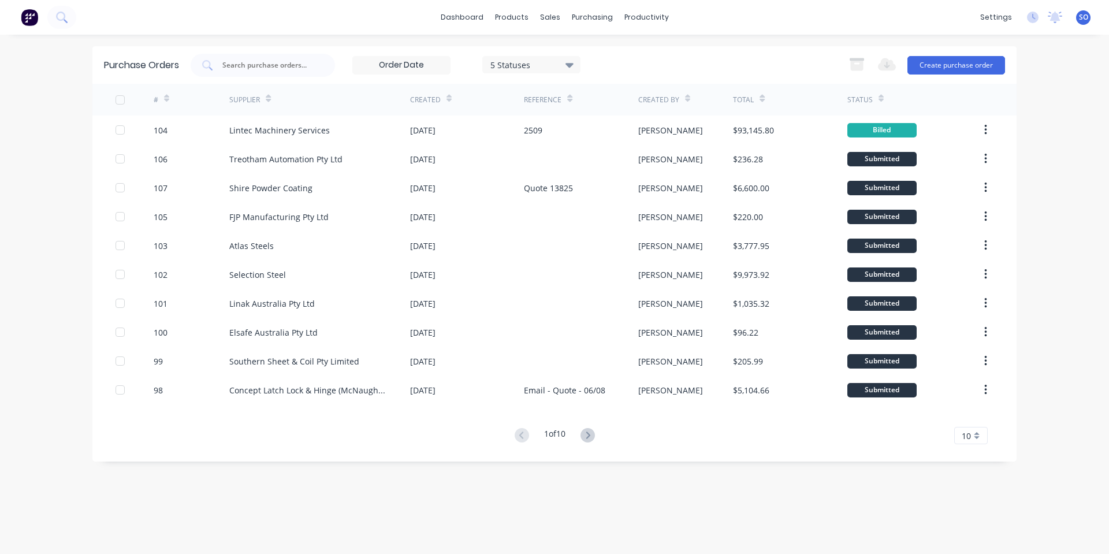
click at [967, 76] on div "Export to Excel (XLSX) Create purchase order" at bounding box center [924, 65] width 162 height 23
click at [967, 66] on button "Create purchase order" at bounding box center [957, 65] width 98 height 18
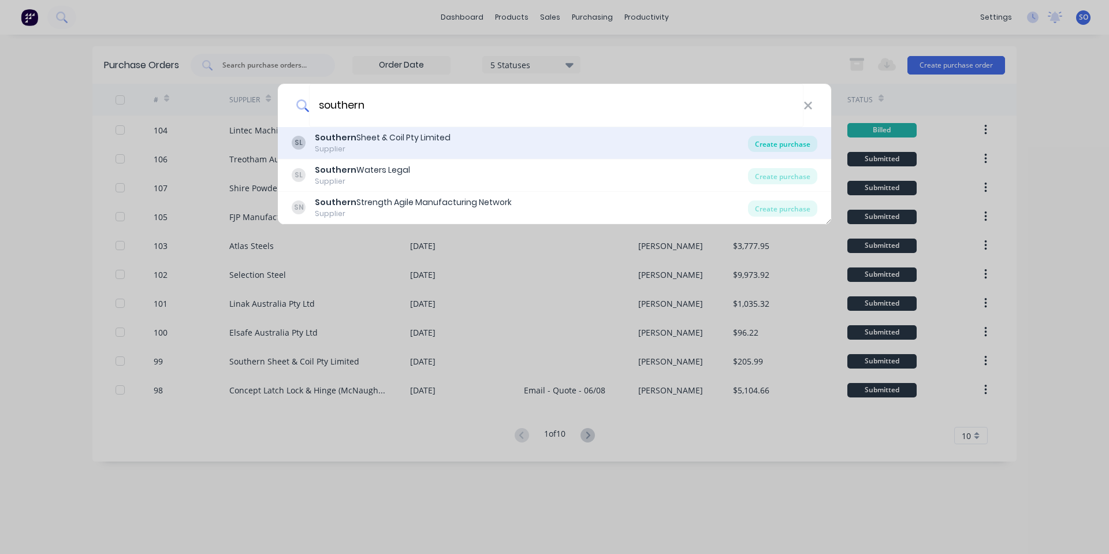
type input "southern"
click at [802, 139] on div "Create purchase" at bounding box center [782, 144] width 69 height 16
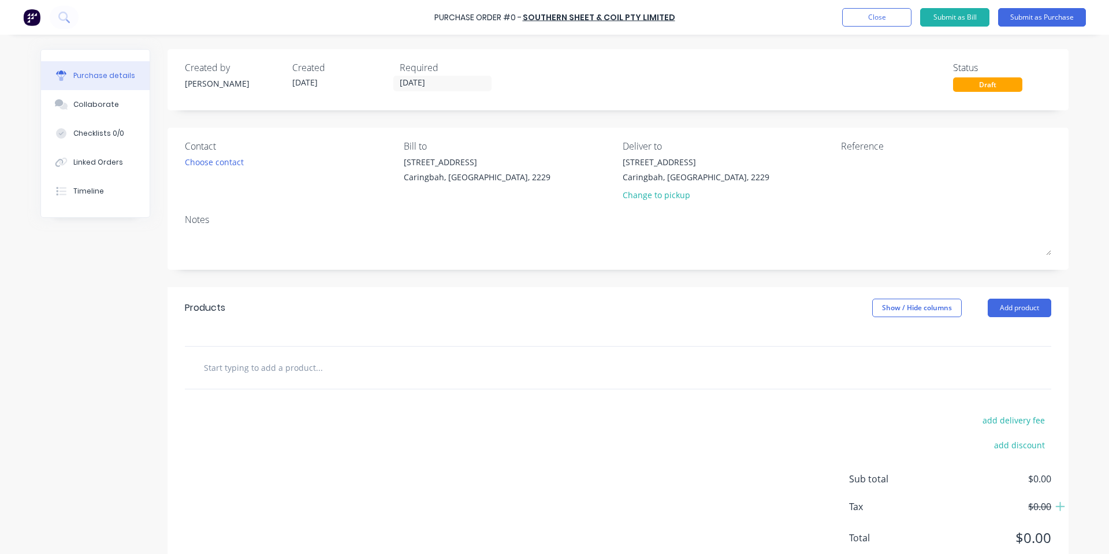
click at [434, 355] on div at bounding box center [618, 368] width 867 height 42
click at [432, 363] on div at bounding box center [367, 367] width 347 height 23
click at [219, 369] on input "text" at bounding box center [318, 367] width 231 height 23
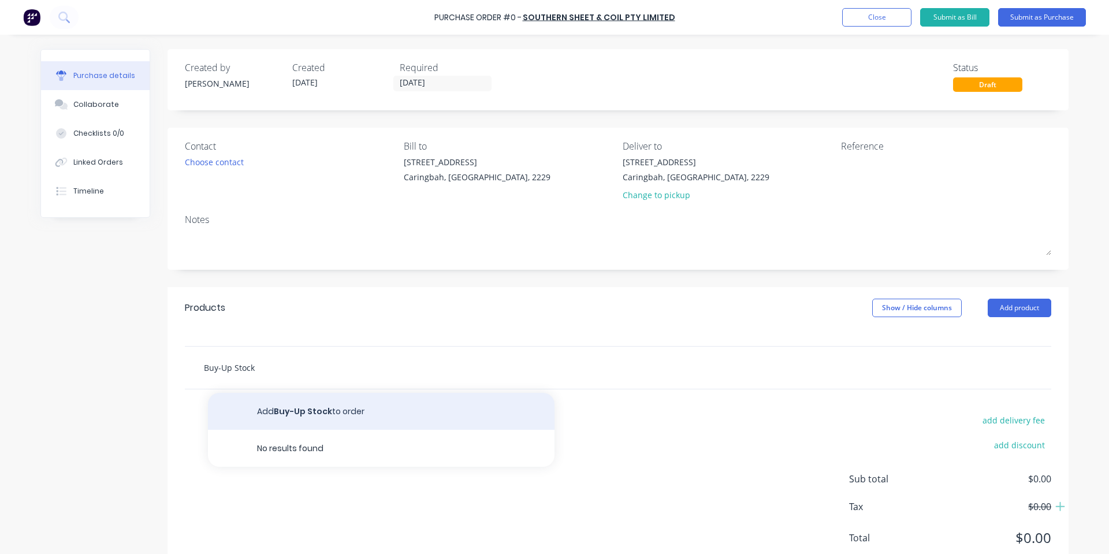
type input "Buy-Up Stock"
click at [271, 411] on button "Add Buy-Up Stock to order" at bounding box center [381, 411] width 347 height 37
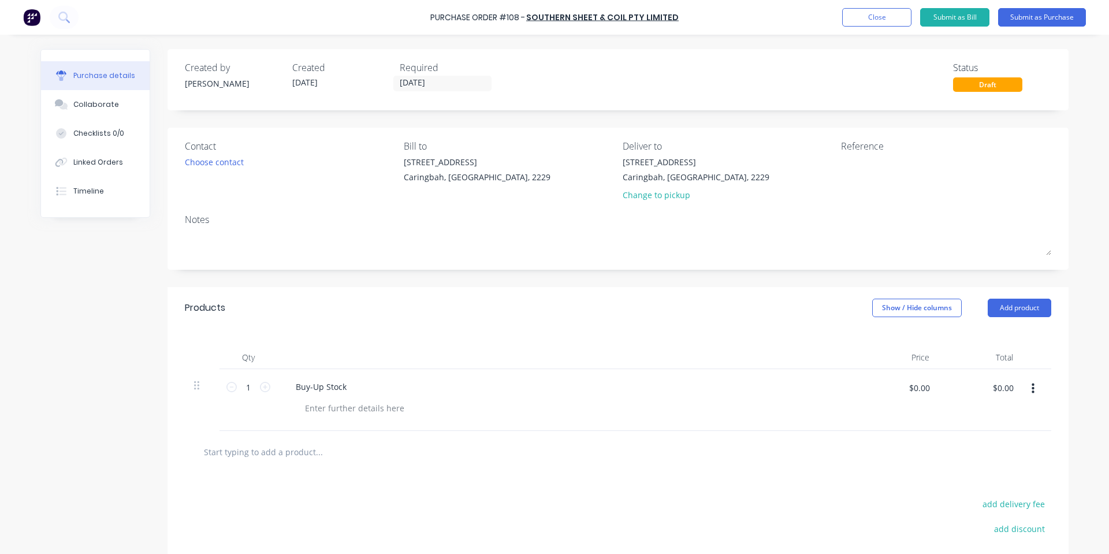
click at [323, 407] on div at bounding box center [355, 408] width 118 height 17
click at [349, 410] on div "2 Tonne -" at bounding box center [571, 408] width 550 height 17
click at [334, 410] on div "2 Tonne -" at bounding box center [323, 408] width 55 height 17
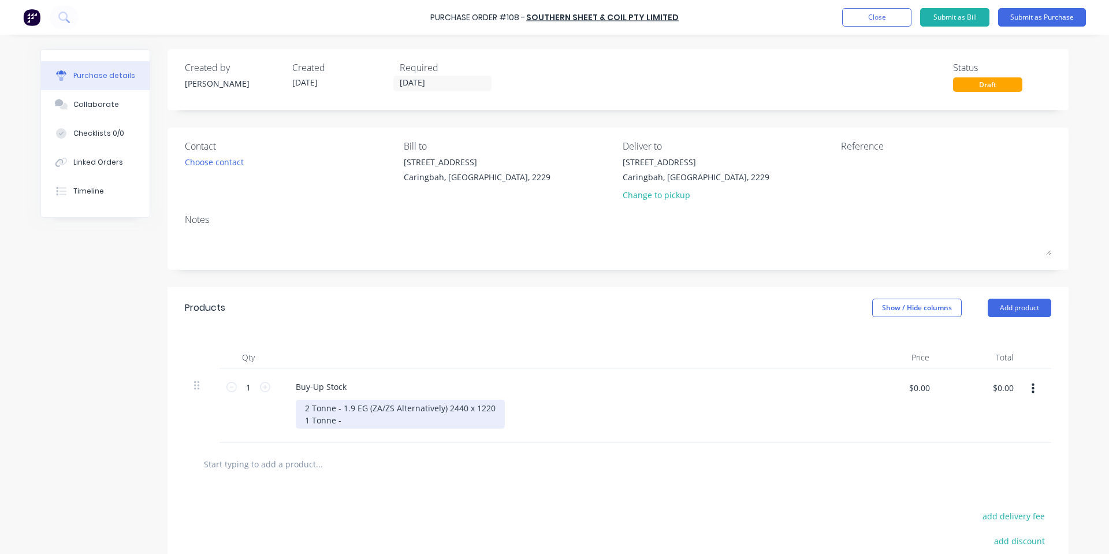
click at [415, 419] on div "2 Tonne - 1.9 EG (ZA/ZS Alternatively) 2440 x 1220 1 Tonne -" at bounding box center [400, 414] width 209 height 29
click at [488, 422] on div "2 Tonne - 1.9 EG (ZA/ZS Alternatively) 2440 x 1220 1 Tonne - 1.9 EG (ZA/ZS Alte…" at bounding box center [400, 414] width 209 height 29
click at [398, 430] on div "2 Tonne - 1.9 EG (ZA/ZS Alternatively) 2440 x 1220 1 Tonne - 1.9 EG (ZA/ZS Alte…" at bounding box center [400, 420] width 209 height 41
click at [336, 428] on div "2 Tonne - 1.9 EG (ZA/ZS Alternatively) 2440 x 1220 1 Tonne - 1.9 EG (ZA/ZS Alte…" at bounding box center [400, 420] width 209 height 41
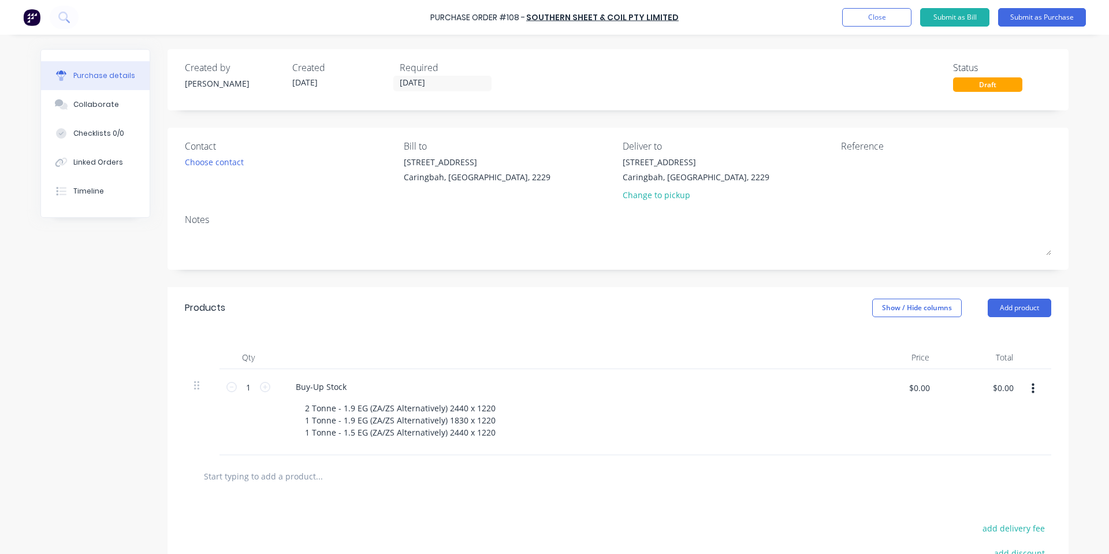
click at [358, 445] on div "Buy-Up Stock 2 Tonne - 1.9 EG (ZA/ZS Alternatively) 2440 x 1220 1 Tonne - 1.9 E…" at bounding box center [566, 412] width 578 height 86
click at [332, 461] on div at bounding box center [618, 476] width 867 height 42
click at [308, 481] on input "text" at bounding box center [318, 475] width 231 height 23
click at [1028, 297] on div "Products Show / Hide columns Add product" at bounding box center [618, 308] width 901 height 42
click at [1033, 307] on button "Add product" at bounding box center [1020, 308] width 64 height 18
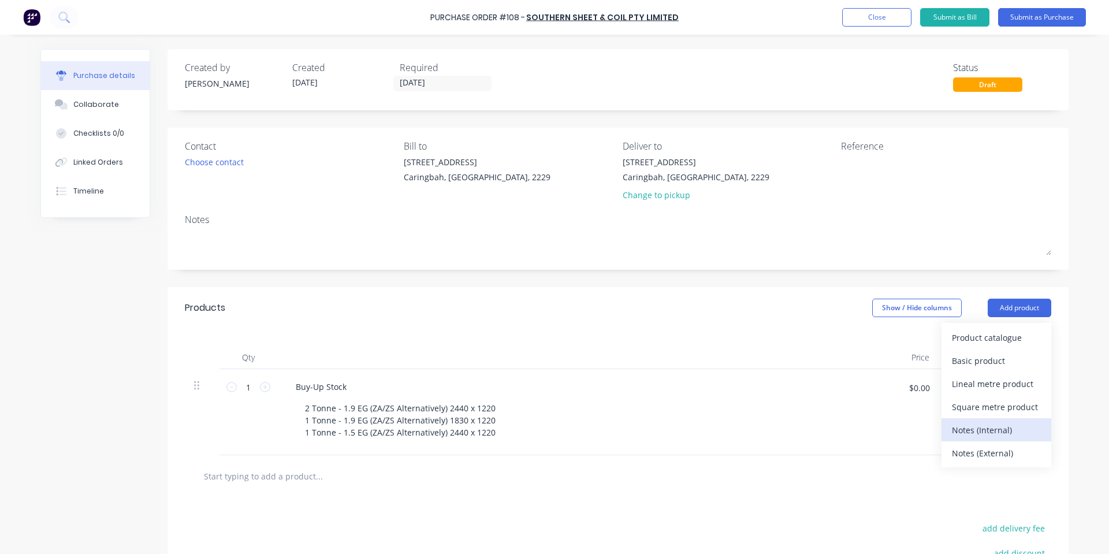
click at [960, 425] on div "Notes (Internal)" at bounding box center [996, 430] width 89 height 17
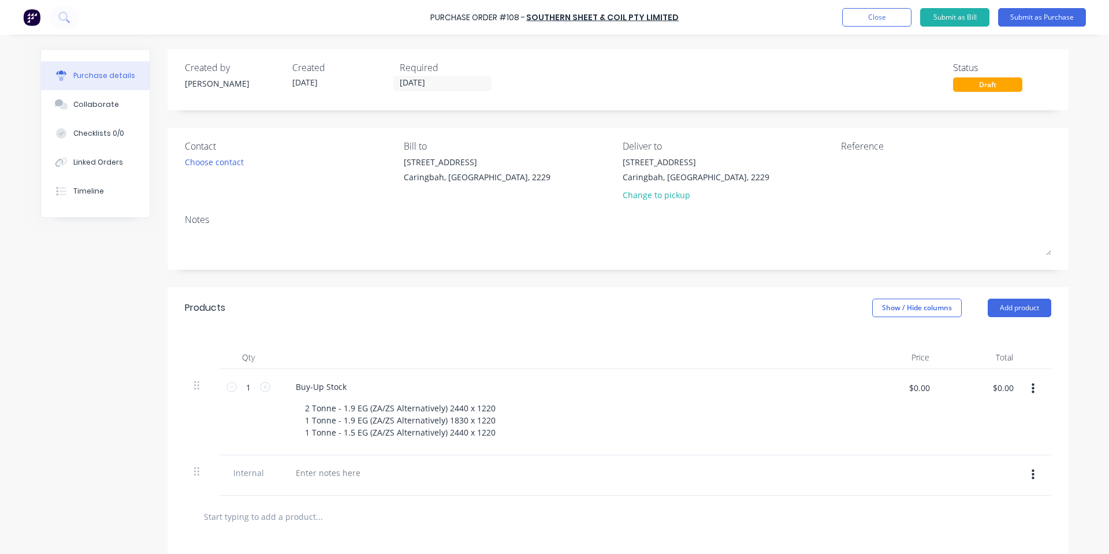
click at [1024, 471] on button "button" at bounding box center [1033, 474] width 27 height 21
drag, startPoint x: 959, startPoint y: 529, endPoint x: 587, endPoint y: 501, distance: 373.1
click at [958, 529] on button "Delete" at bounding box center [998, 528] width 98 height 23
click at [284, 474] on input "text" at bounding box center [318, 475] width 231 height 23
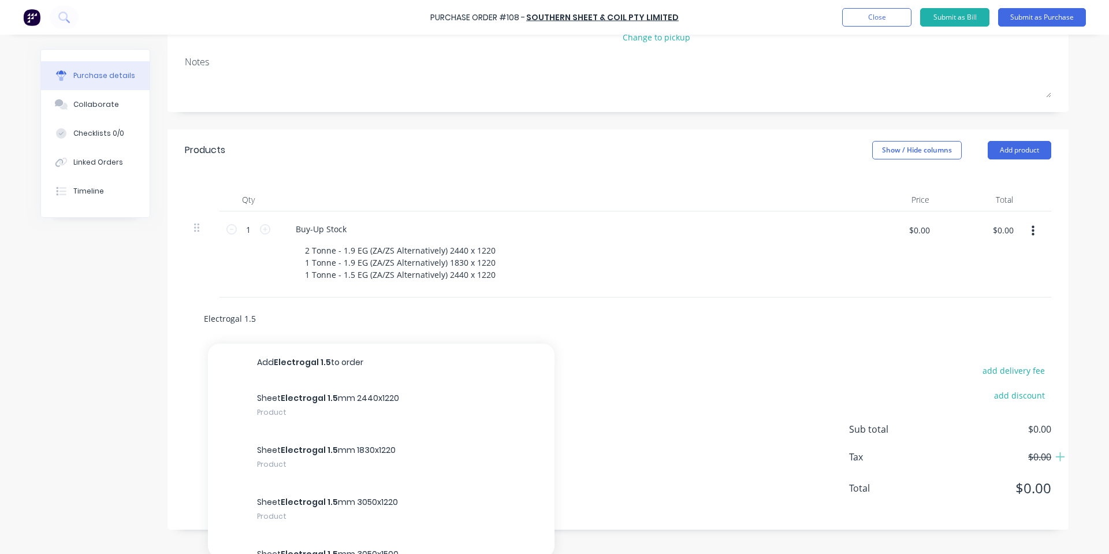
scroll to position [161, 0]
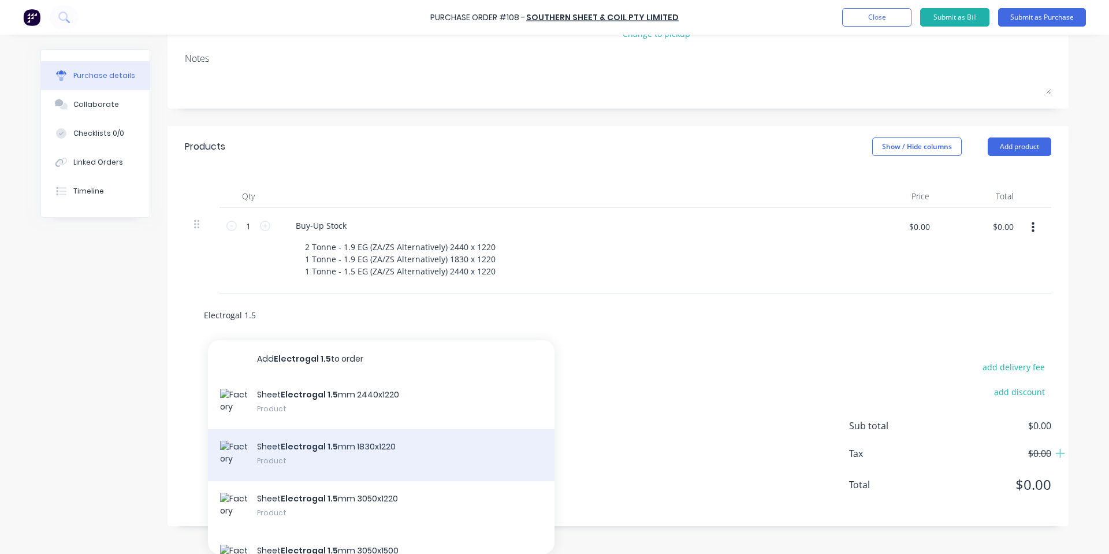
type input "Electrogal 1.5"
click at [349, 451] on div "Sheet Electrogal 1.5 mm 1830x1220 Product" at bounding box center [381, 455] width 347 height 52
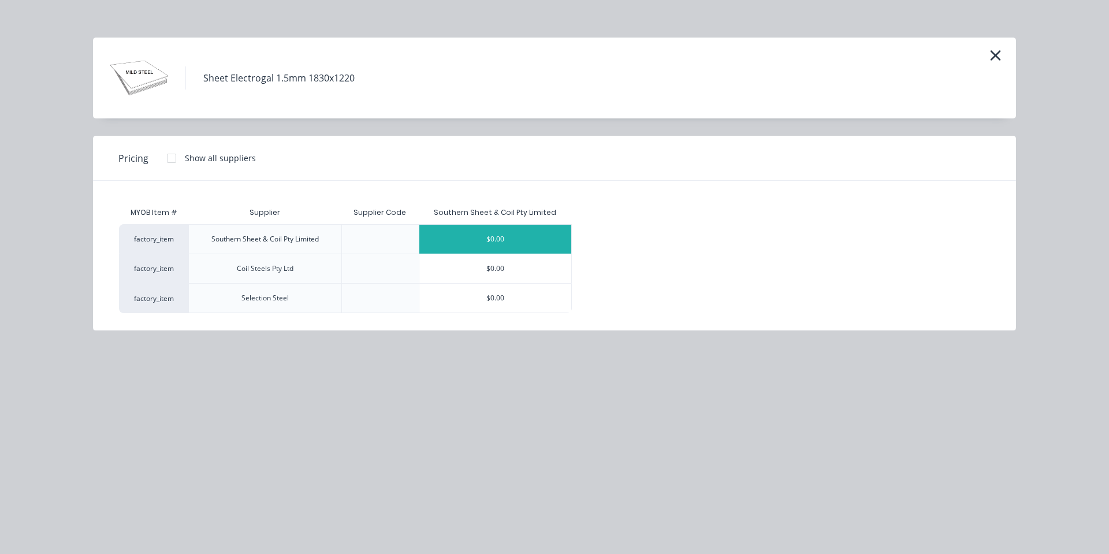
click at [476, 235] on div "$0.00" at bounding box center [495, 239] width 152 height 29
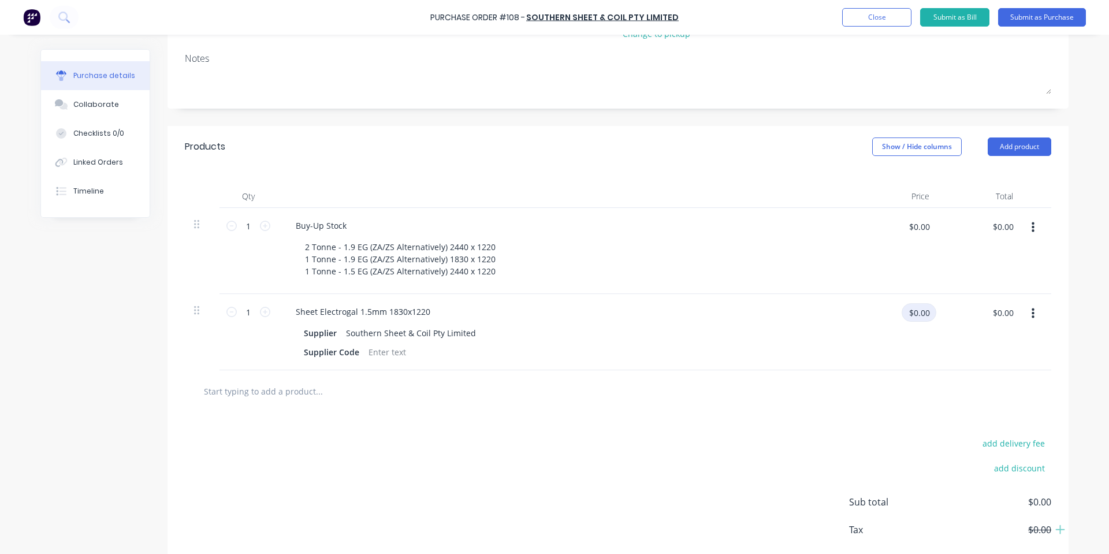
click at [924, 313] on input "$0.00" at bounding box center [919, 312] width 35 height 18
type input "$48.62"
click at [250, 311] on input "1" at bounding box center [248, 311] width 23 height 17
type input "3"
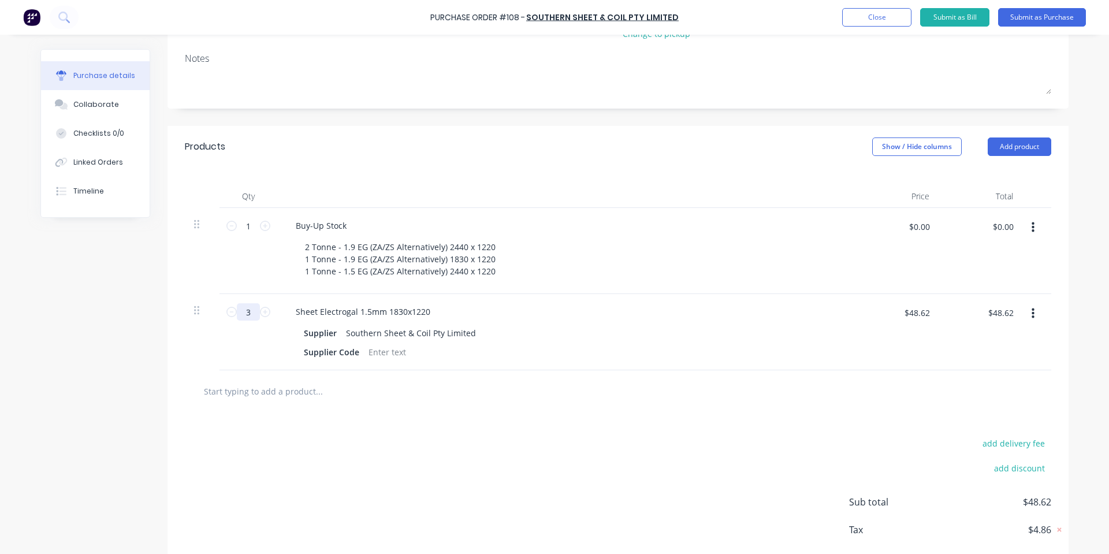
type input "$145.86"
type input "38"
type input "$1,847.56"
type input "38"
drag, startPoint x: 326, startPoint y: 457, endPoint x: 336, endPoint y: 438, distance: 21.4
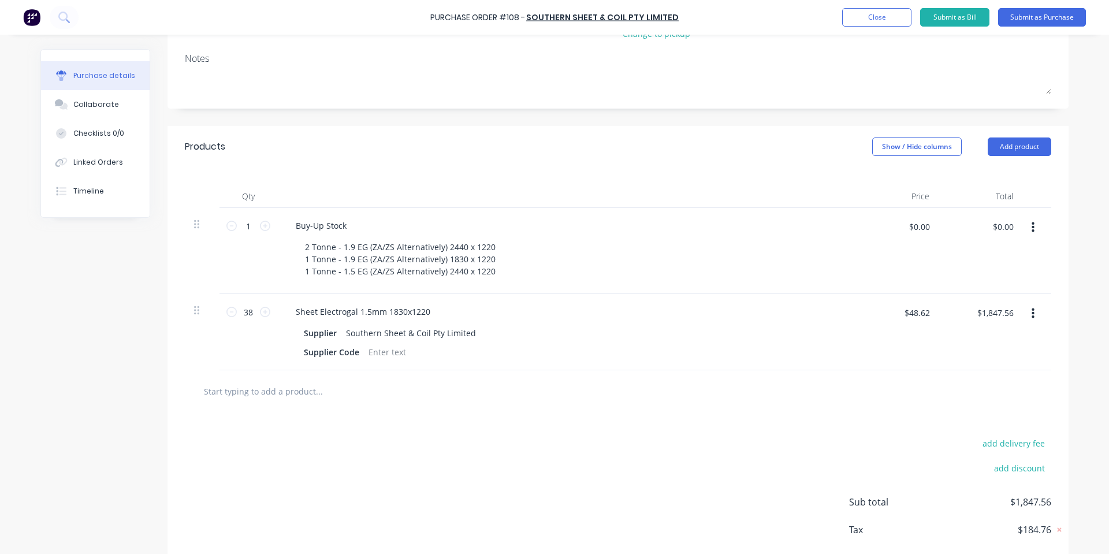
click at [329, 458] on div "add delivery fee add discount Sub total $1,847.56 Tax $184.76 Total $2,032.32" at bounding box center [618, 507] width 901 height 190
click at [310, 395] on input "text" at bounding box center [318, 391] width 231 height 23
type input "H"
type input "1.5 HRPO"
drag, startPoint x: 268, startPoint y: 396, endPoint x: 177, endPoint y: 389, distance: 91.0
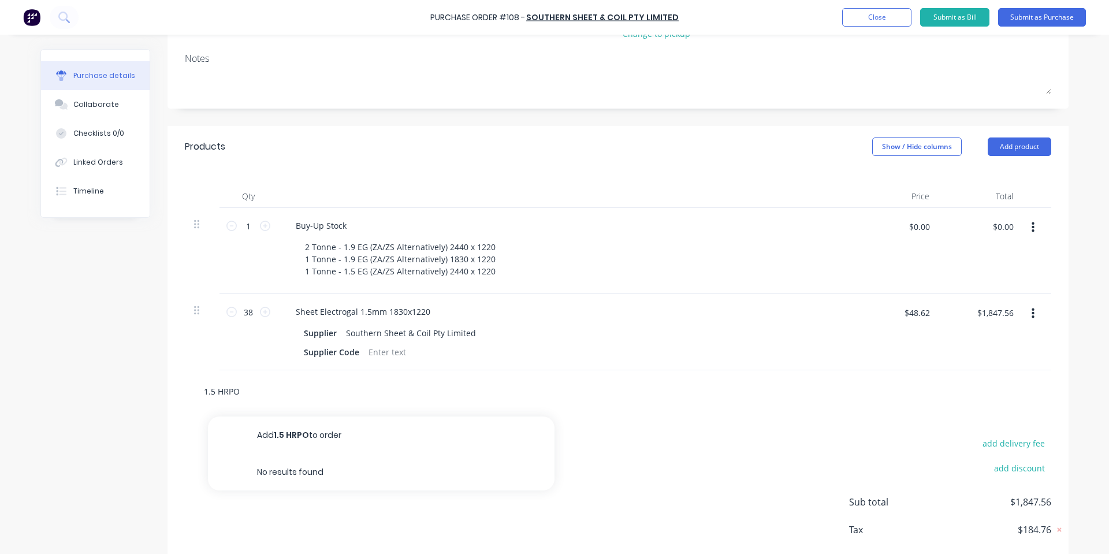
click at [185, 389] on div "1.5 HRPO Add 1.5 HRPO to order No results found" at bounding box center [618, 391] width 867 height 42
click at [1039, 141] on button "Add product" at bounding box center [1020, 146] width 64 height 18
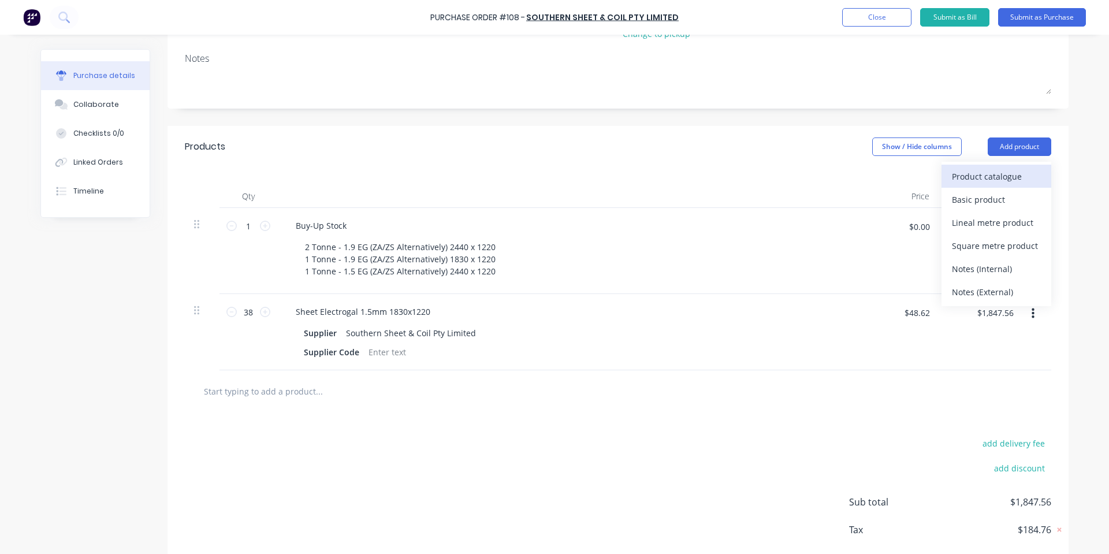
click at [998, 185] on button "Product catalogue" at bounding box center [997, 176] width 110 height 23
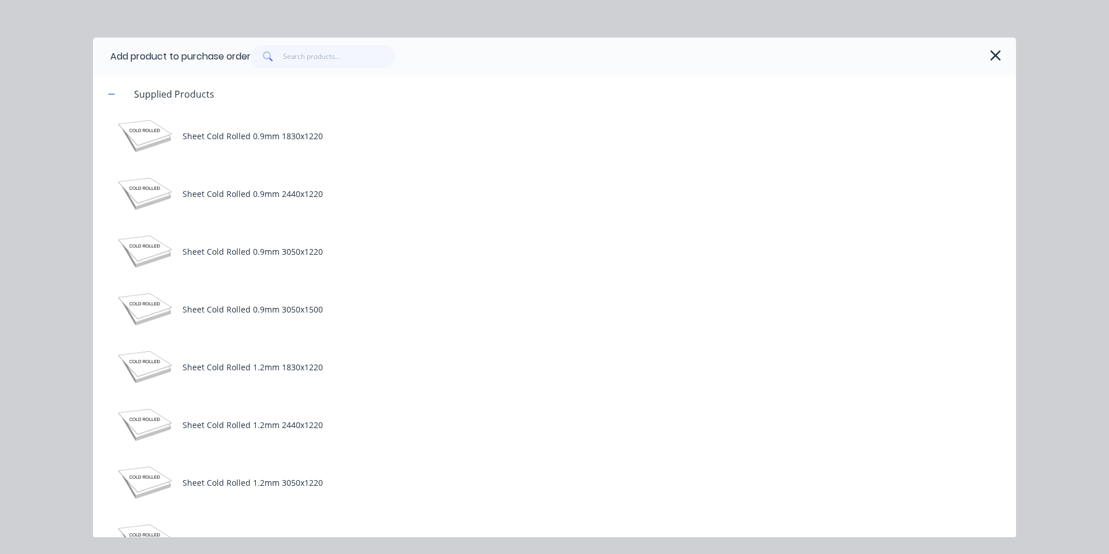
scroll to position [308, 0]
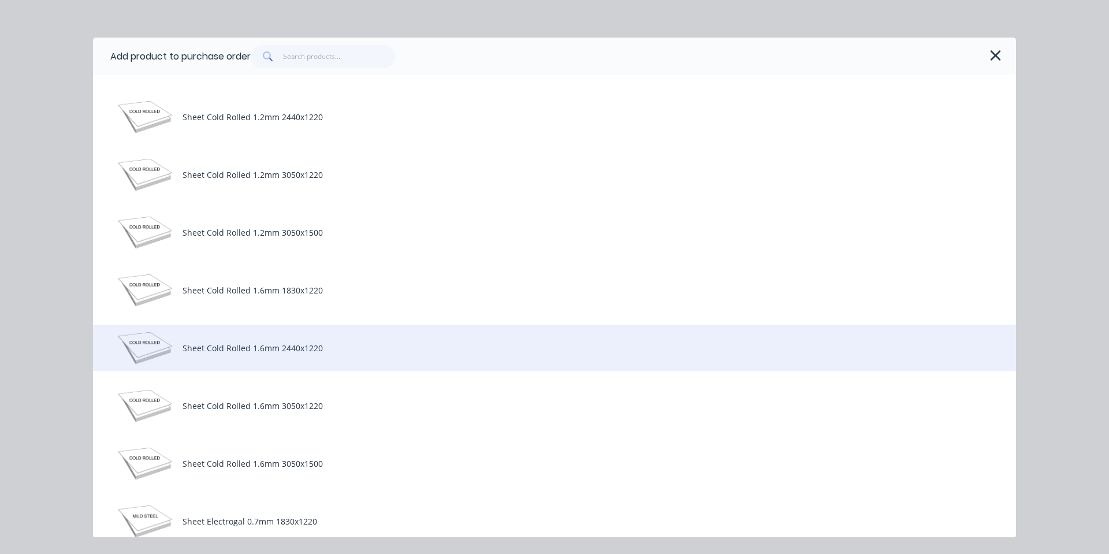
click at [318, 348] on div "Sheet Cold Rolled 1.6mm 2440x1220" at bounding box center [554, 348] width 923 height 46
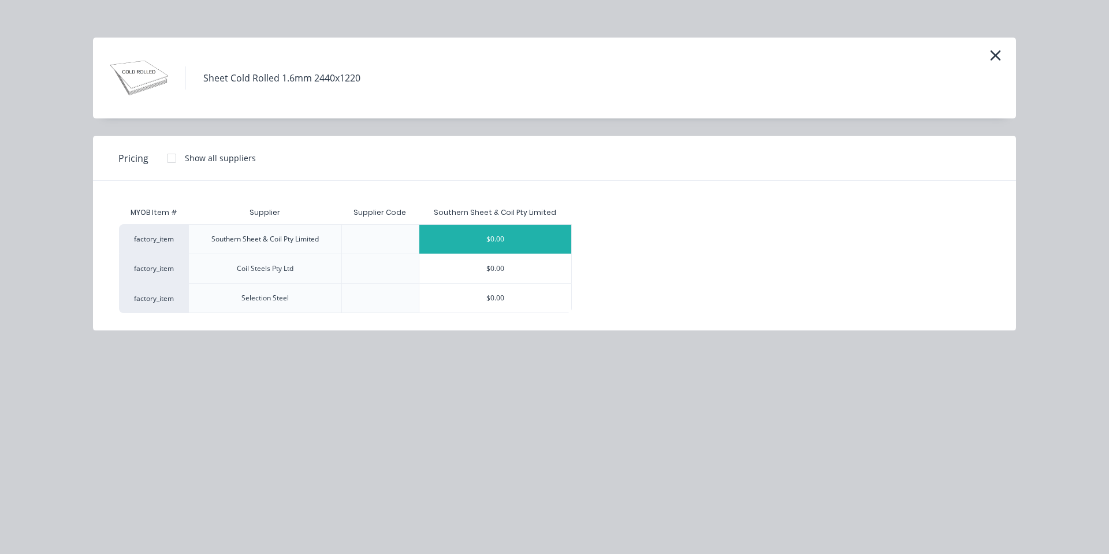
click at [517, 240] on div "$0.00" at bounding box center [495, 239] width 152 height 29
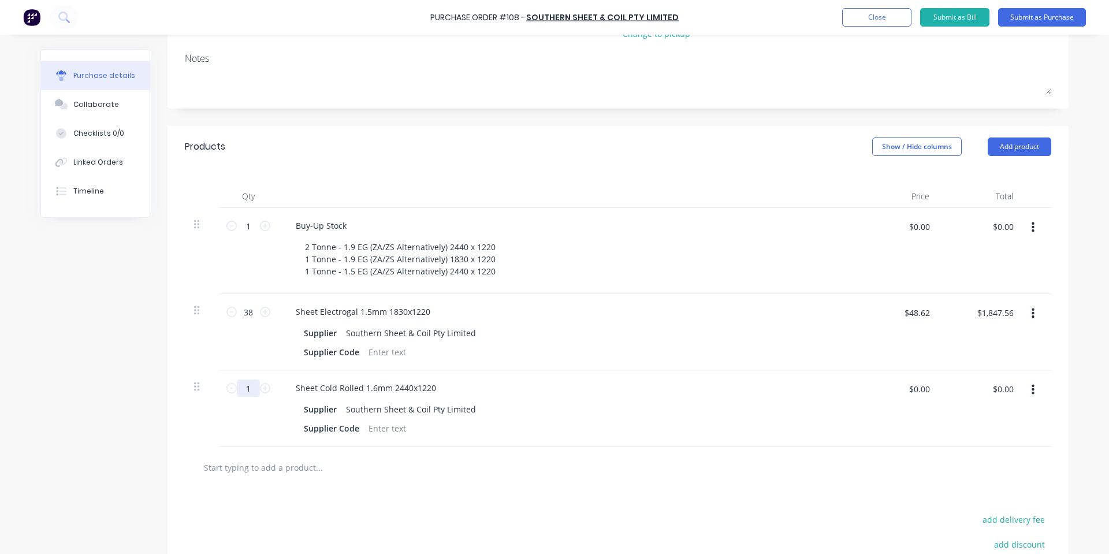
click at [248, 389] on input "1" at bounding box center [248, 388] width 23 height 17
type input "10"
click at [926, 388] on input "$0.00" at bounding box center [919, 389] width 35 height 18
type input "$61.62"
type input "$616.20"
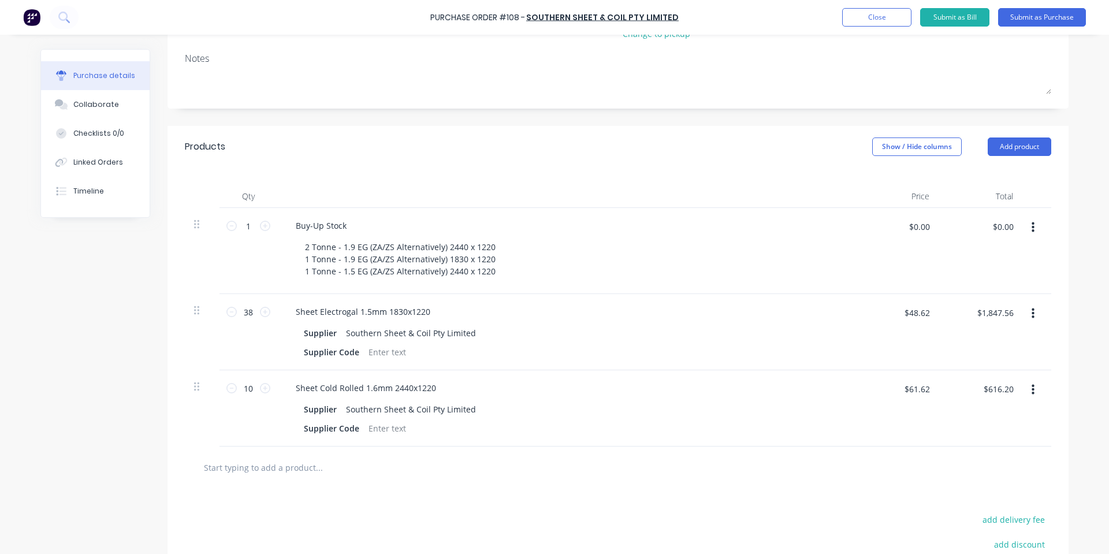
click at [802, 473] on div at bounding box center [618, 467] width 848 height 23
click at [281, 463] on input "text" at bounding box center [318, 467] width 231 height 23
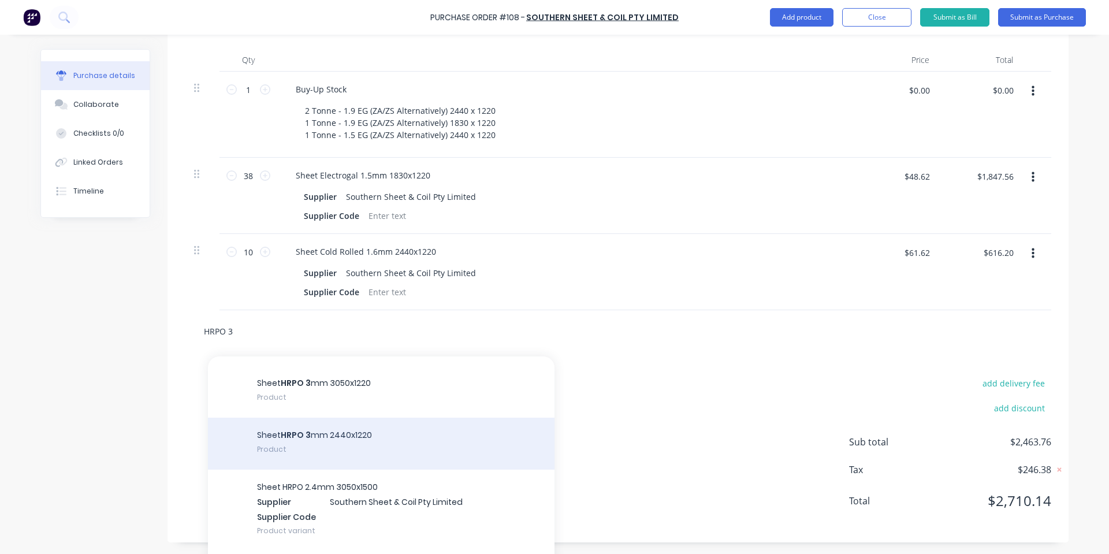
scroll to position [154, 0]
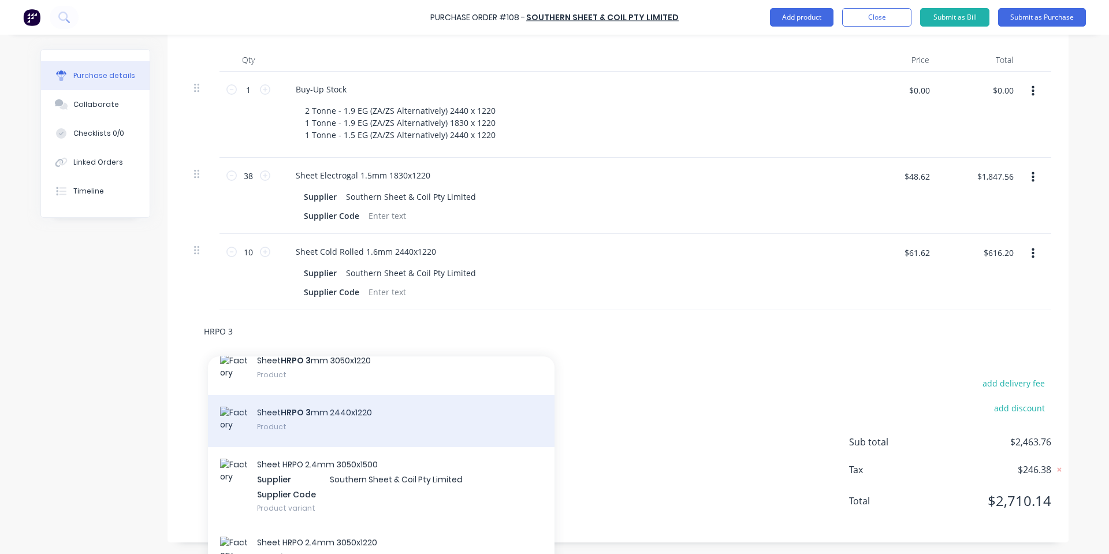
type input "HRPO 3"
click at [381, 421] on div "Sheet HRPO 3 mm 2440x1220 Product" at bounding box center [381, 421] width 347 height 52
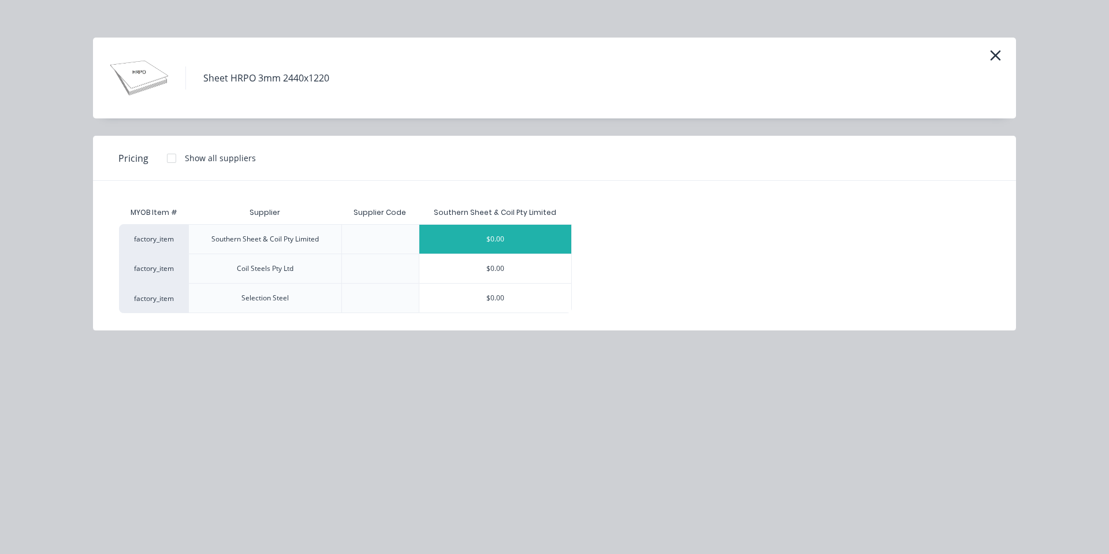
click at [487, 236] on div "$0.00" at bounding box center [495, 239] width 152 height 29
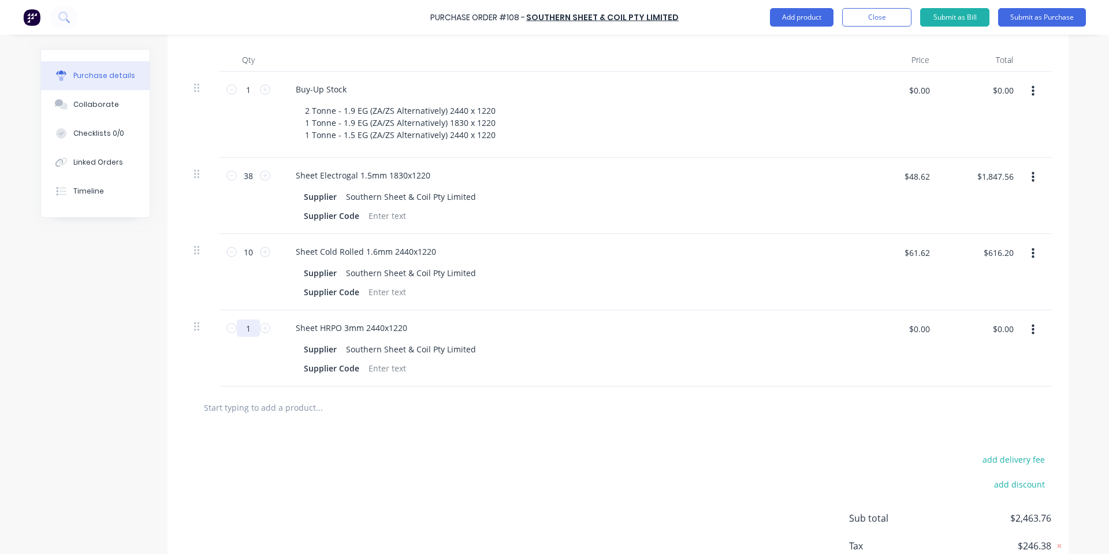
click at [248, 328] on input "1" at bounding box center [248, 327] width 23 height 17
type input "8"
click at [925, 318] on div "$0.00 $0.00" at bounding box center [897, 348] width 84 height 76
click at [926, 328] on input "$0.00" at bounding box center [919, 328] width 35 height 18
type input "$112.04"
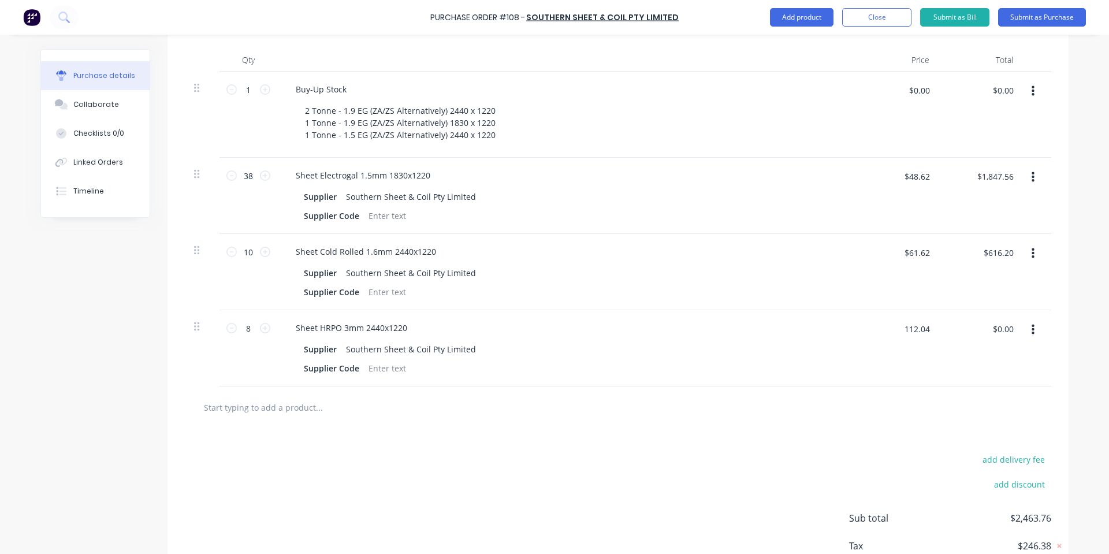
type input "$896.32"
click at [601, 482] on div "add delivery fee add discount Sub total $3,360.08 Tax $336.01 Total $3,696.09" at bounding box center [618, 524] width 901 height 190
click at [310, 403] on input "text" at bounding box center [318, 407] width 231 height 23
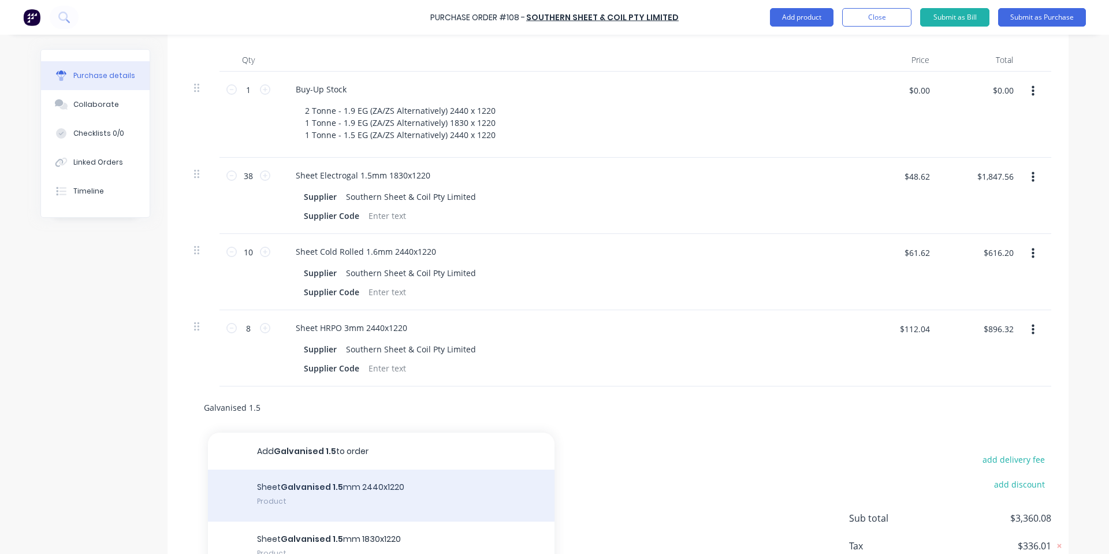
type input "Galvanised 1.5"
click at [423, 486] on div "Sheet Galvanised 1.5 mm 2440x1220 Product" at bounding box center [381, 496] width 347 height 52
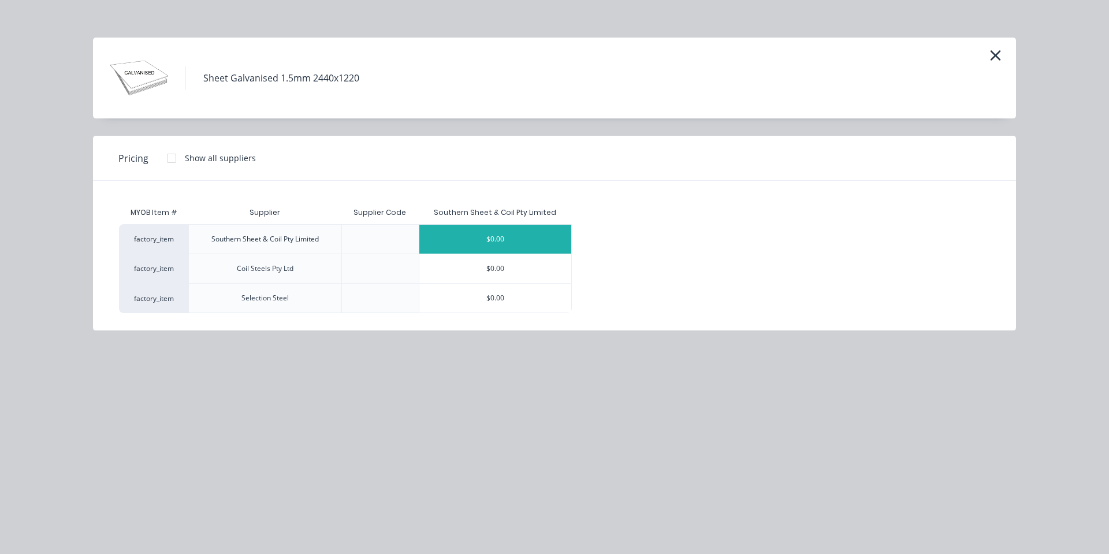
click at [512, 239] on div "$0.00" at bounding box center [495, 239] width 152 height 29
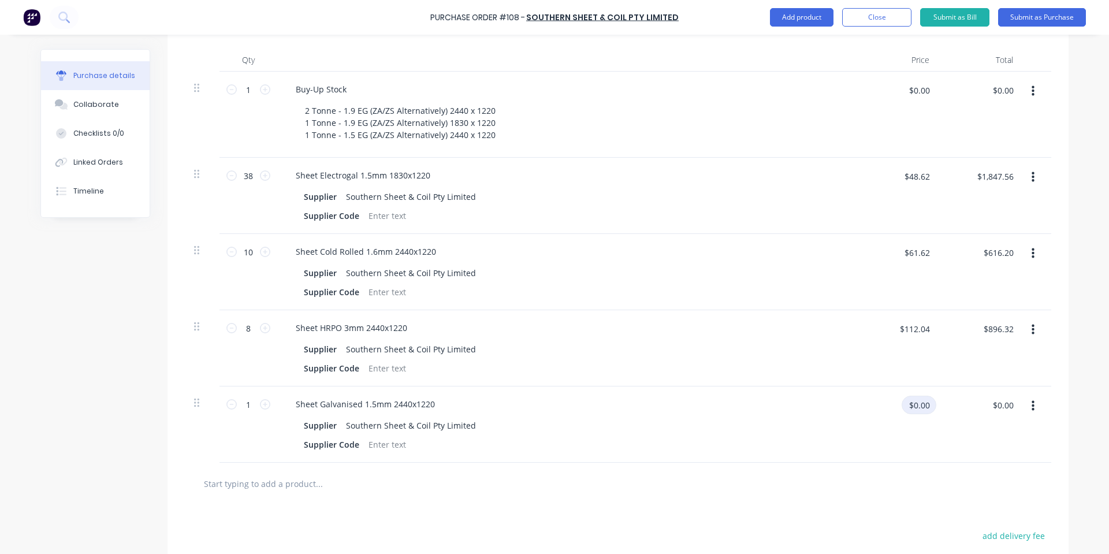
click at [921, 406] on input "$0.00" at bounding box center [919, 405] width 35 height 18
type input "$65.33"
drag, startPoint x: 655, startPoint y: 496, endPoint x: 642, endPoint y: 494, distance: 12.9
click at [654, 496] on div at bounding box center [618, 484] width 867 height 42
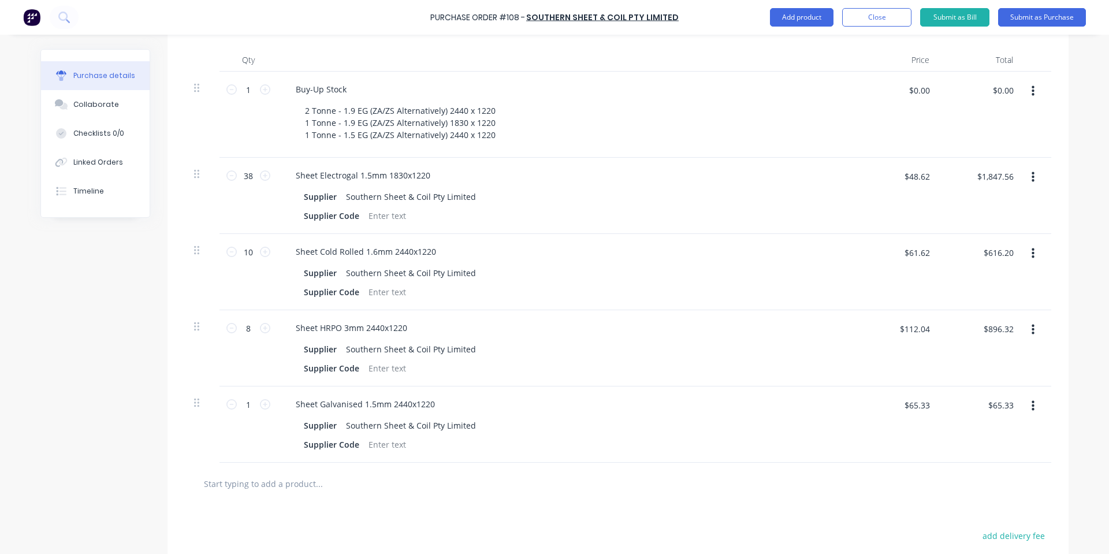
click at [330, 482] on input "text" at bounding box center [318, 483] width 231 height 23
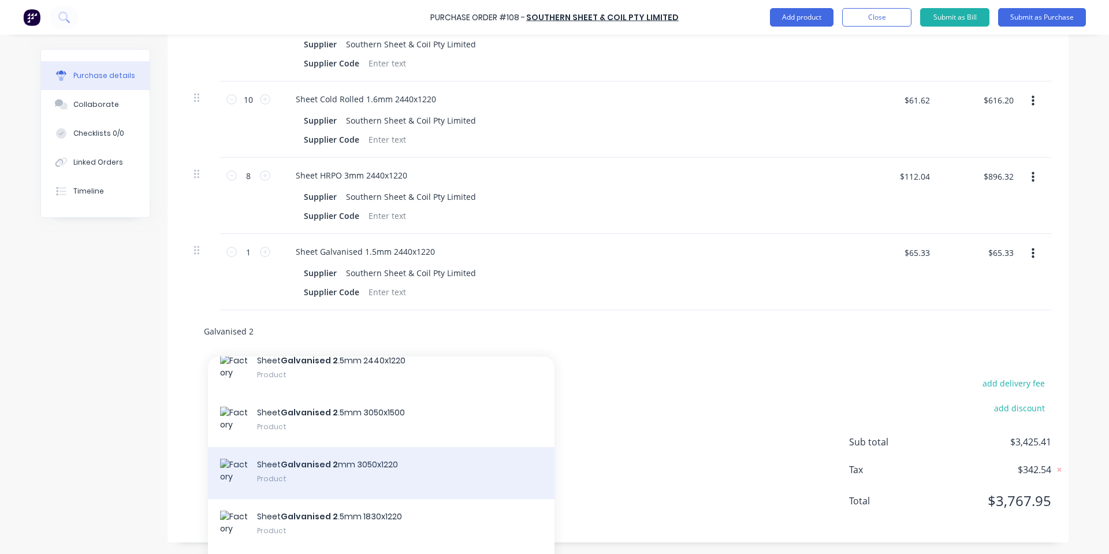
type input "Galvanised 2"
click at [451, 470] on div "Sheet Galvanised 2 mm 3050x1220 Product" at bounding box center [381, 473] width 347 height 52
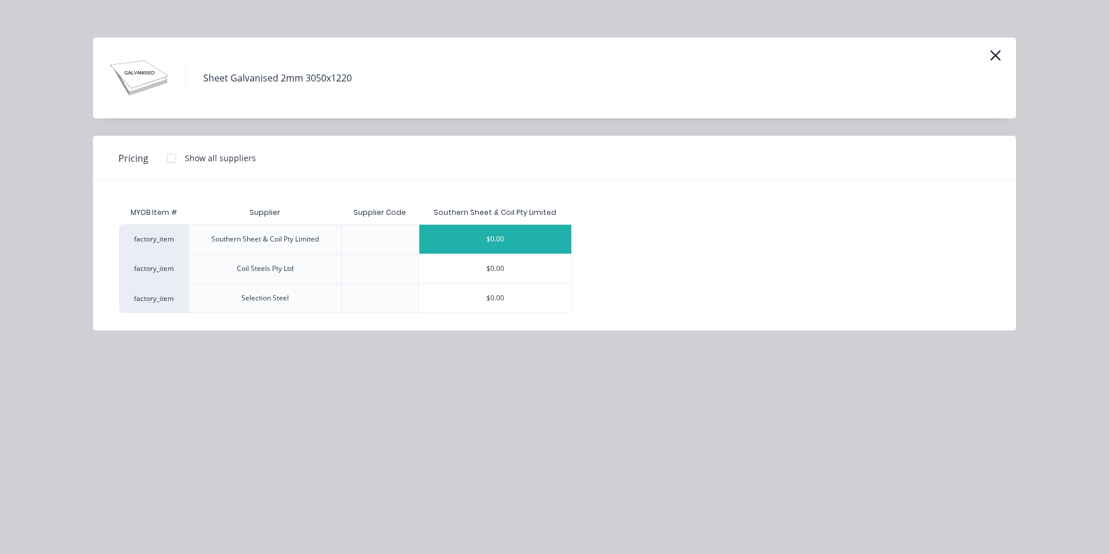
drag, startPoint x: 497, startPoint y: 213, endPoint x: 490, endPoint y: 246, distance: 33.8
click at [496, 221] on div "Southern Sheet & Coil Pty Limited" at bounding box center [495, 212] width 153 height 23
click at [490, 246] on div "$0.00" at bounding box center [495, 239] width 152 height 29
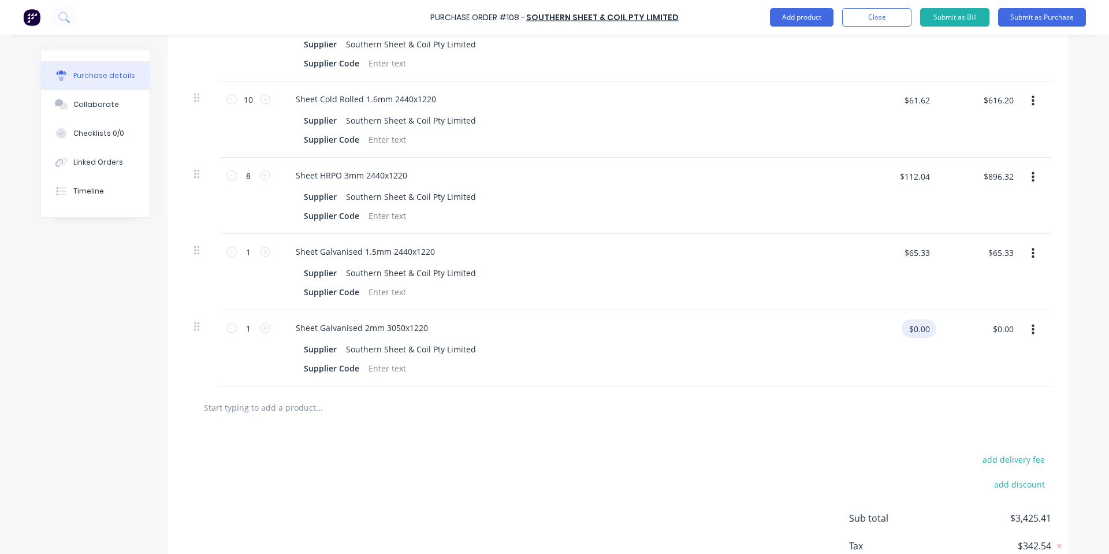
click at [930, 333] on div "$0.00 $0.00" at bounding box center [919, 328] width 35 height 18
type input "$102.92"
click at [988, 415] on div at bounding box center [618, 407] width 848 height 23
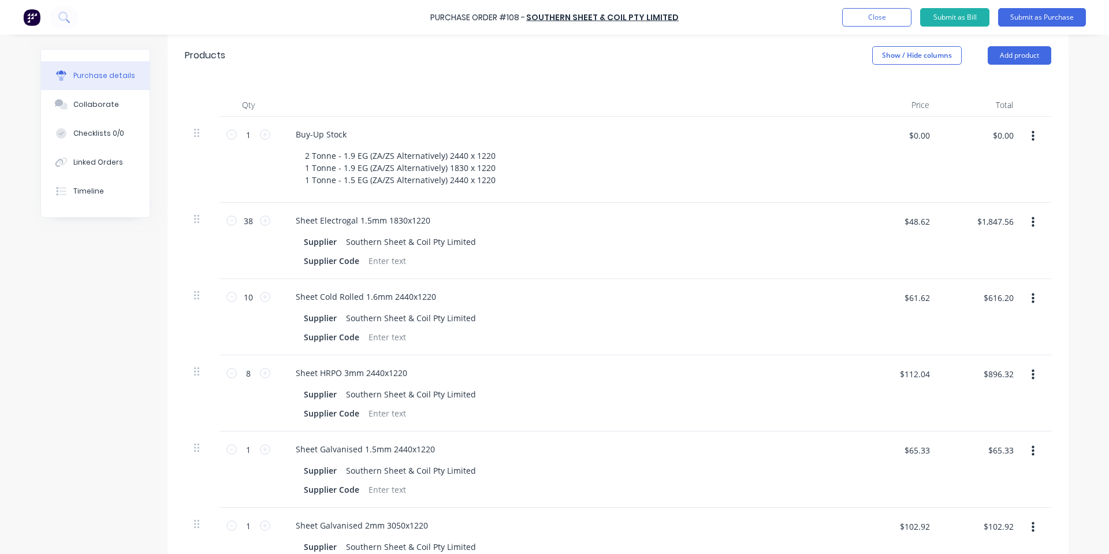
scroll to position [218, 0]
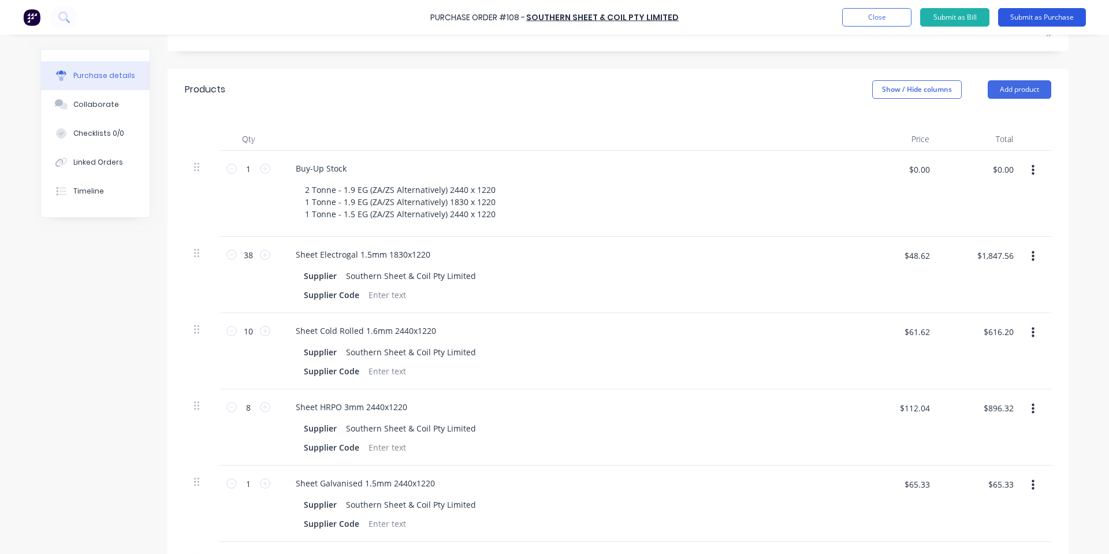
click at [1017, 22] on button "Submit as Purchase" at bounding box center [1042, 17] width 88 height 18
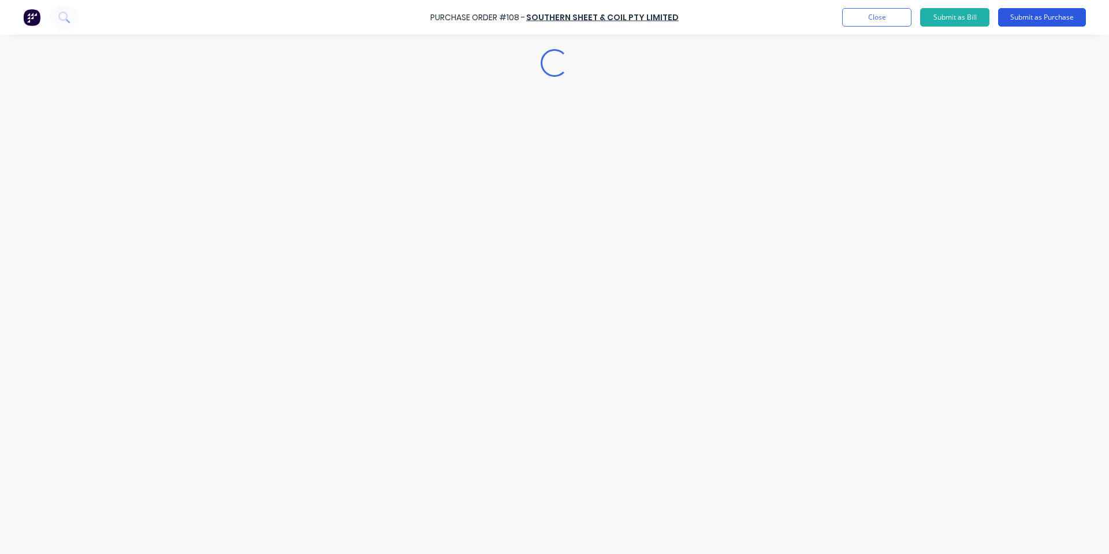
scroll to position [0, 0]
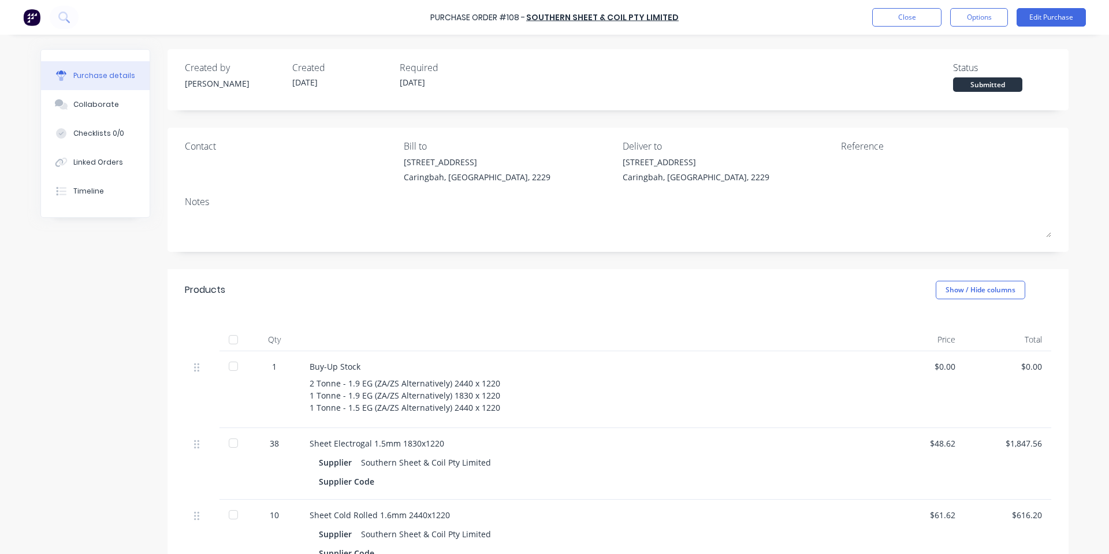
click at [961, 90] on div "Submitted" at bounding box center [987, 84] width 69 height 14
click at [971, 76] on div "Status Submitted" at bounding box center [1002, 76] width 98 height 31
click at [977, 17] on button "Options" at bounding box center [979, 17] width 58 height 18
click at [960, 53] on div "Print / Email" at bounding box center [953, 47] width 89 height 17
click at [949, 62] on div "With pricing" at bounding box center [953, 70] width 89 height 17
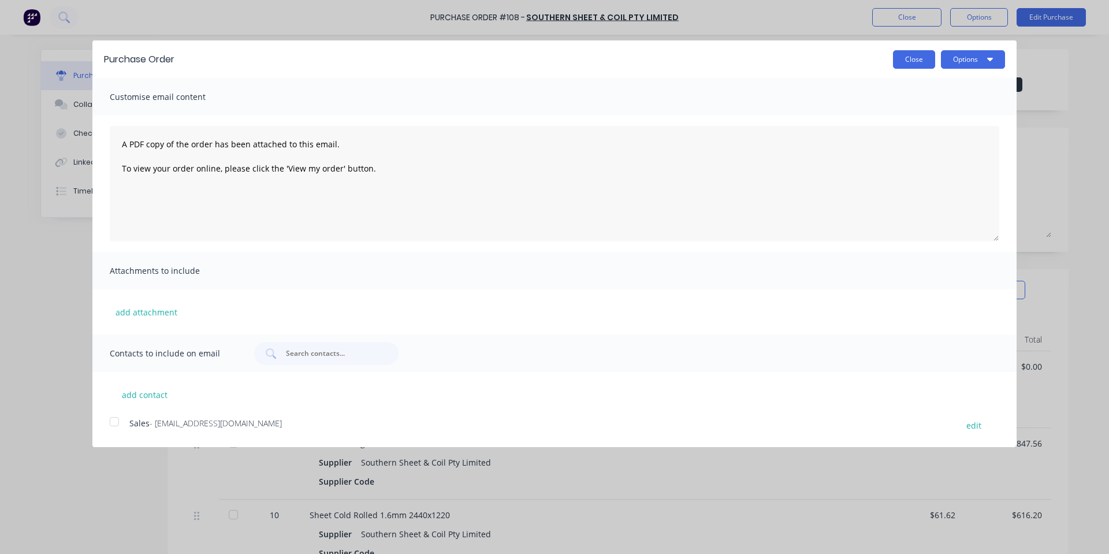
click at [901, 62] on button "Close" at bounding box center [914, 59] width 42 height 18
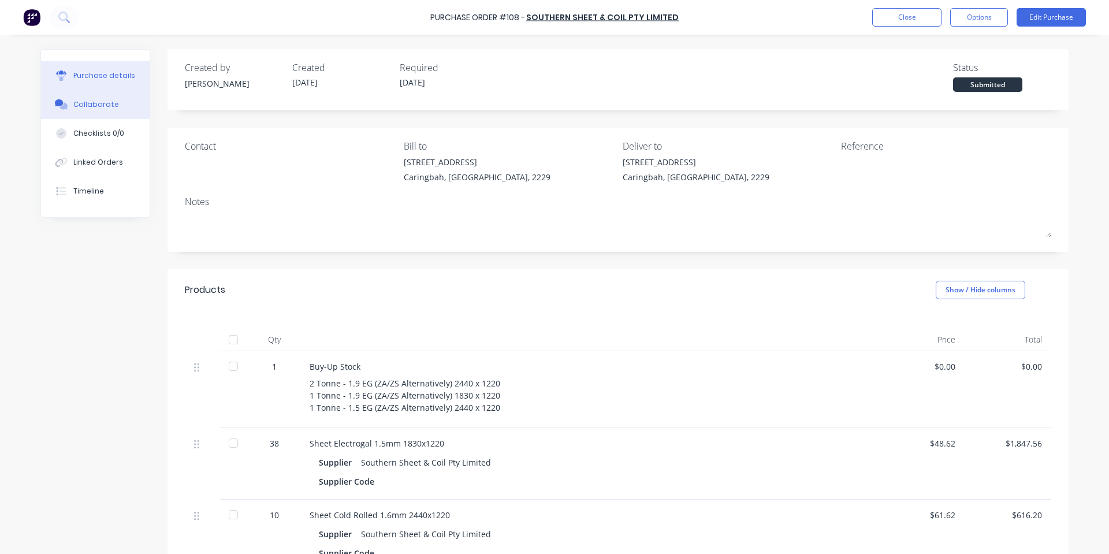
drag, startPoint x: 66, startPoint y: 98, endPoint x: 108, endPoint y: 103, distance: 42.6
click at [66, 98] on button "Collaborate" at bounding box center [95, 104] width 109 height 29
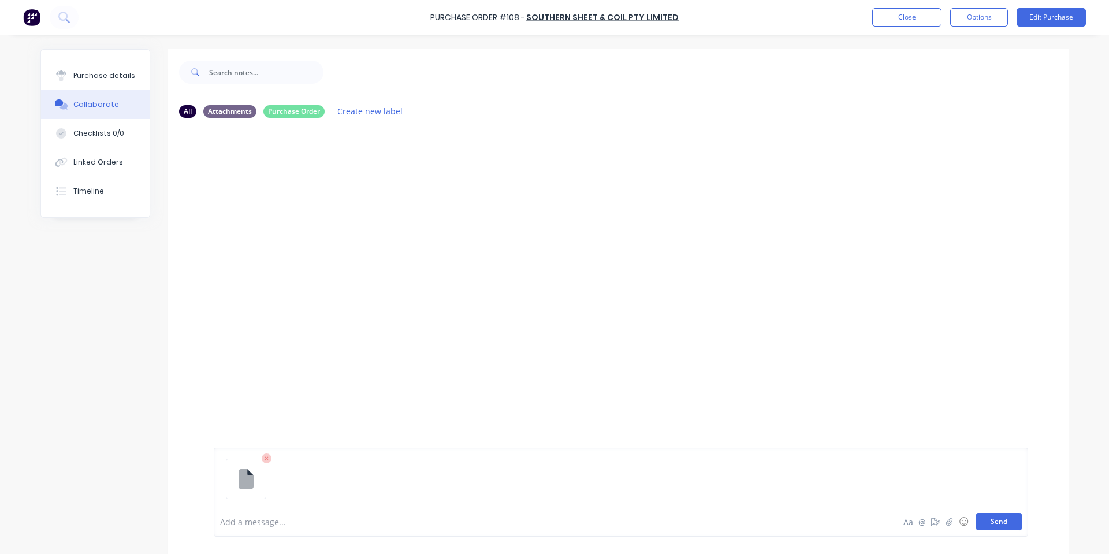
click at [996, 525] on button "Send" at bounding box center [999, 521] width 46 height 17
drag, startPoint x: 94, startPoint y: 70, endPoint x: 108, endPoint y: 92, distance: 25.5
click at [94, 73] on div "Purchase details" at bounding box center [104, 75] width 62 height 10
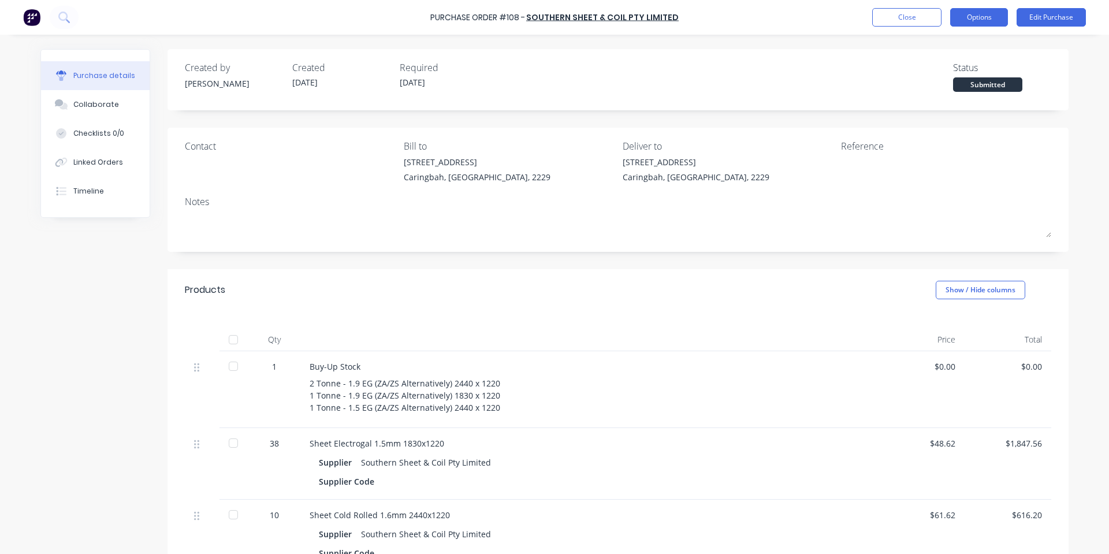
click at [979, 23] on button "Options" at bounding box center [979, 17] width 58 height 18
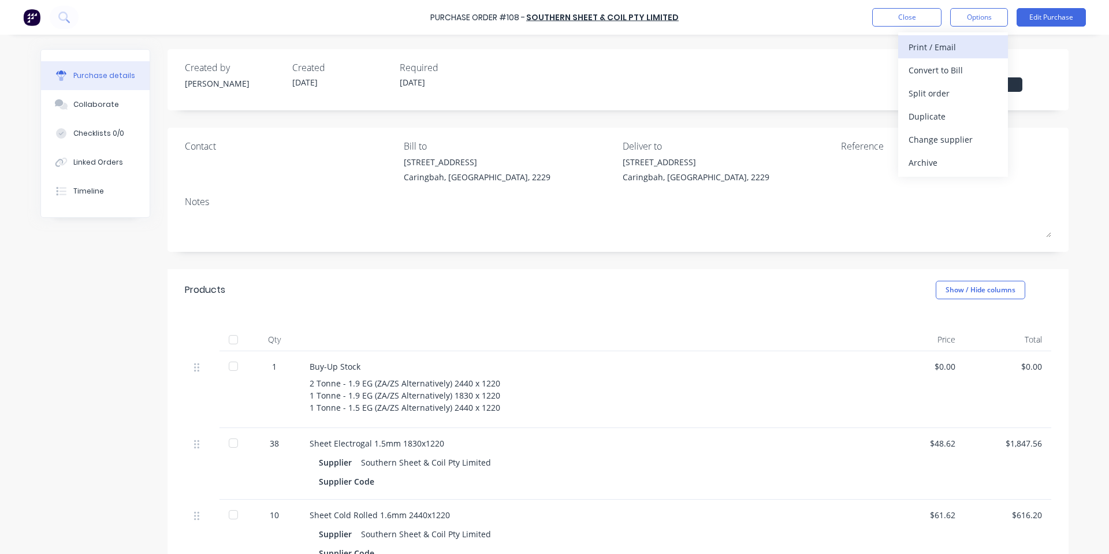
click at [937, 49] on div "Print / Email" at bounding box center [953, 47] width 89 height 17
click at [979, 73] on div "With pricing" at bounding box center [953, 70] width 89 height 17
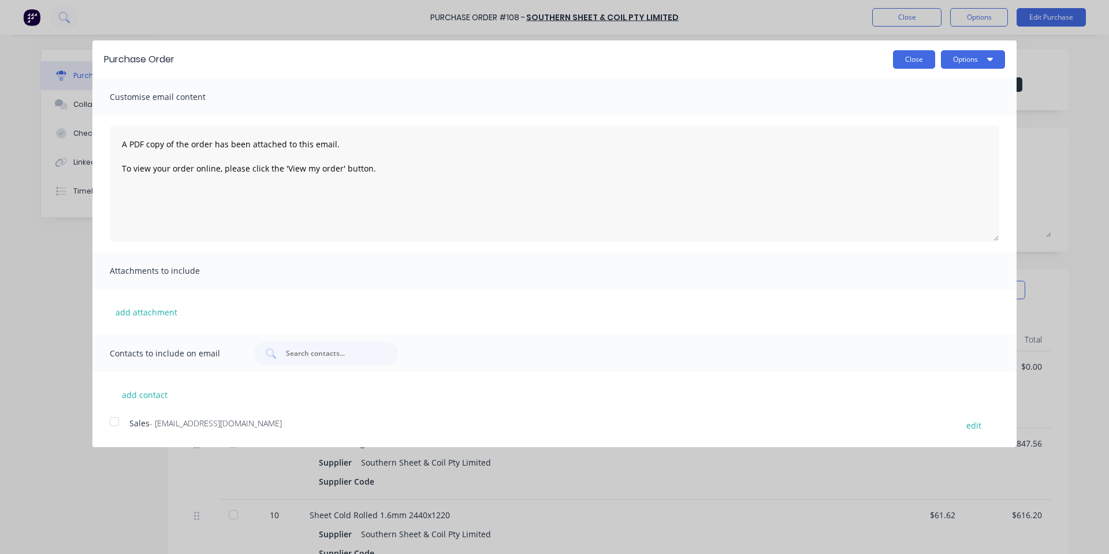
click at [919, 63] on button "Close" at bounding box center [914, 59] width 42 height 18
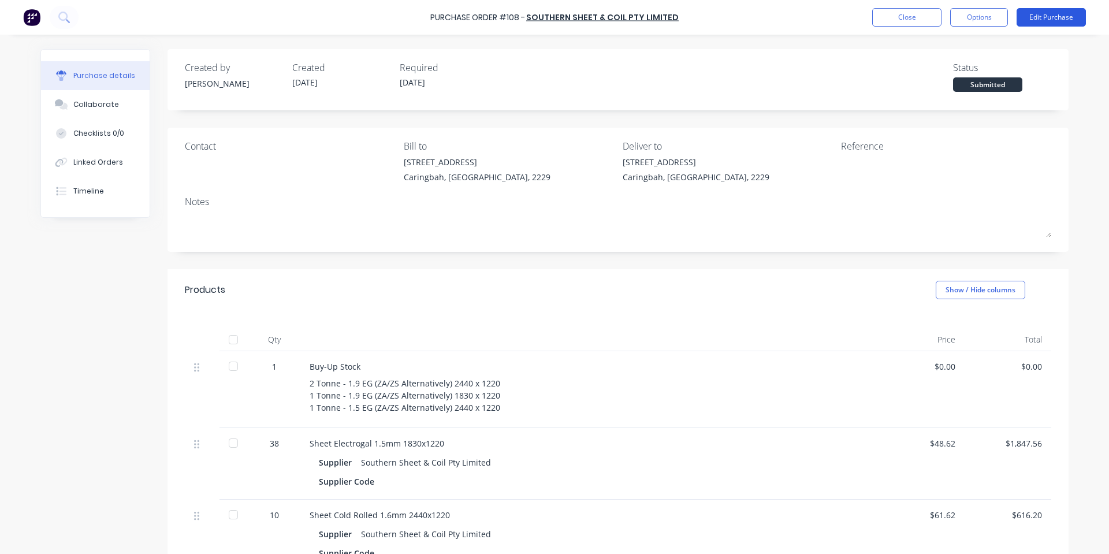
click at [1037, 16] on button "Edit Purchase" at bounding box center [1051, 17] width 69 height 18
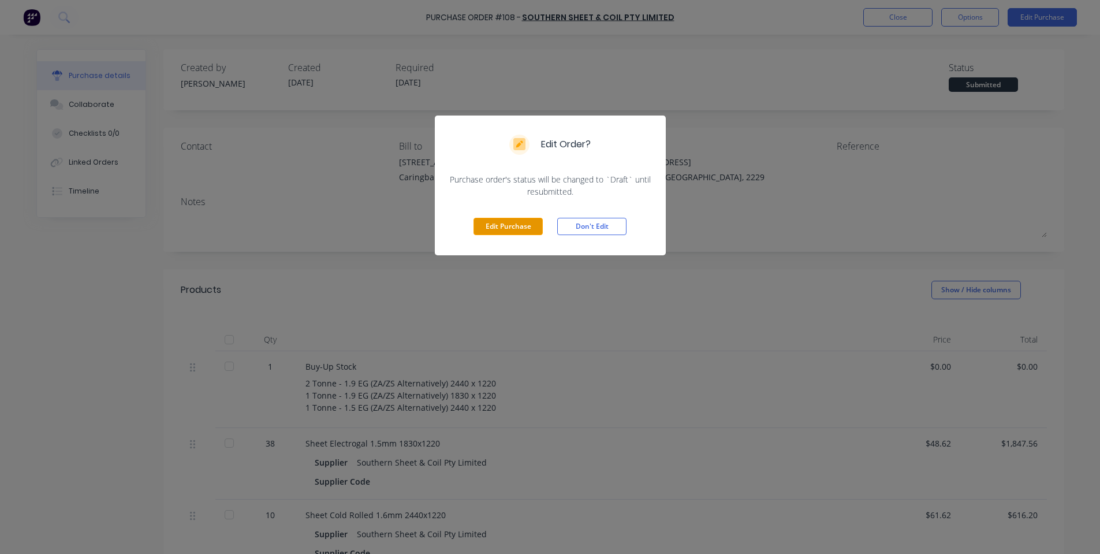
click at [525, 225] on button "Edit Purchase" at bounding box center [508, 226] width 69 height 17
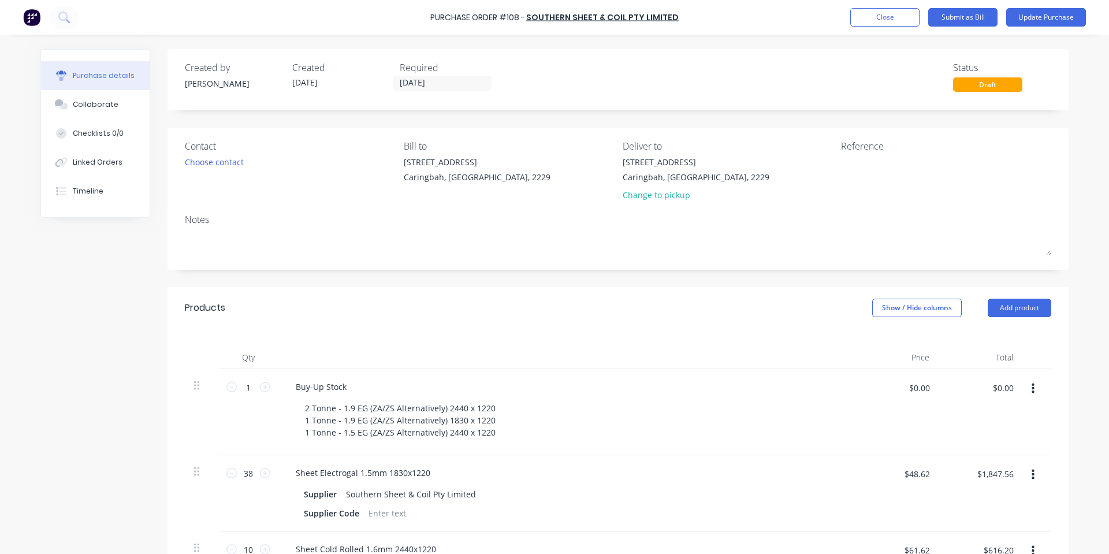
click at [408, 78] on input "[DATE]" at bounding box center [442, 83] width 97 height 14
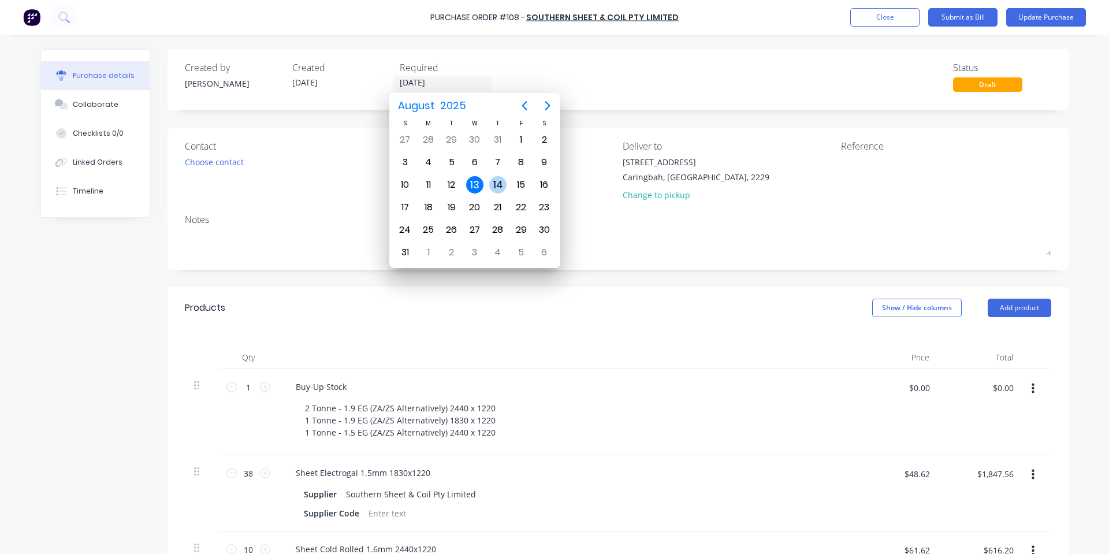
click at [497, 184] on div "14" at bounding box center [497, 184] width 17 height 17
type input "14/08/25"
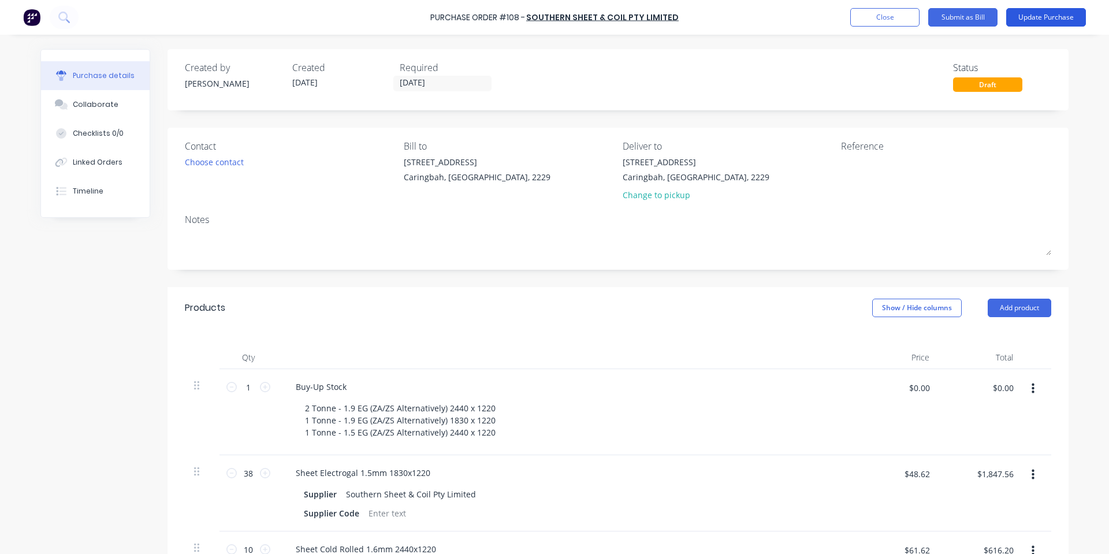
drag, startPoint x: 1080, startPoint y: 16, endPoint x: 1046, endPoint y: 16, distance: 34.1
click at [1080, 16] on button "Update Purchase" at bounding box center [1046, 17] width 80 height 18
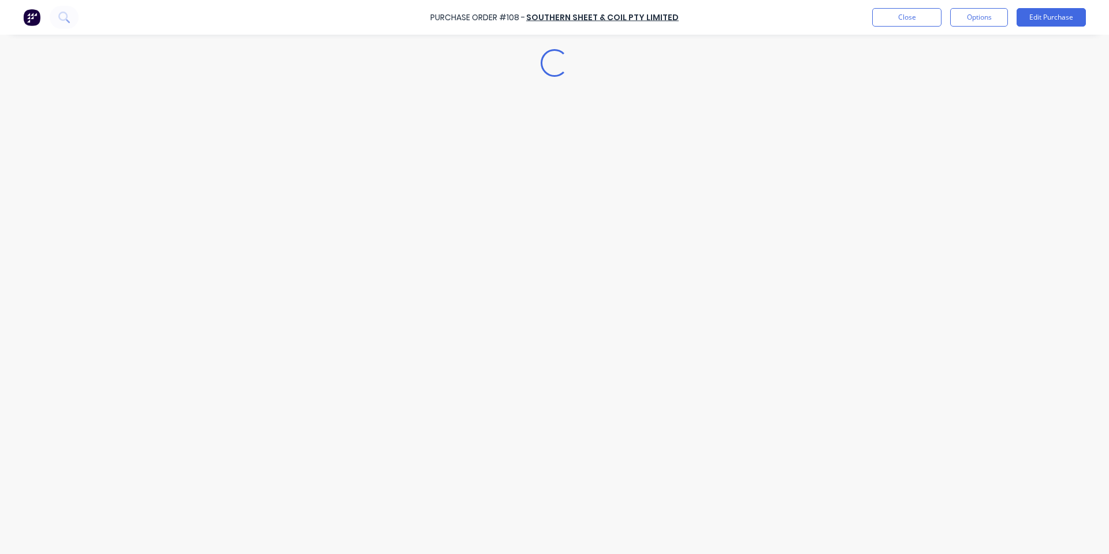
click at [977, 18] on button "Options" at bounding box center [979, 17] width 58 height 18
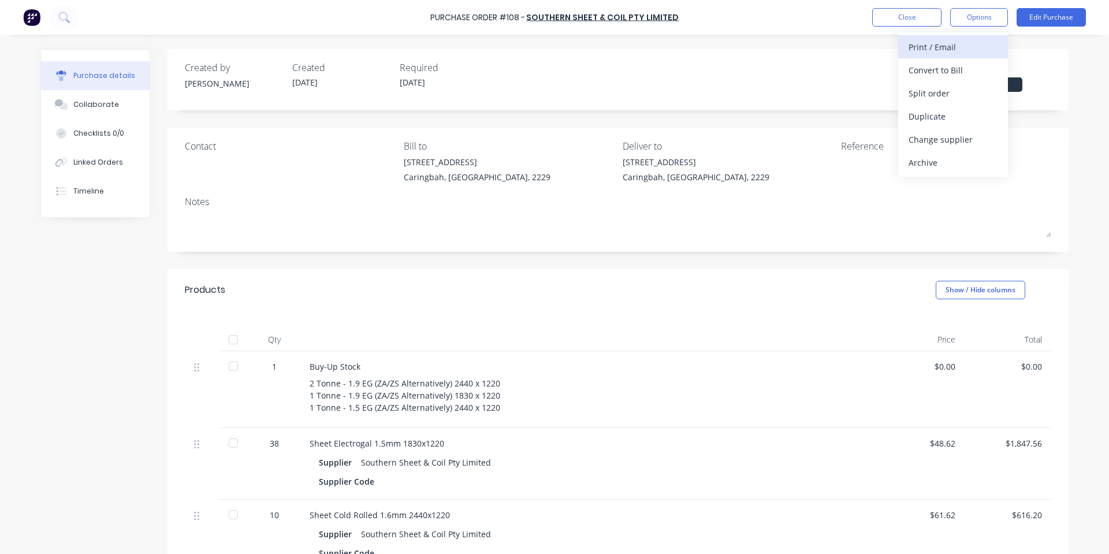
click at [955, 43] on div "Print / Email" at bounding box center [953, 47] width 89 height 17
click at [934, 76] on div "With pricing" at bounding box center [953, 70] width 89 height 17
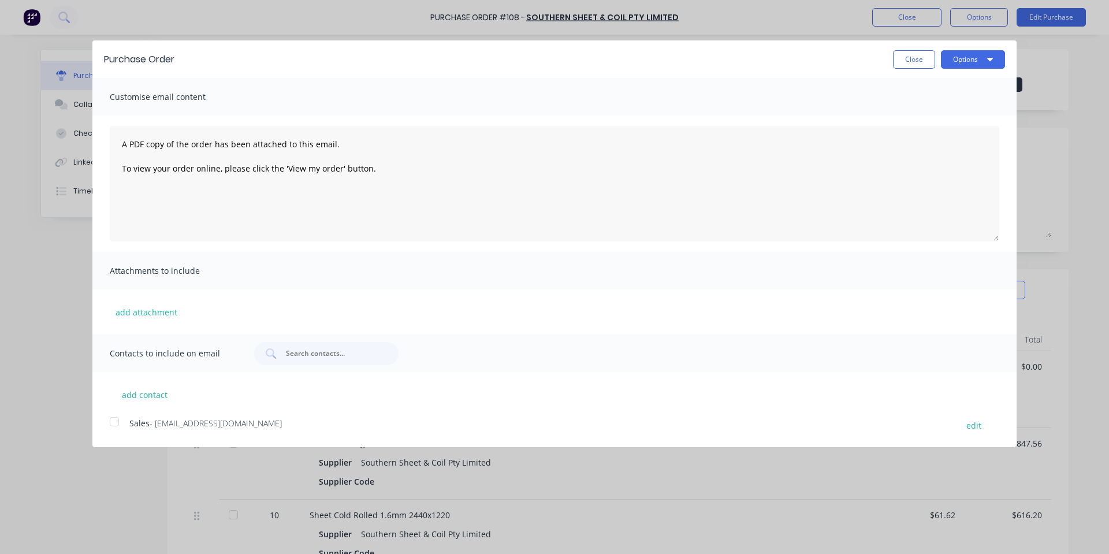
click at [114, 421] on div at bounding box center [114, 421] width 23 height 23
click at [981, 59] on button "Options" at bounding box center [973, 59] width 64 height 18
click at [958, 81] on div "Print" at bounding box center [950, 88] width 89 height 17
click at [925, 53] on button "Close" at bounding box center [914, 59] width 42 height 18
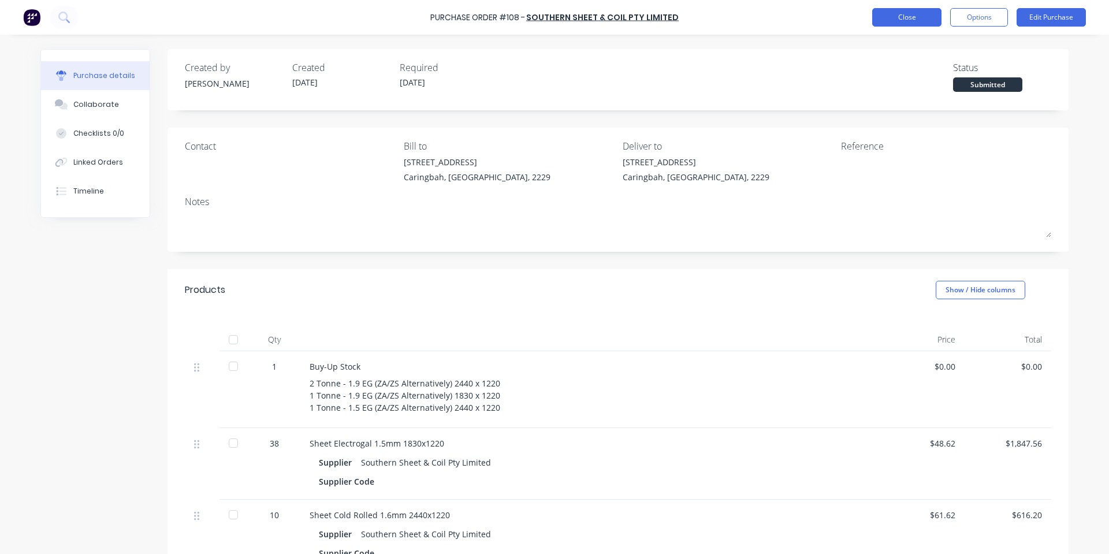
click at [895, 8] on button "Close" at bounding box center [906, 17] width 69 height 18
